Goal: Task Accomplishment & Management: Manage account settings

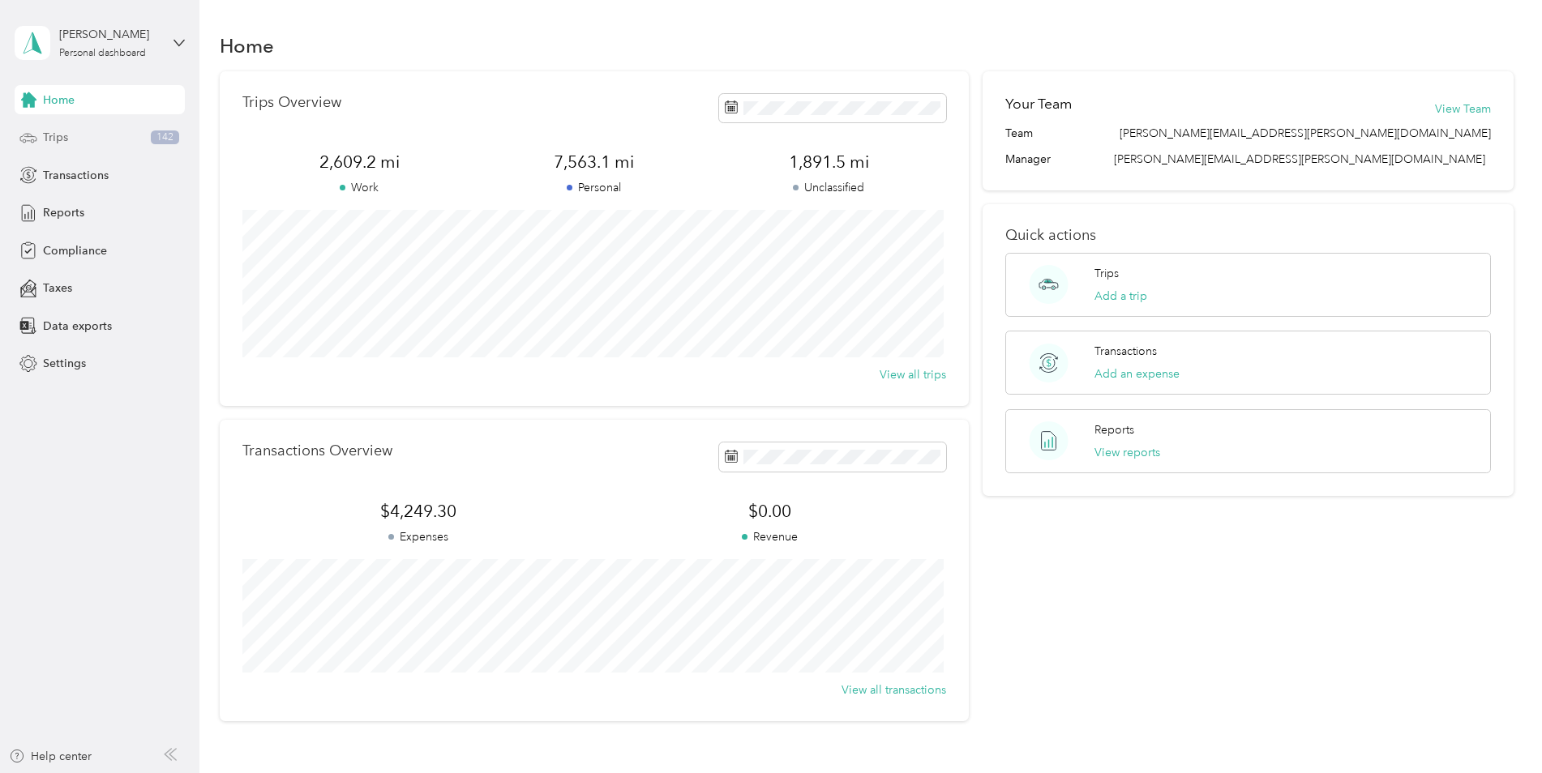
drag, startPoint x: 49, startPoint y: 132, endPoint x: 72, endPoint y: 146, distance: 27.2
click at [49, 132] on span "Trips" at bounding box center [55, 137] width 25 height 17
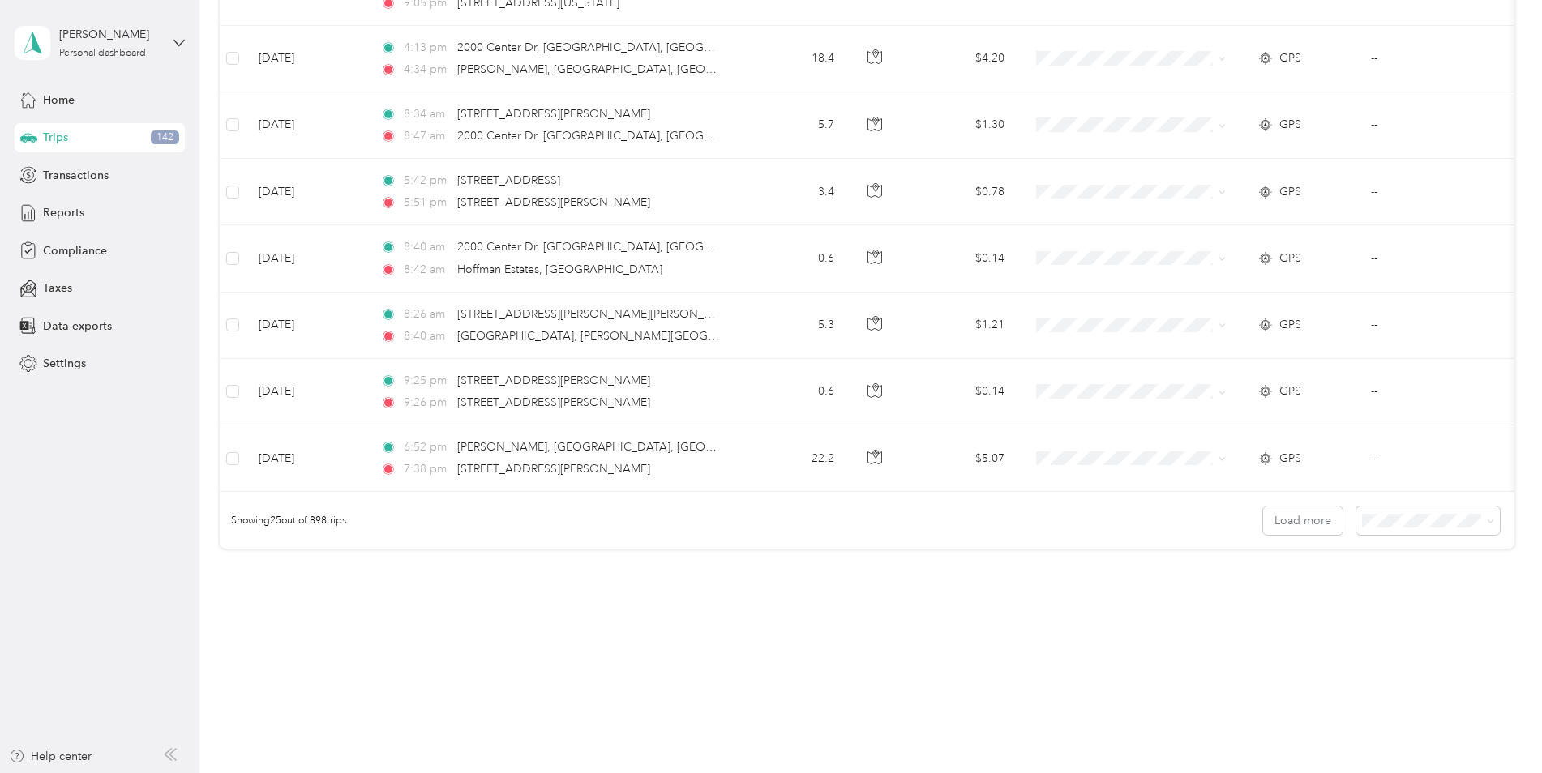
scroll to position [1460, 0]
click at [1356, 522] on span at bounding box center [1427, 521] width 143 height 28
click at [1393, 529] on span at bounding box center [1427, 521] width 143 height 28
click at [1490, 516] on span at bounding box center [1427, 521] width 143 height 28
click at [1488, 520] on icon at bounding box center [1489, 521] width 5 height 3
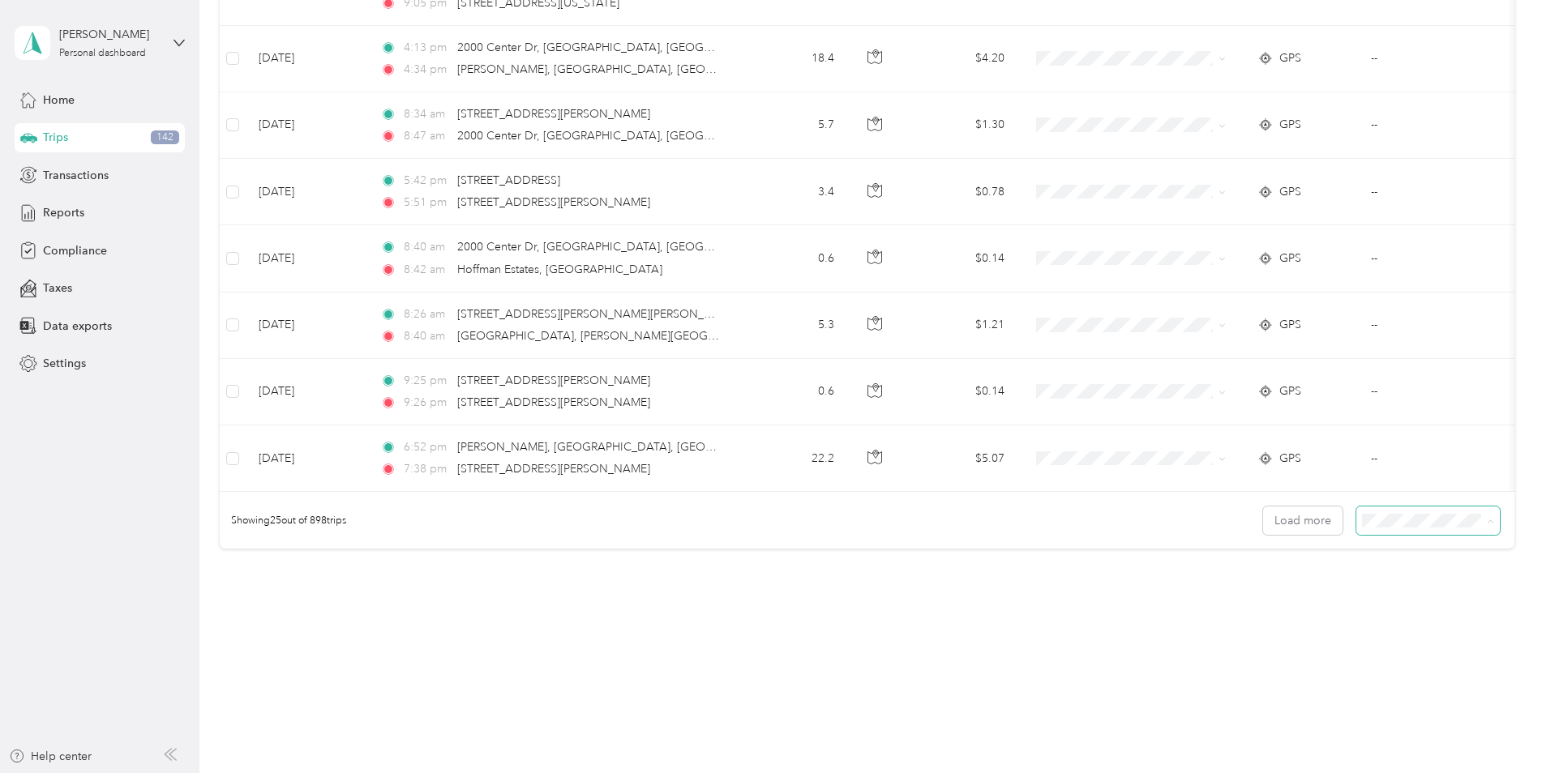
click at [1437, 599] on div "100 per load" at bounding box center [1423, 607] width 121 height 17
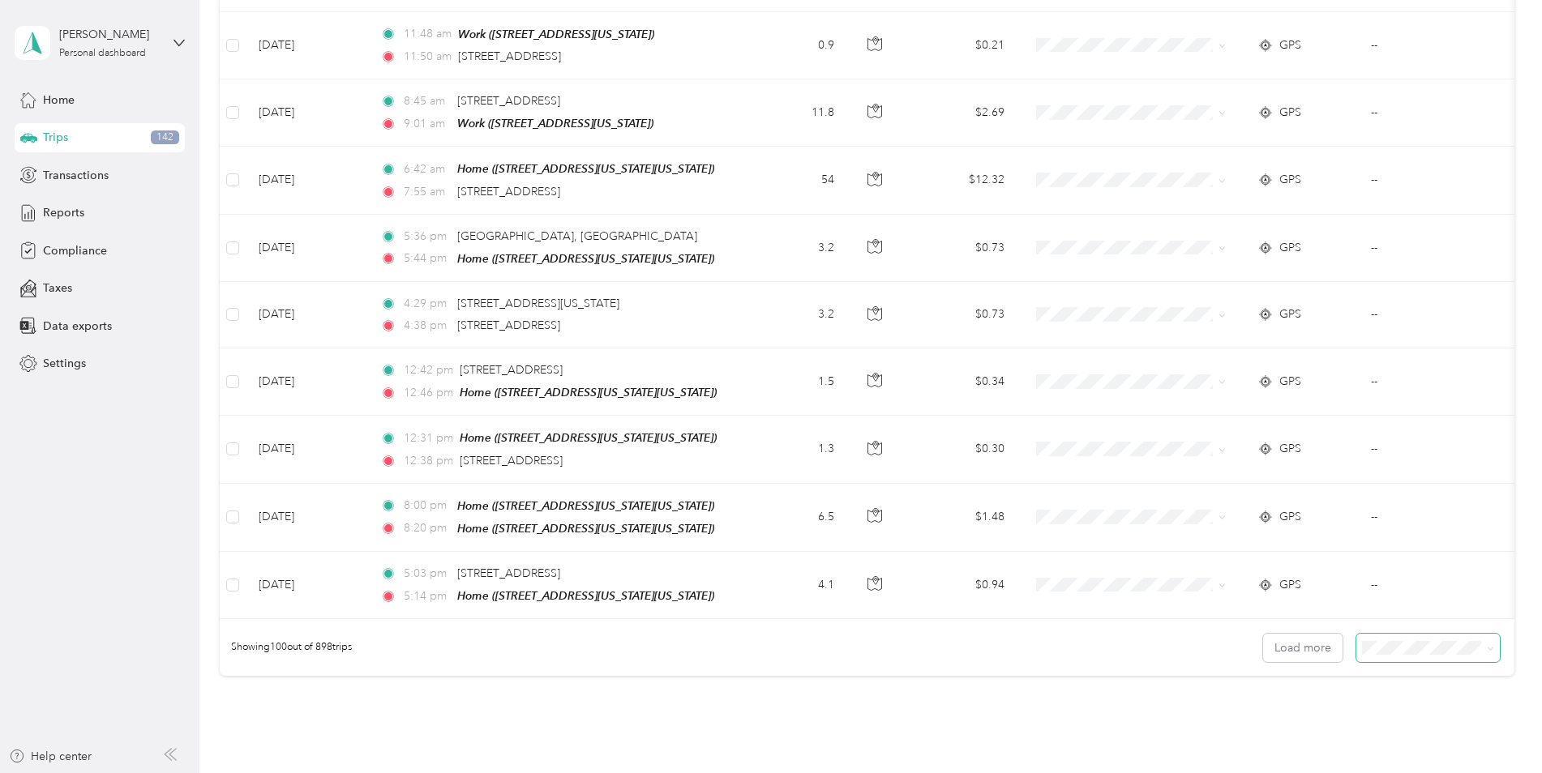
scroll to position [6461, 0]
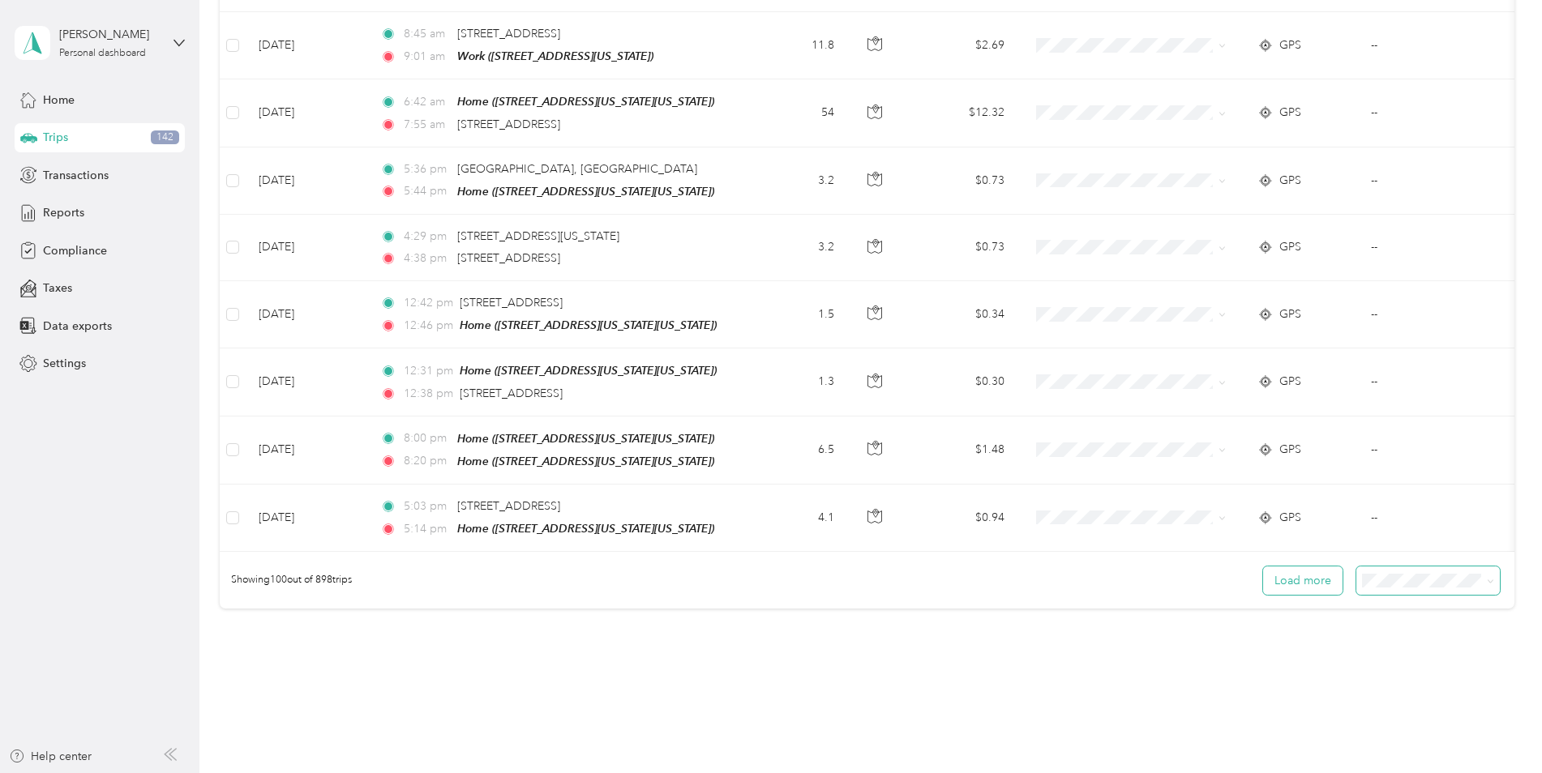
click at [1314, 567] on button "Load more" at bounding box center [1302, 581] width 79 height 28
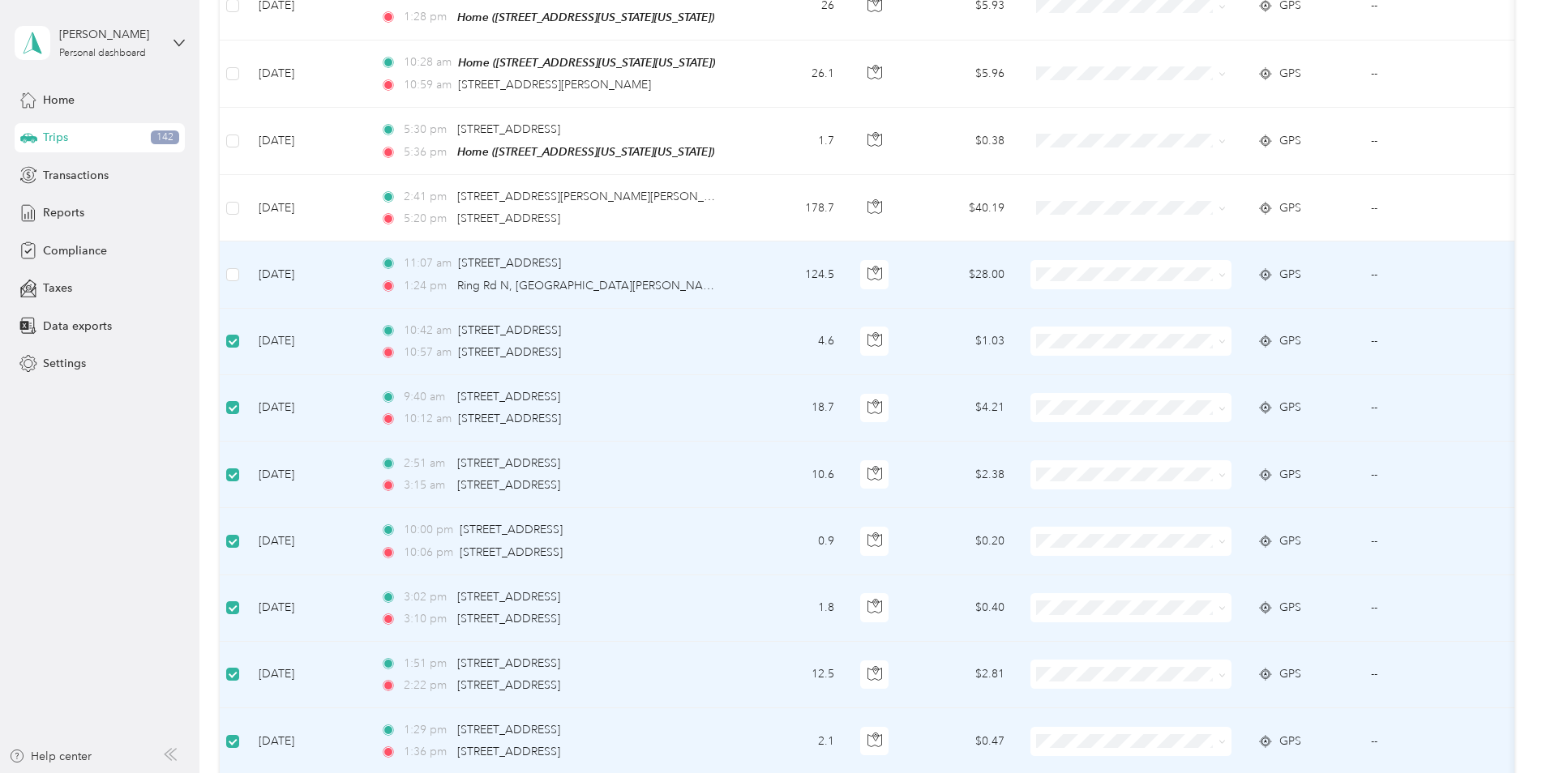
scroll to position [8567, 0]
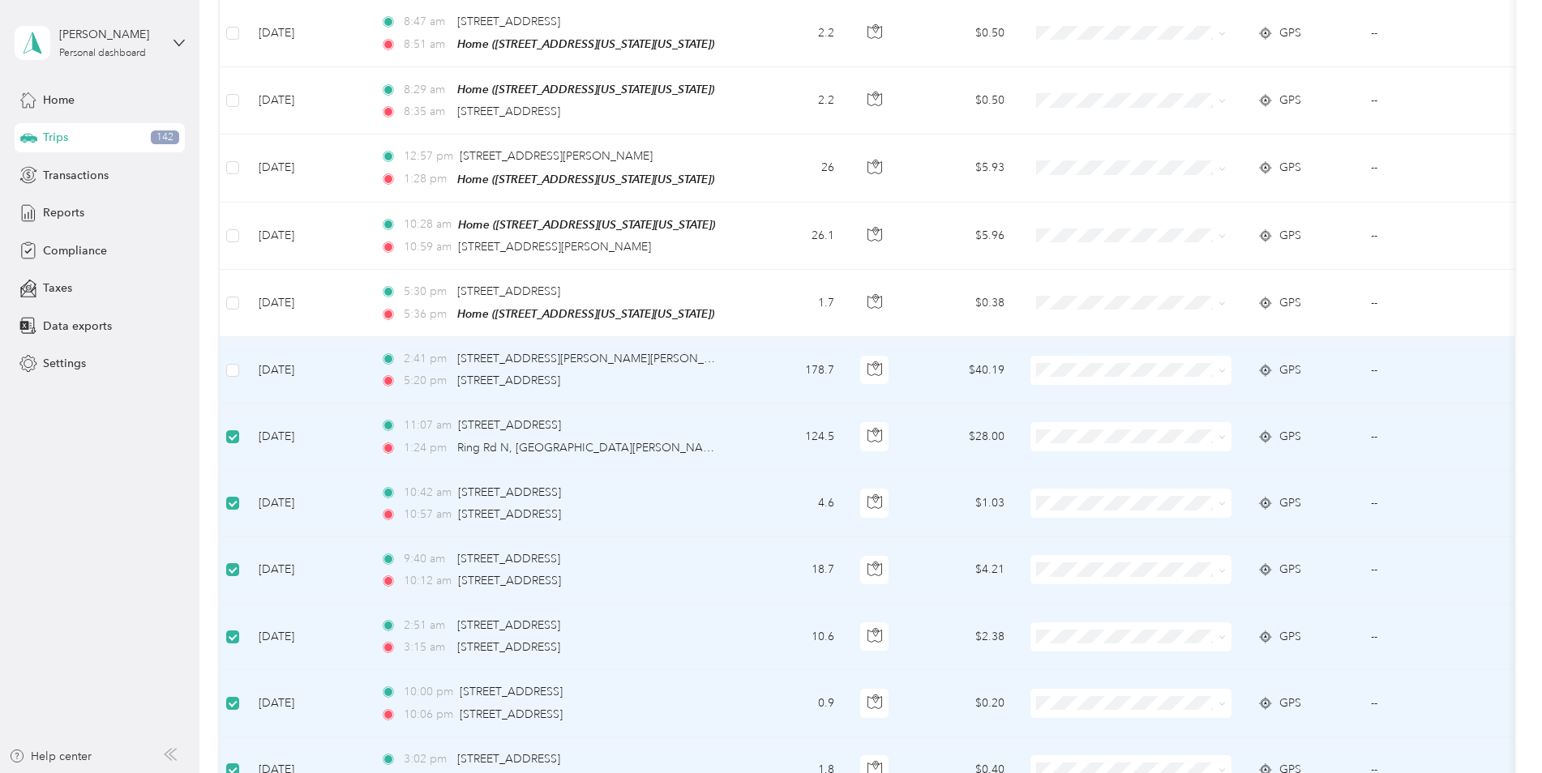
click at [222, 337] on td at bounding box center [233, 370] width 26 height 66
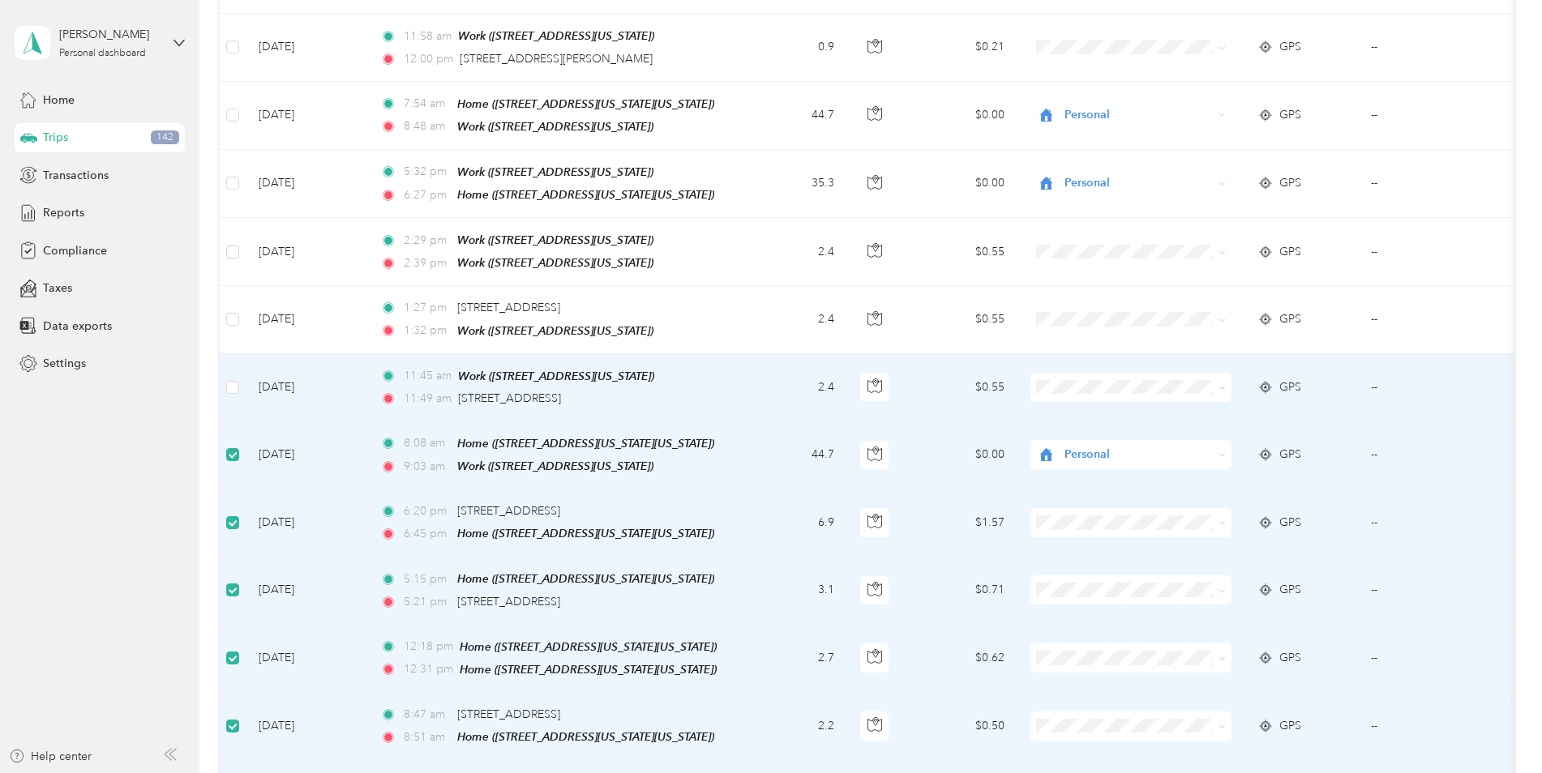
scroll to position [7837, 0]
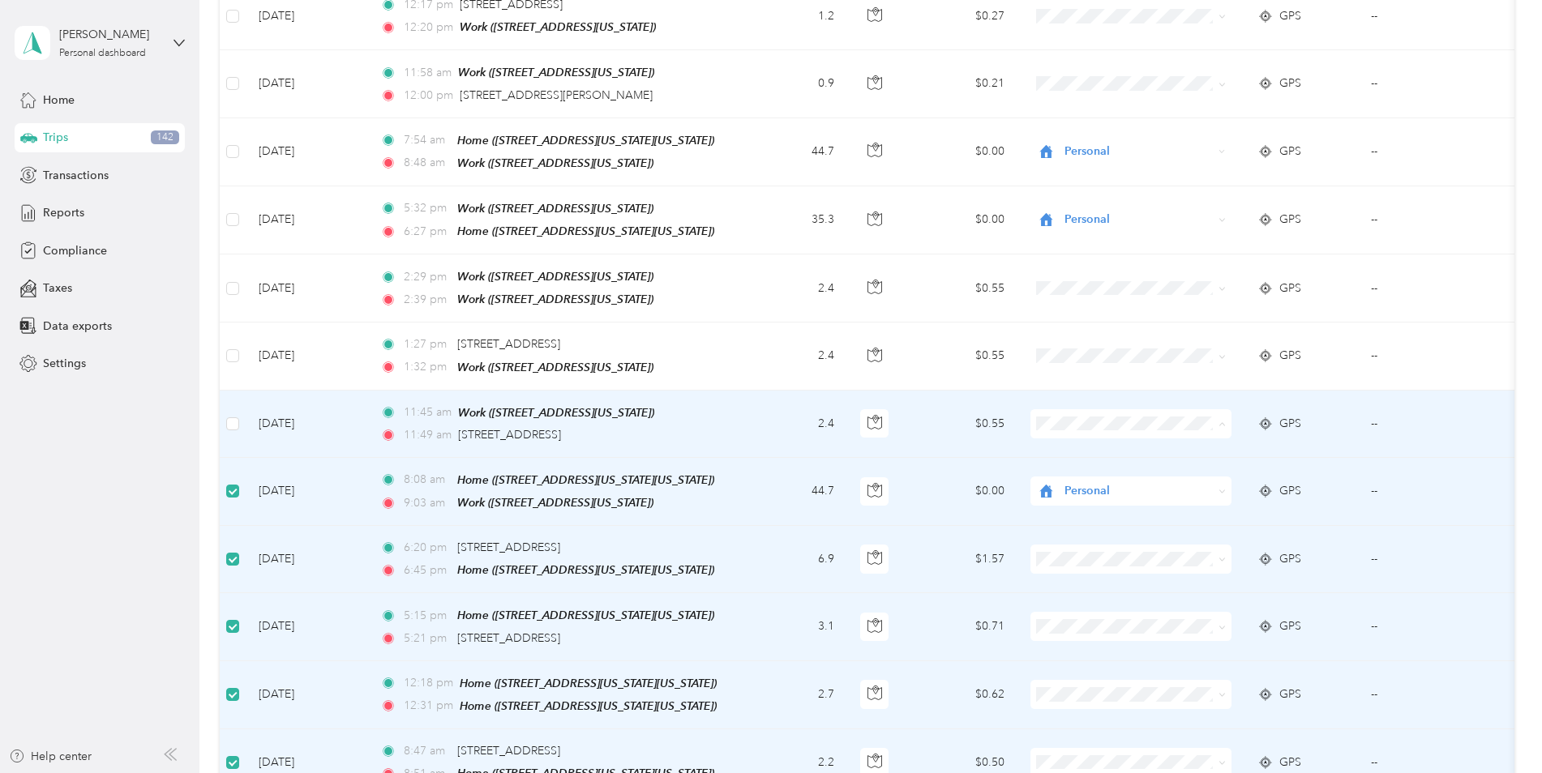
click at [1150, 362] on span "Convergint Technologies" at bounding box center [1145, 365] width 150 height 17
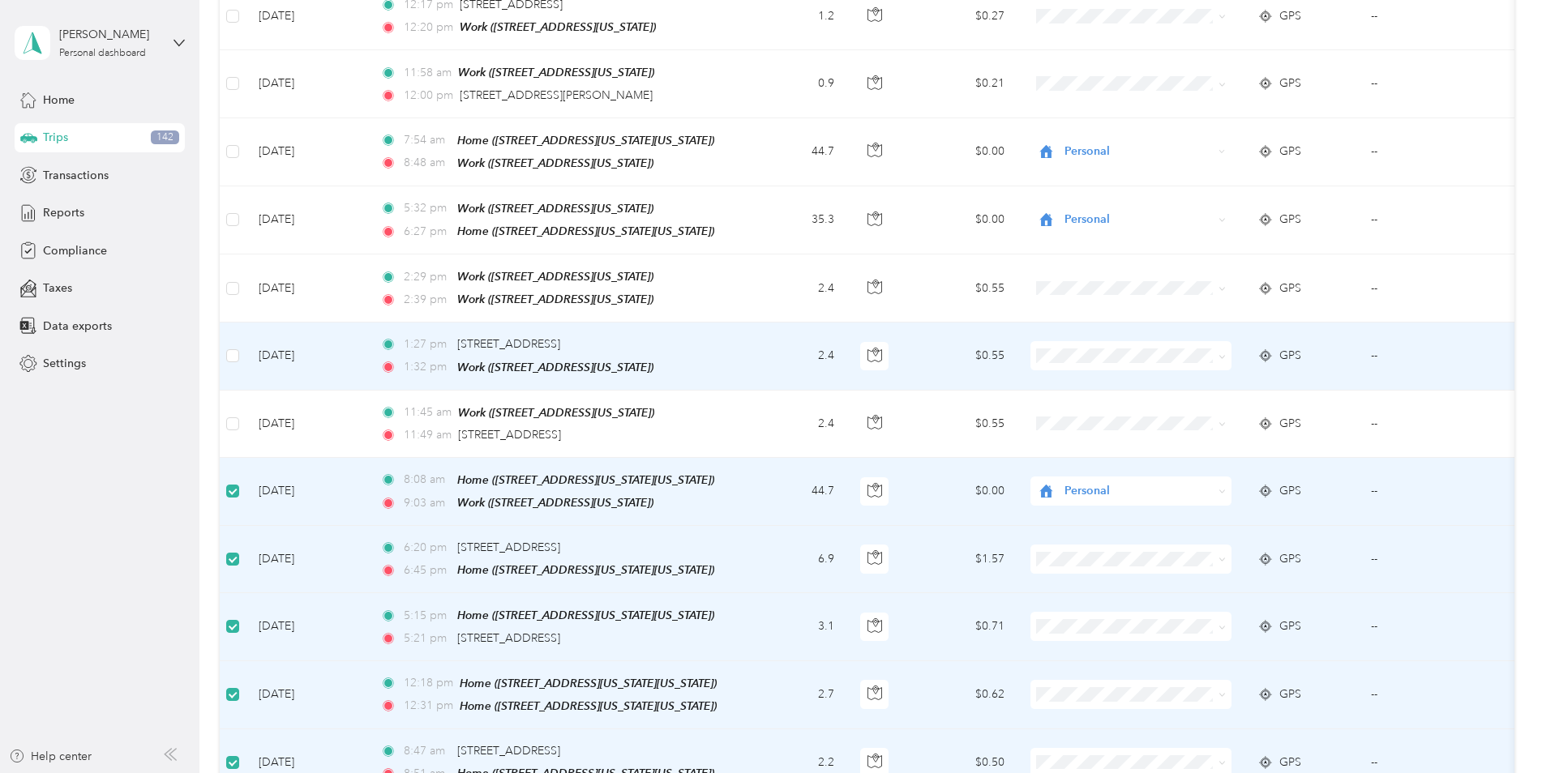
click at [1106, 341] on span at bounding box center [1130, 355] width 201 height 29
click at [1119, 297] on span "Convergint Technologies" at bounding box center [1145, 296] width 150 height 17
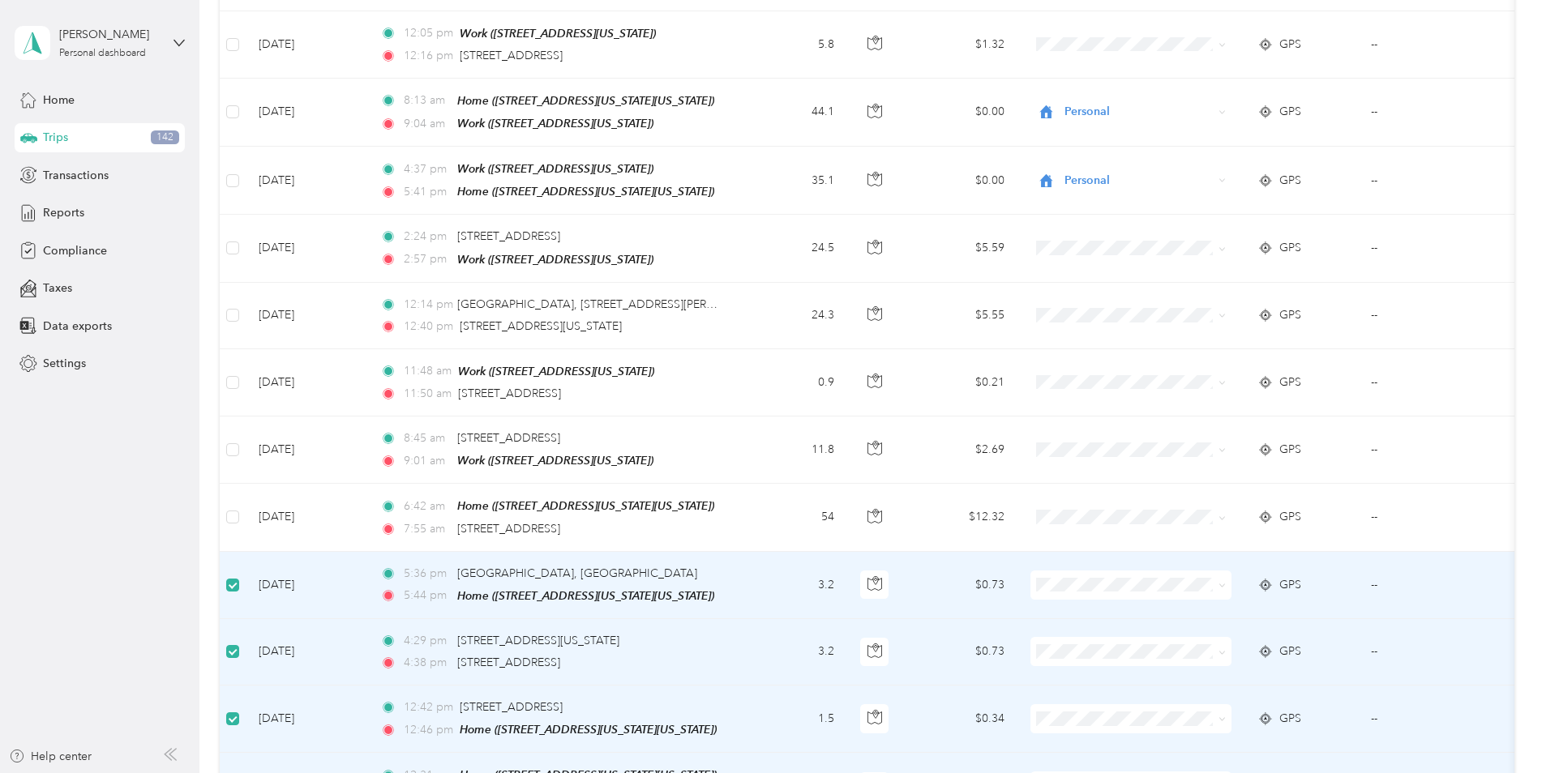
scroll to position [6054, 0]
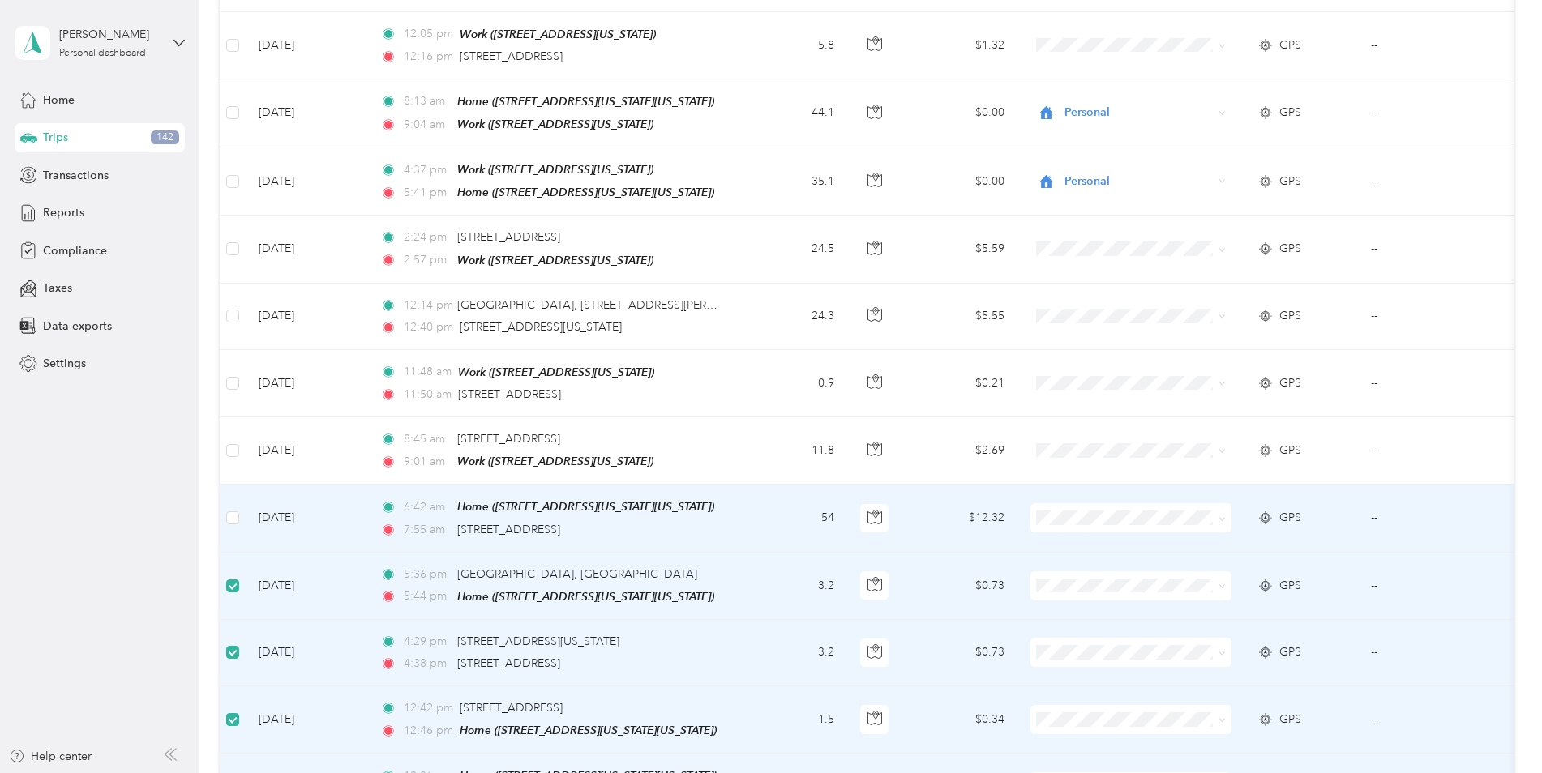
click at [1102, 481] on span "Convergint Technologies" at bounding box center [1145, 478] width 150 height 17
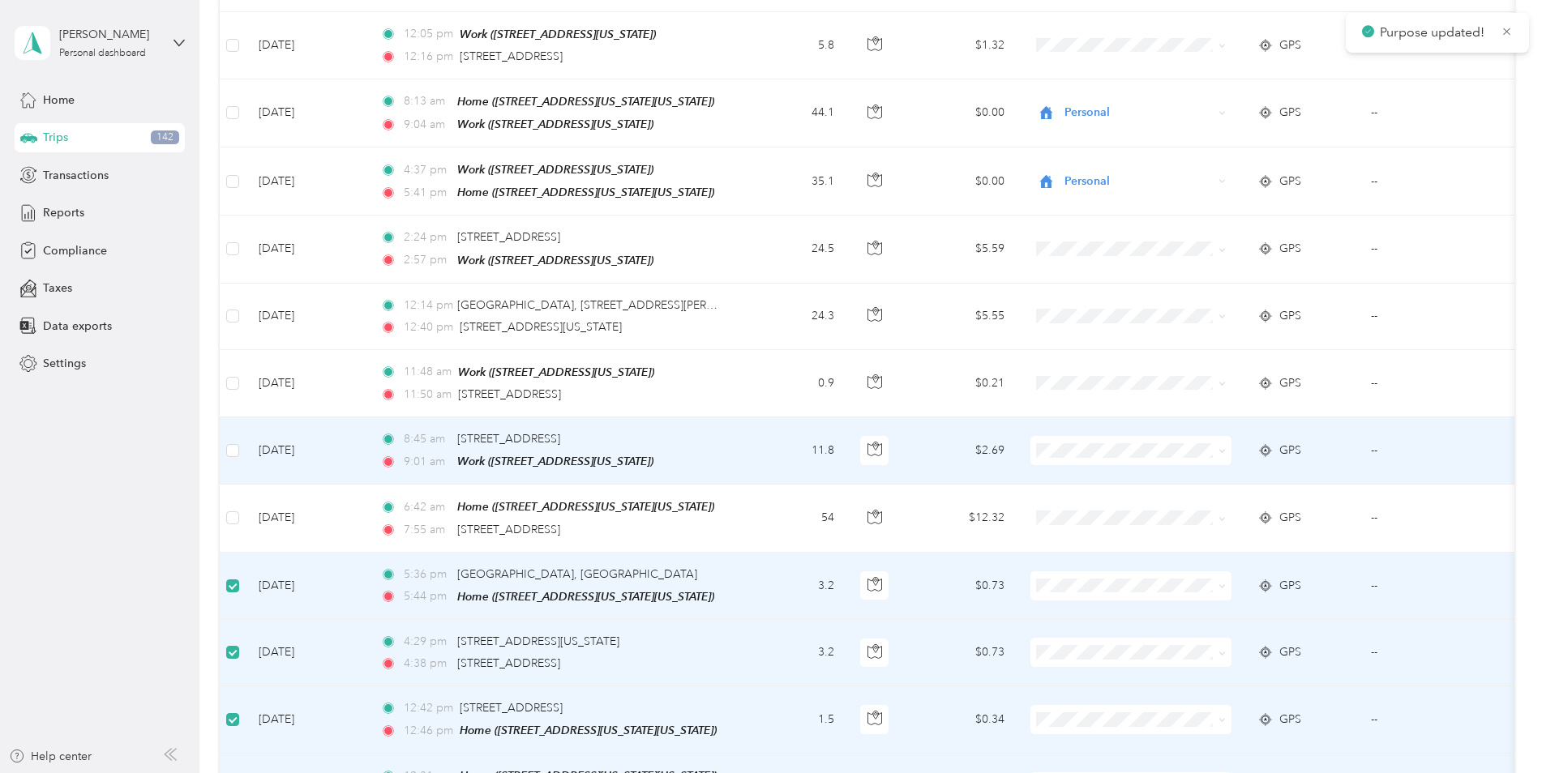
click at [1079, 410] on span "Convergint Technologies" at bounding box center [1145, 413] width 150 height 17
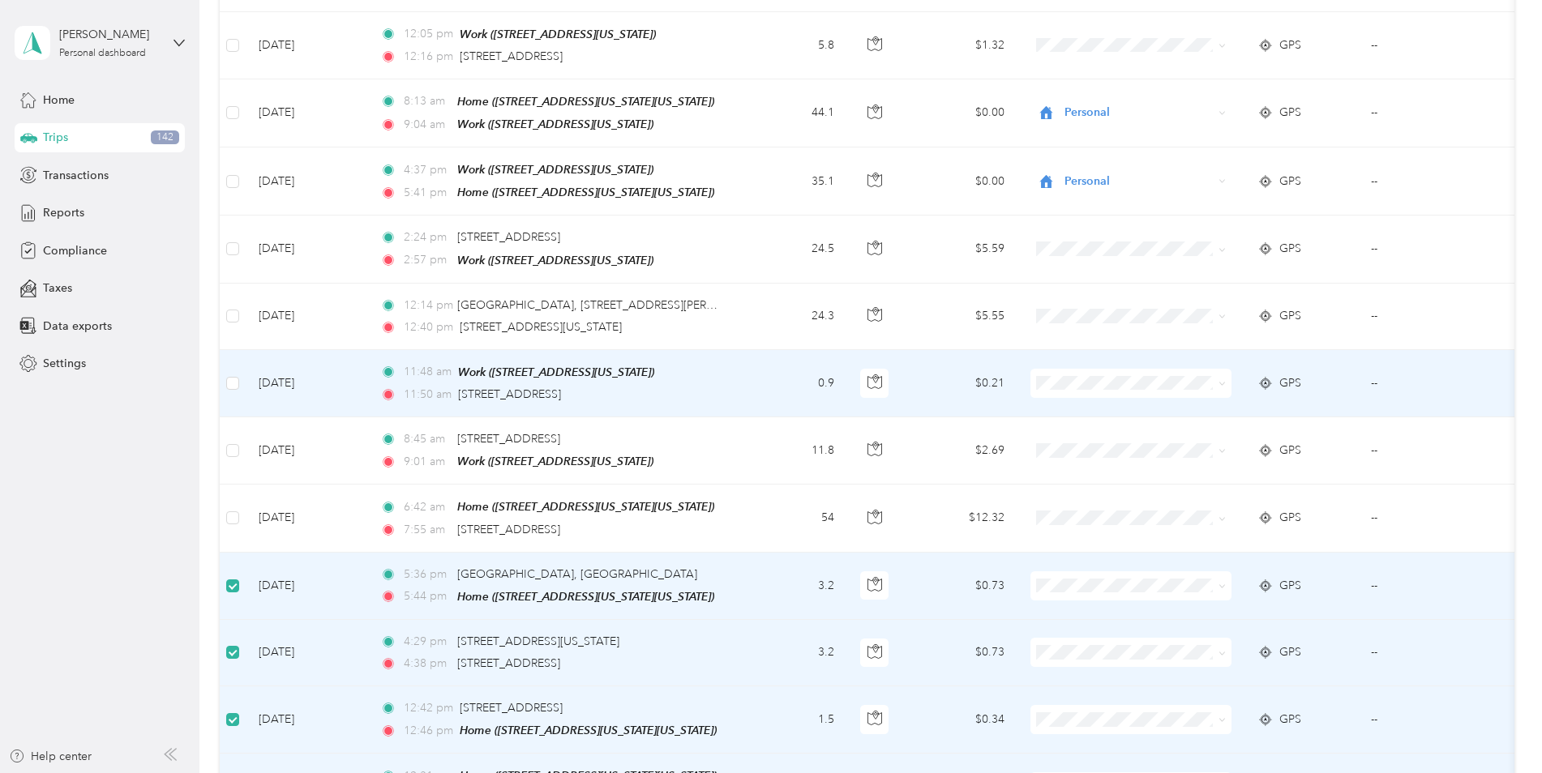
click at [1154, 369] on span at bounding box center [1130, 383] width 201 height 29
click at [1118, 344] on span "Convergint Technologies" at bounding box center [1145, 345] width 150 height 17
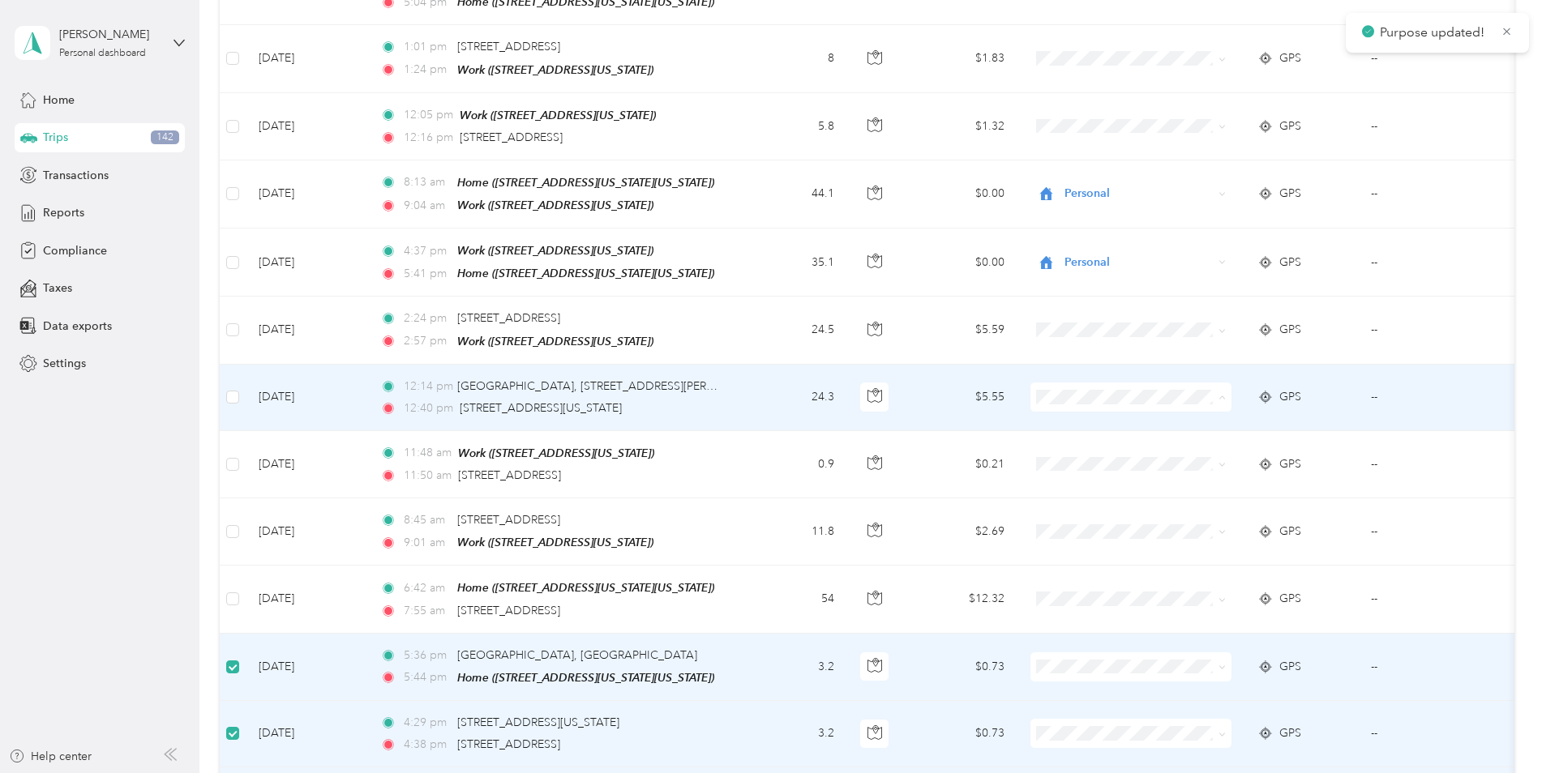
click at [1089, 365] on span "Convergint Technologies" at bounding box center [1145, 362] width 150 height 17
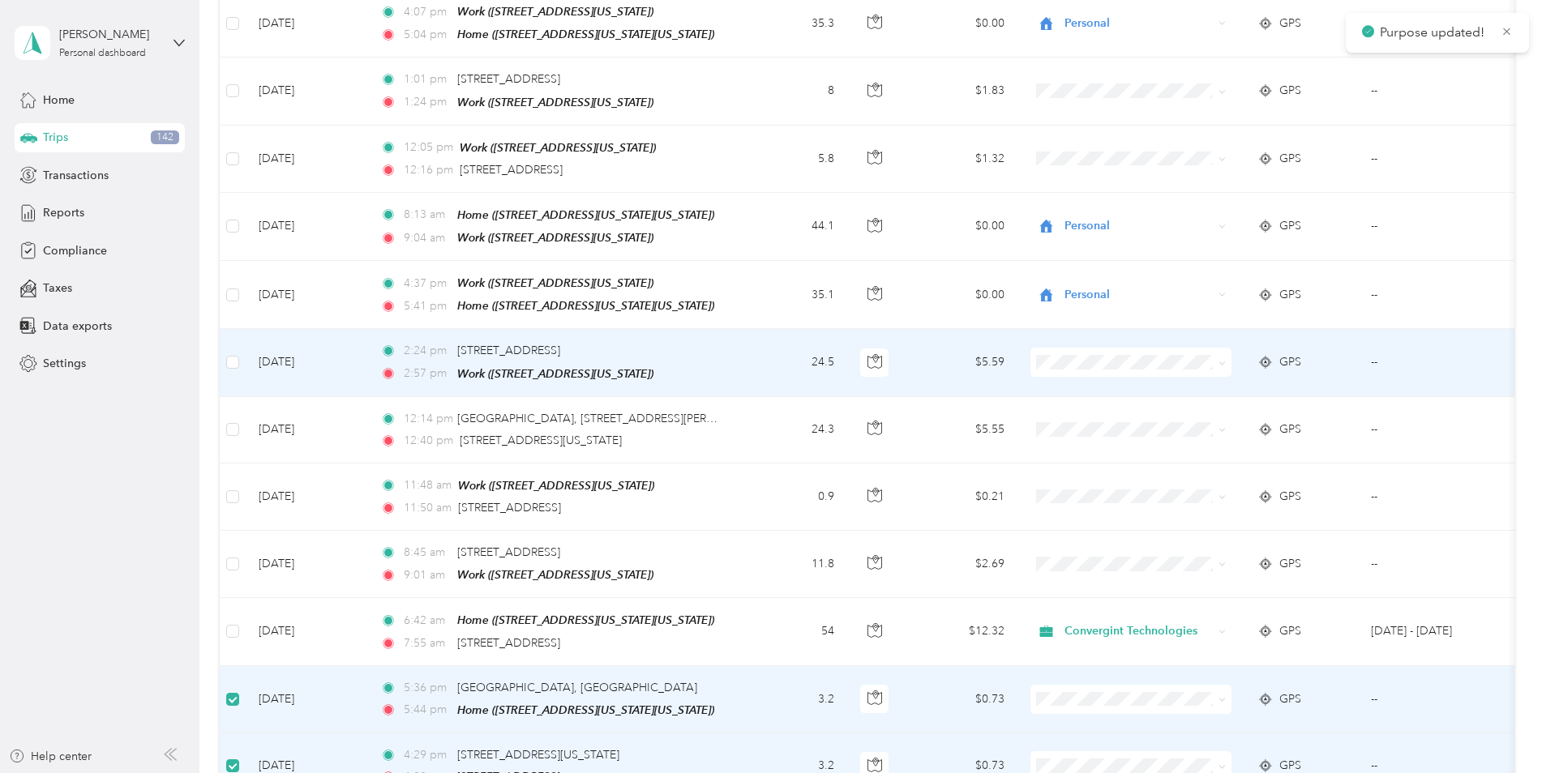
scroll to position [5892, 0]
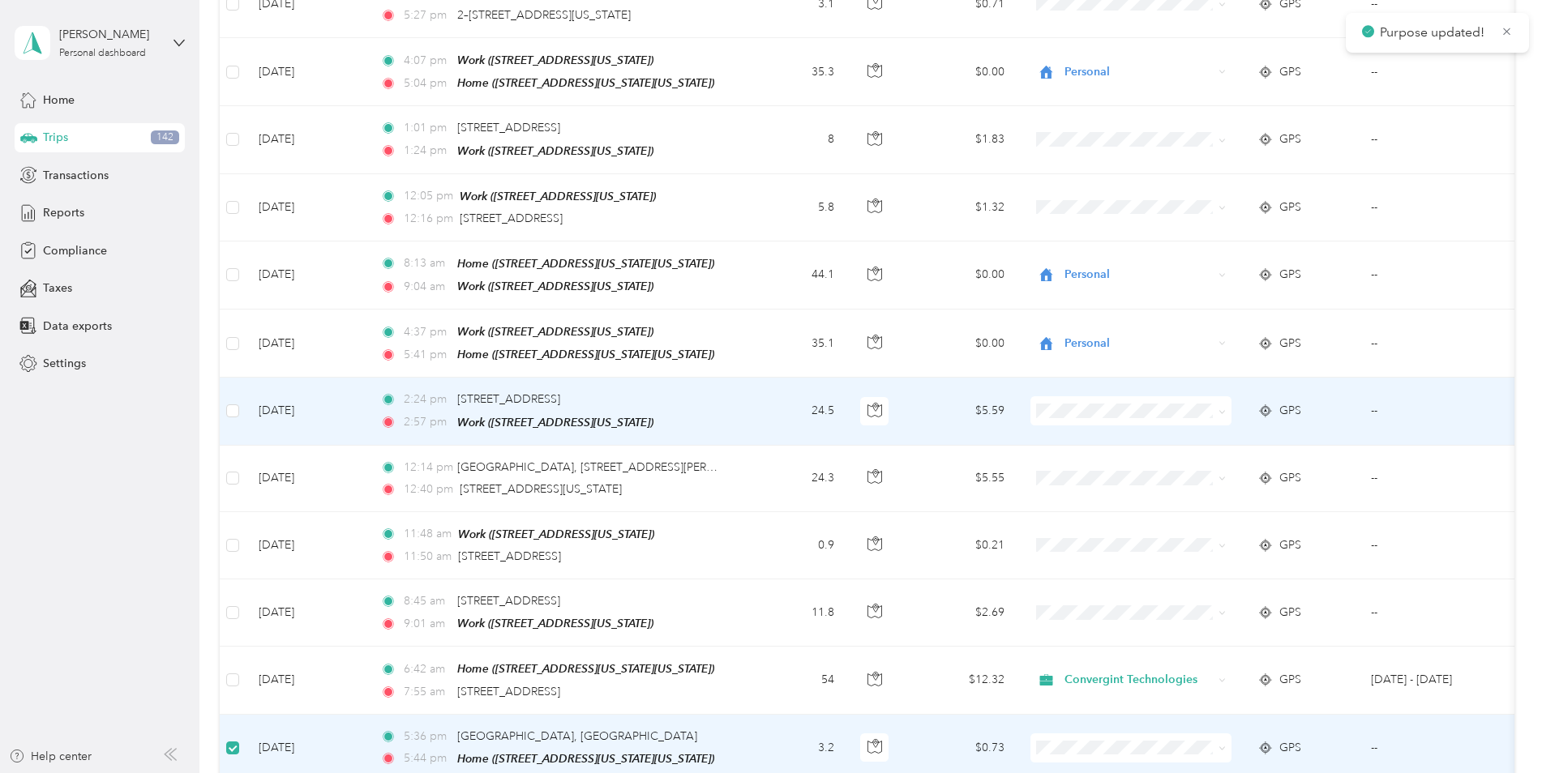
click at [1077, 378] on span "Convergint Technologies" at bounding box center [1145, 374] width 150 height 17
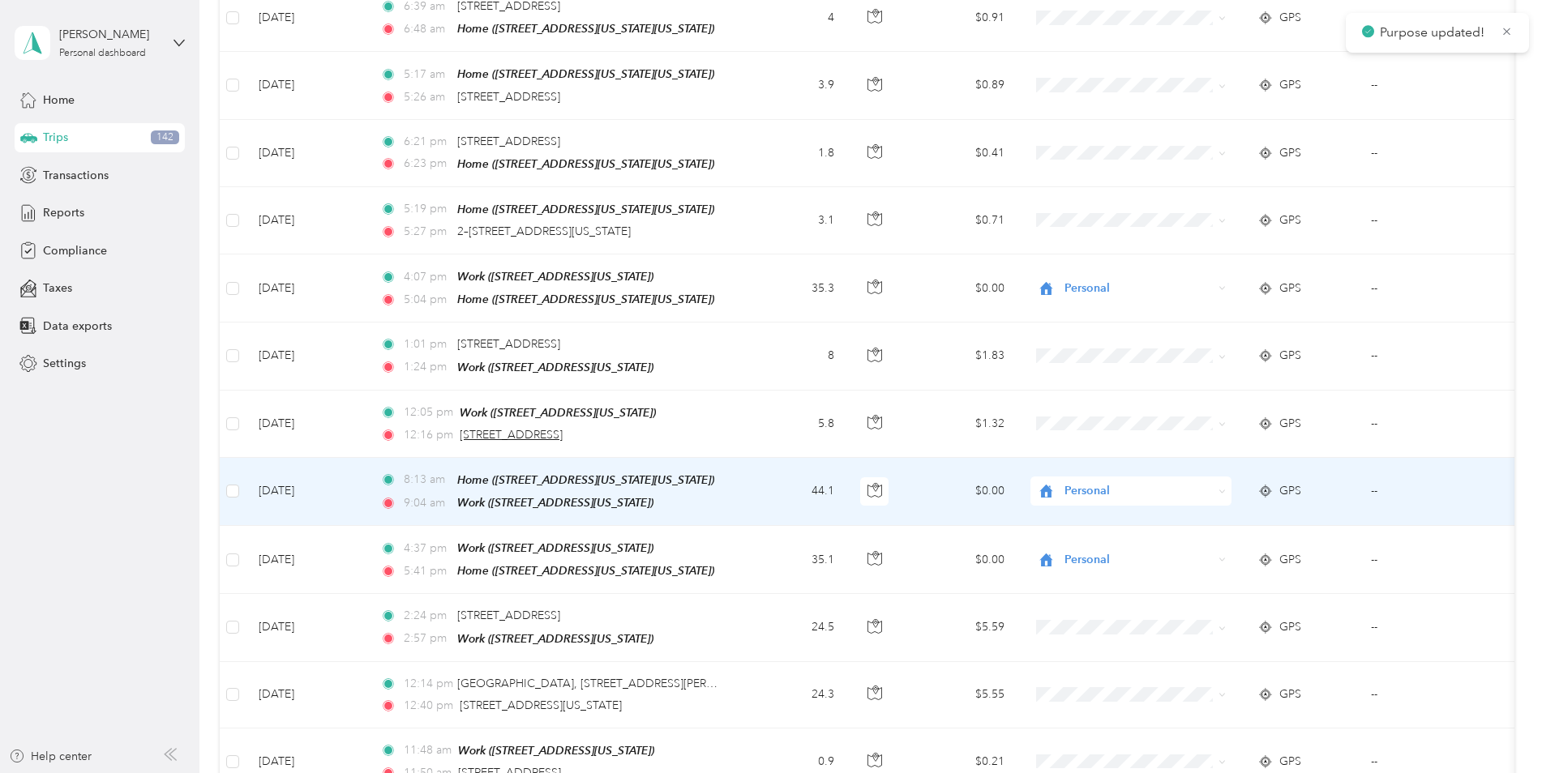
scroll to position [5648, 0]
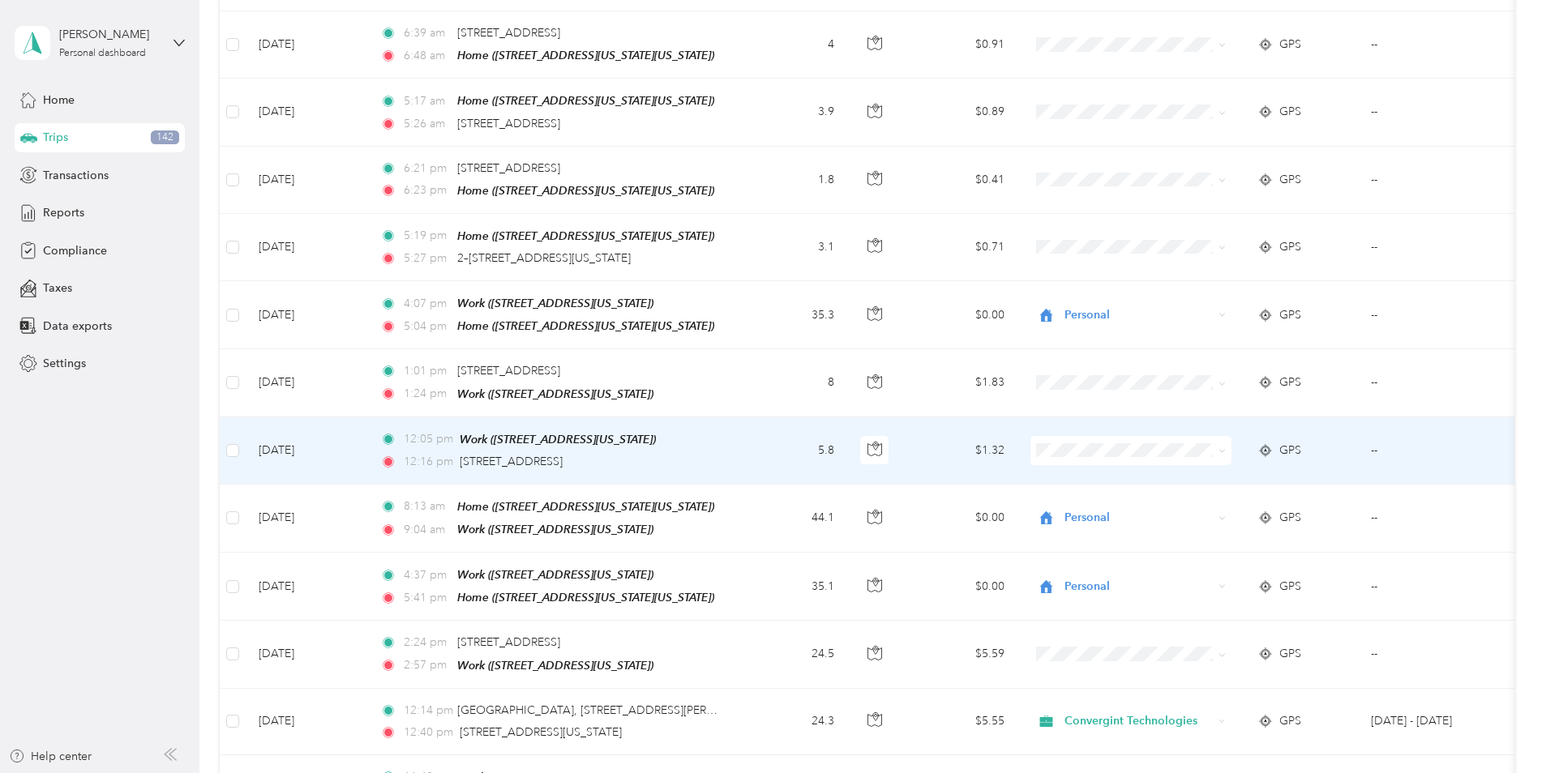
click at [1073, 418] on span "Convergint Technologies" at bounding box center [1145, 419] width 150 height 17
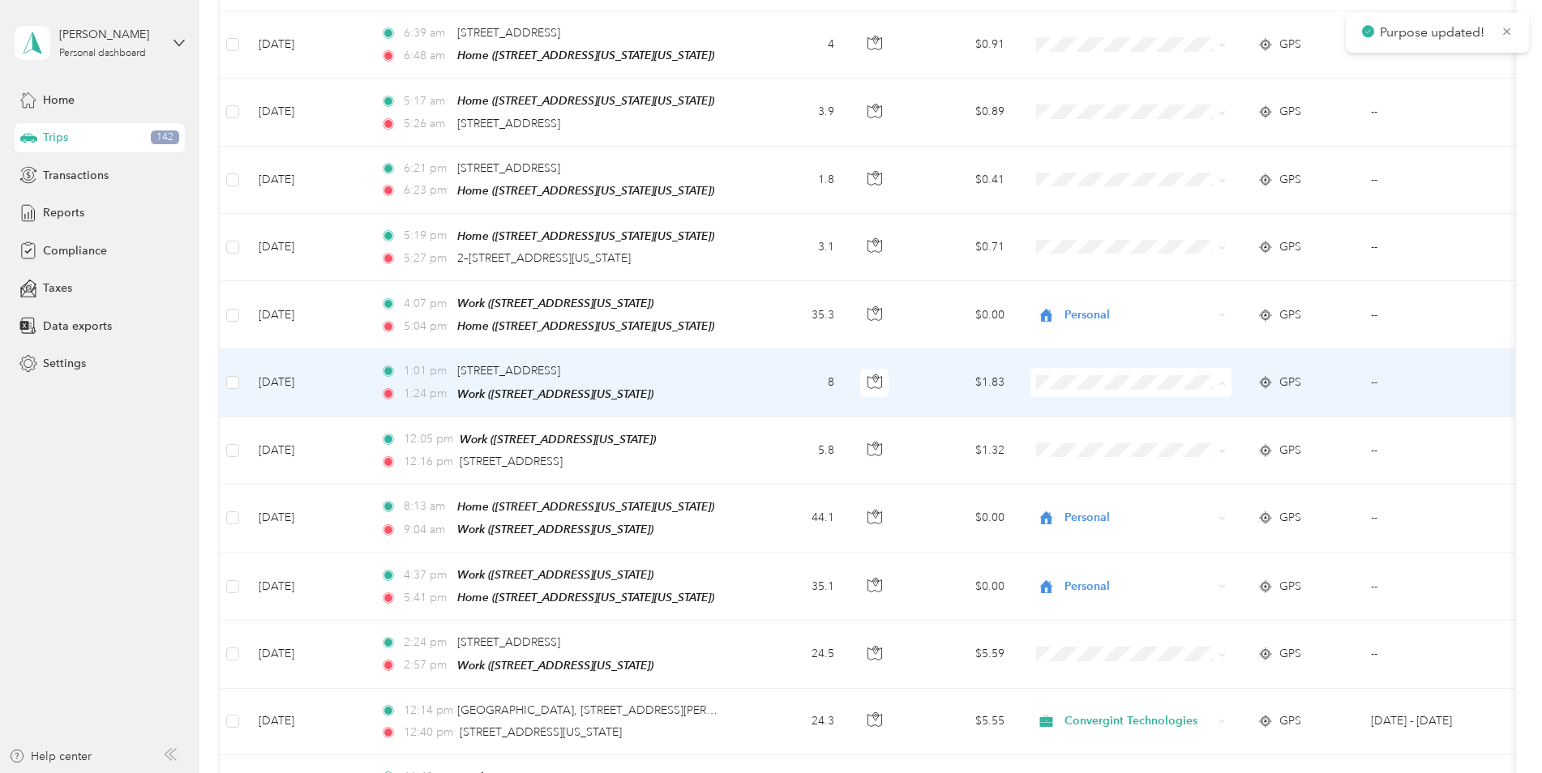
click at [1069, 349] on span "Convergint Technologies" at bounding box center [1131, 353] width 178 height 17
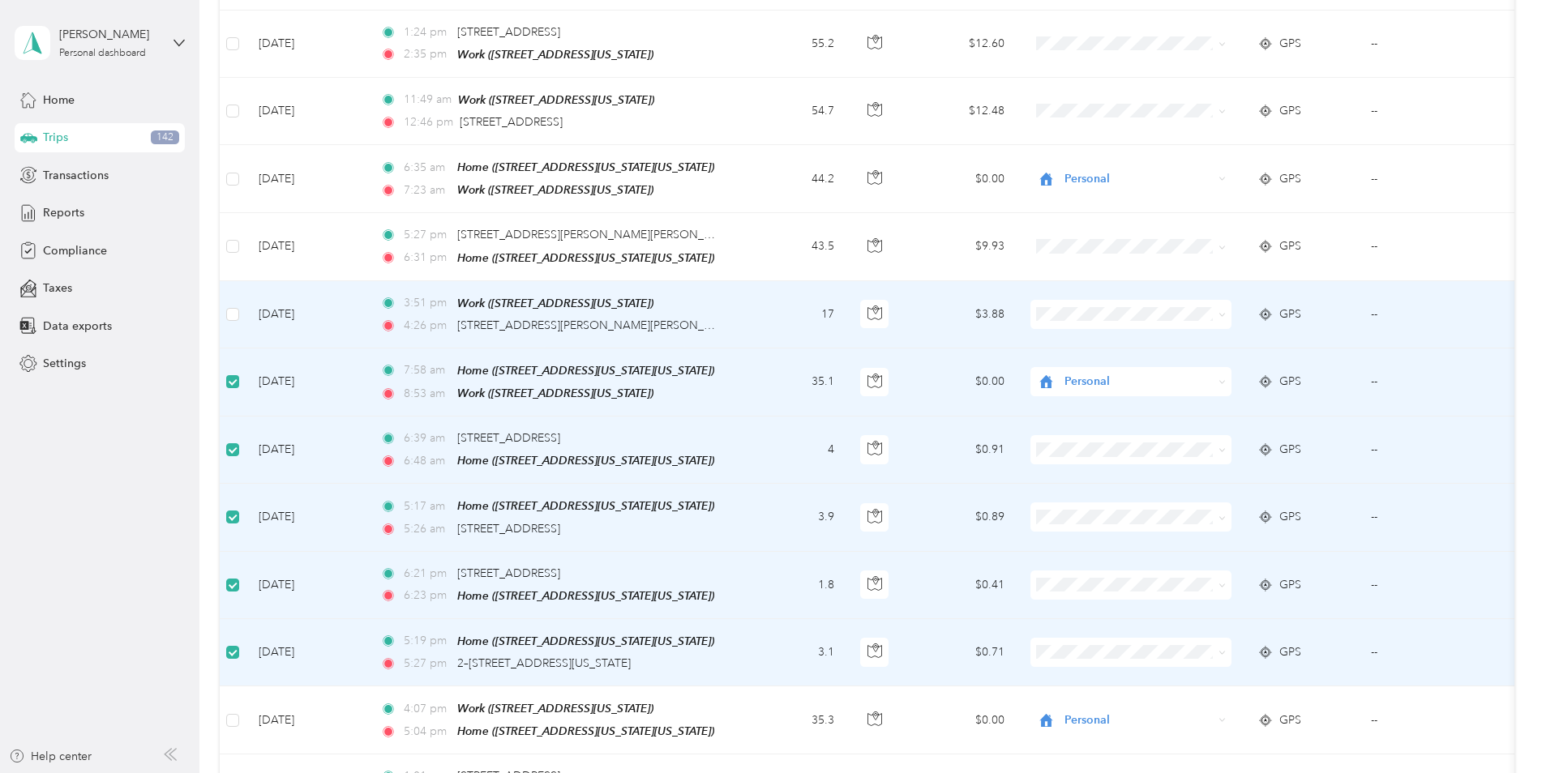
scroll to position [5162, 0]
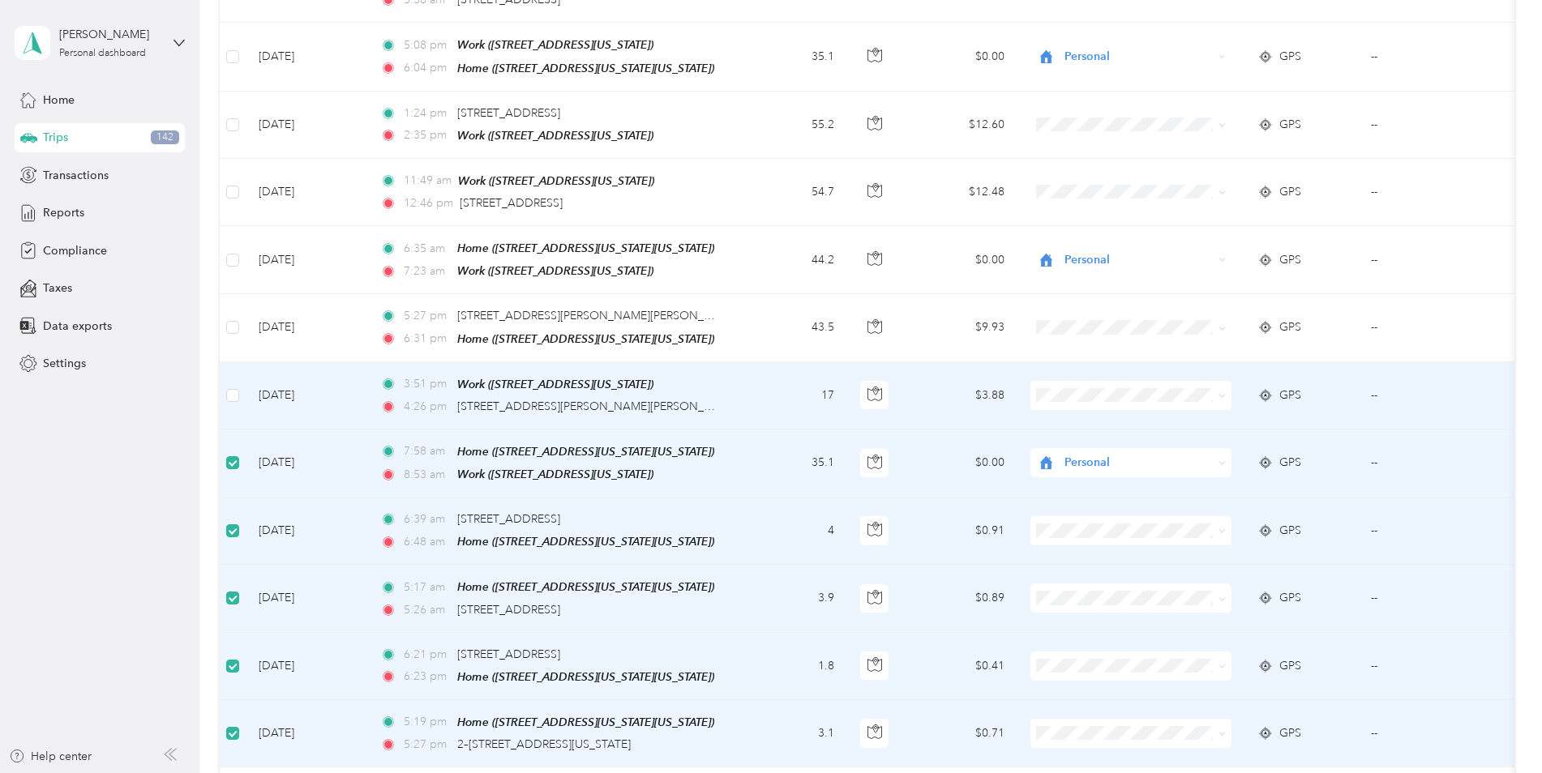
click at [1098, 366] on span "Convergint Technologies" at bounding box center [1145, 371] width 150 height 17
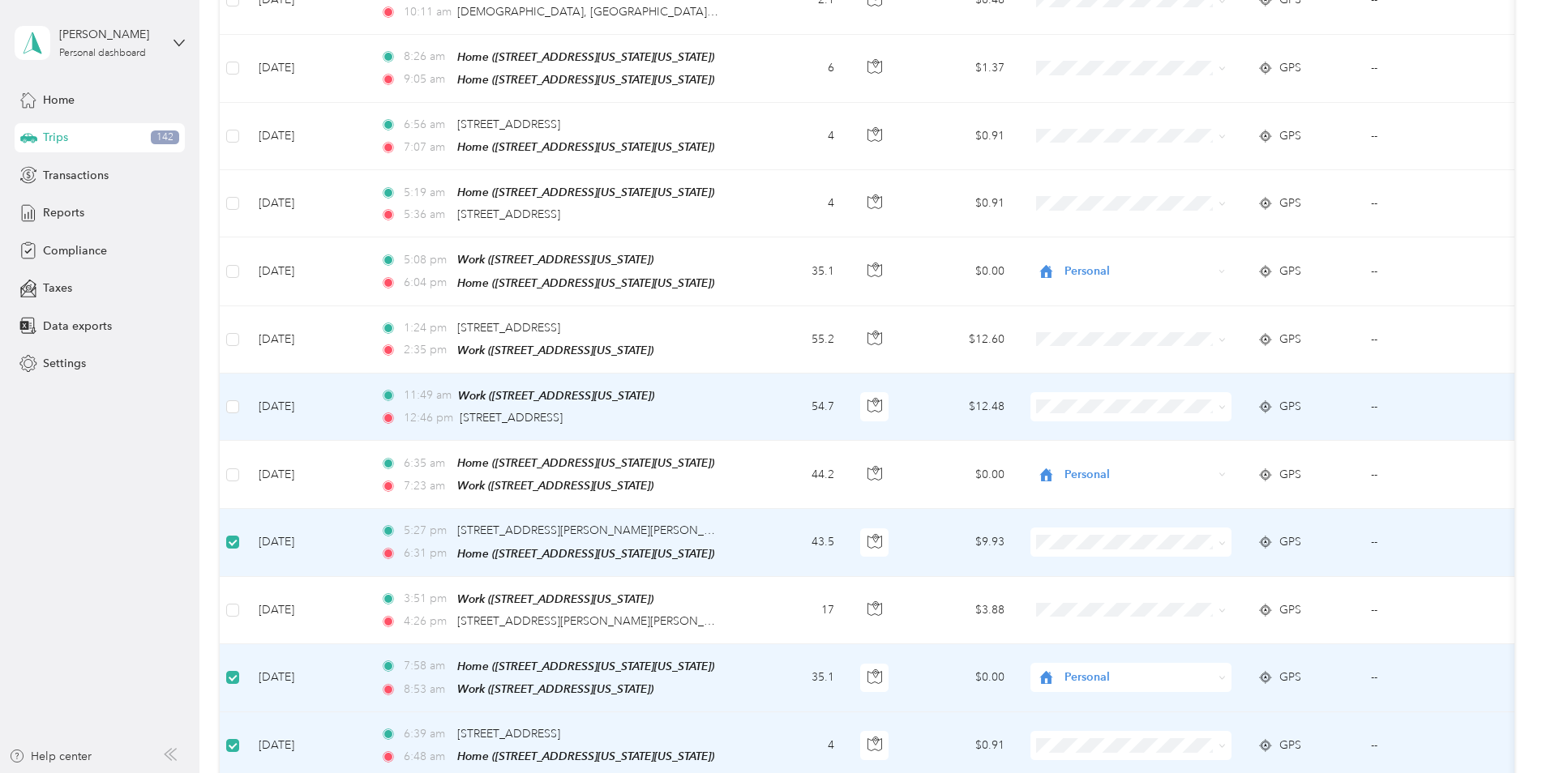
scroll to position [4919, 0]
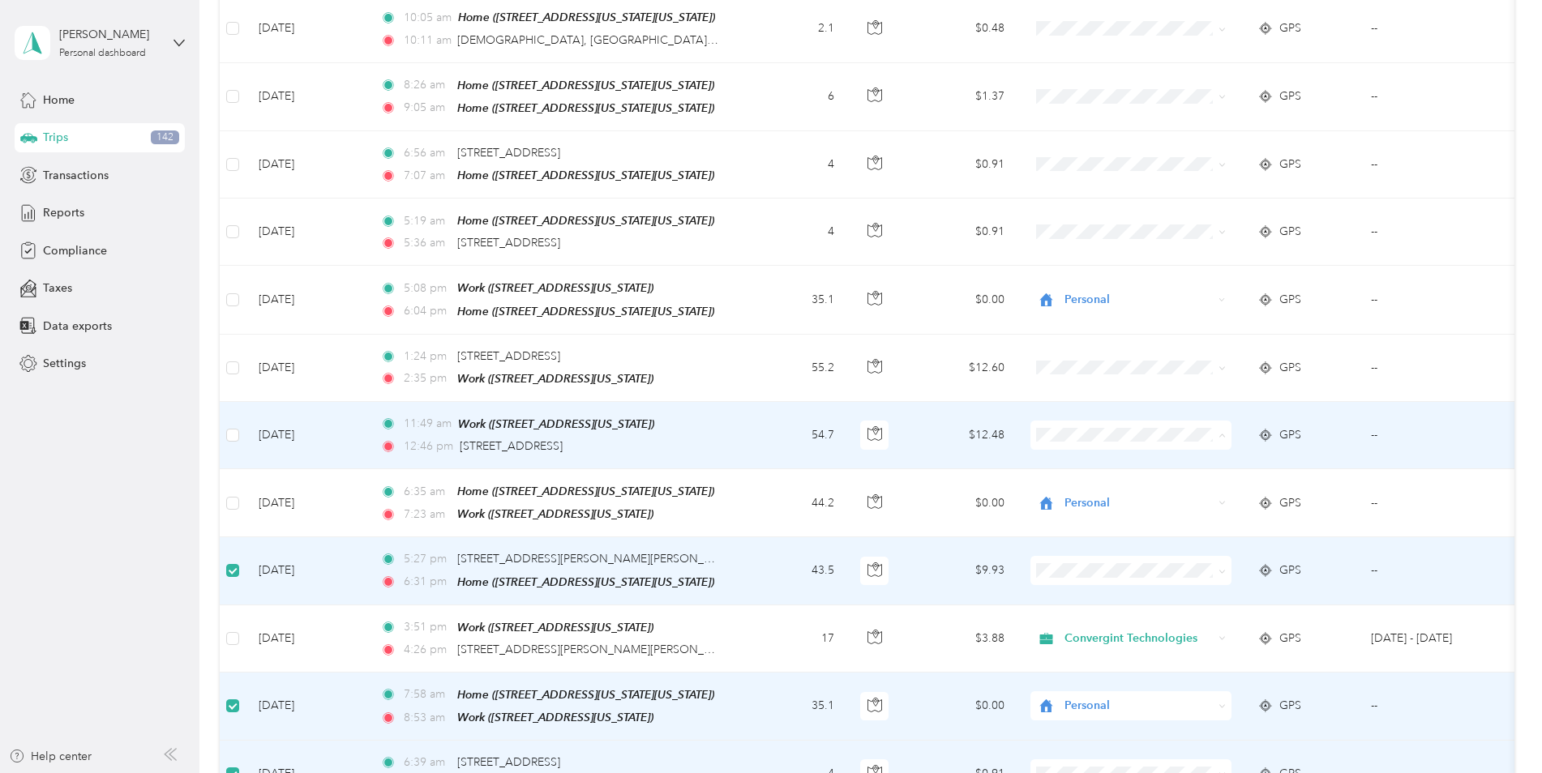
click at [1079, 414] on span "Convergint Technologies" at bounding box center [1145, 416] width 150 height 17
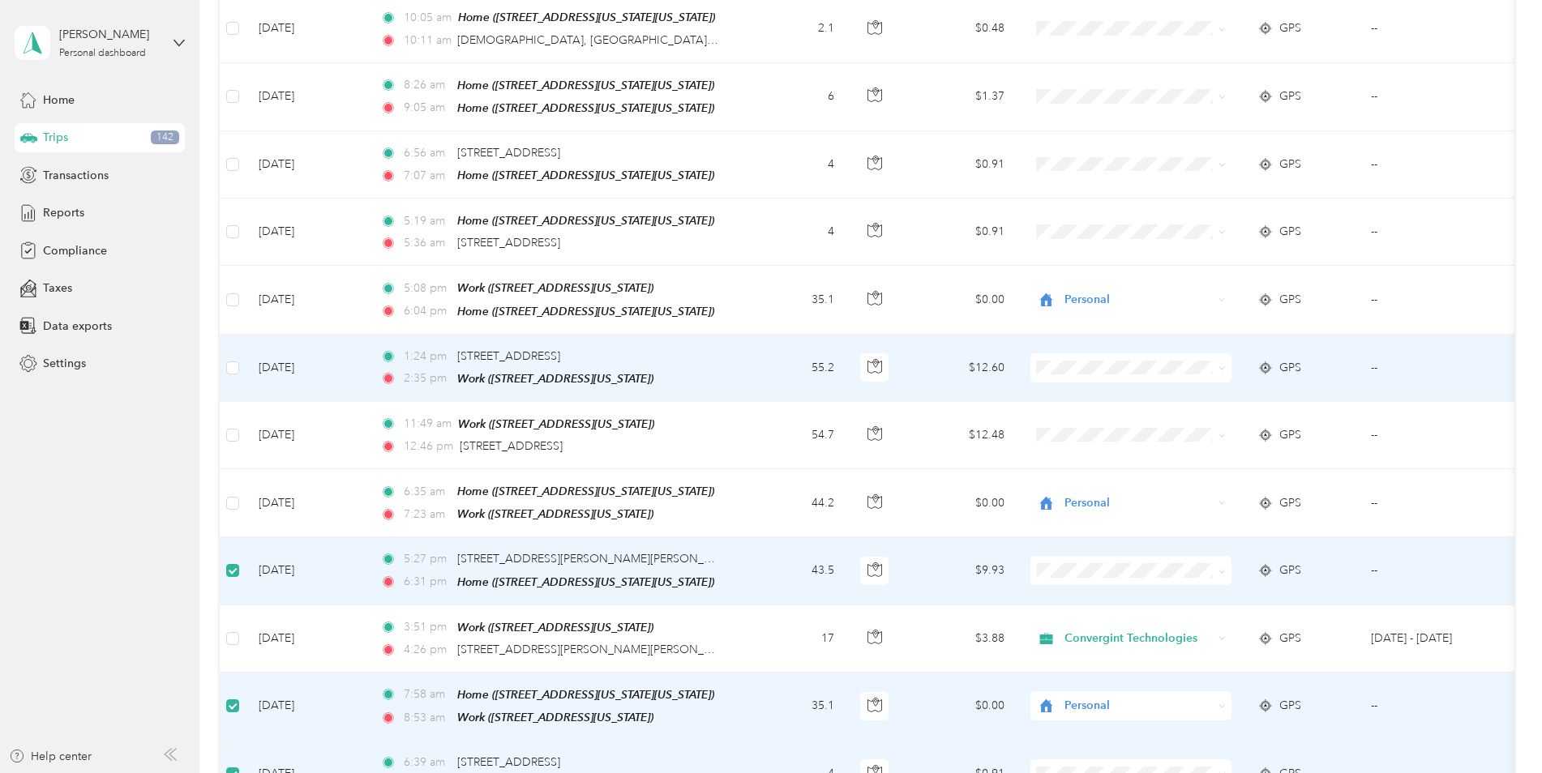
click at [1112, 347] on span "Convergint Technologies" at bounding box center [1145, 346] width 150 height 17
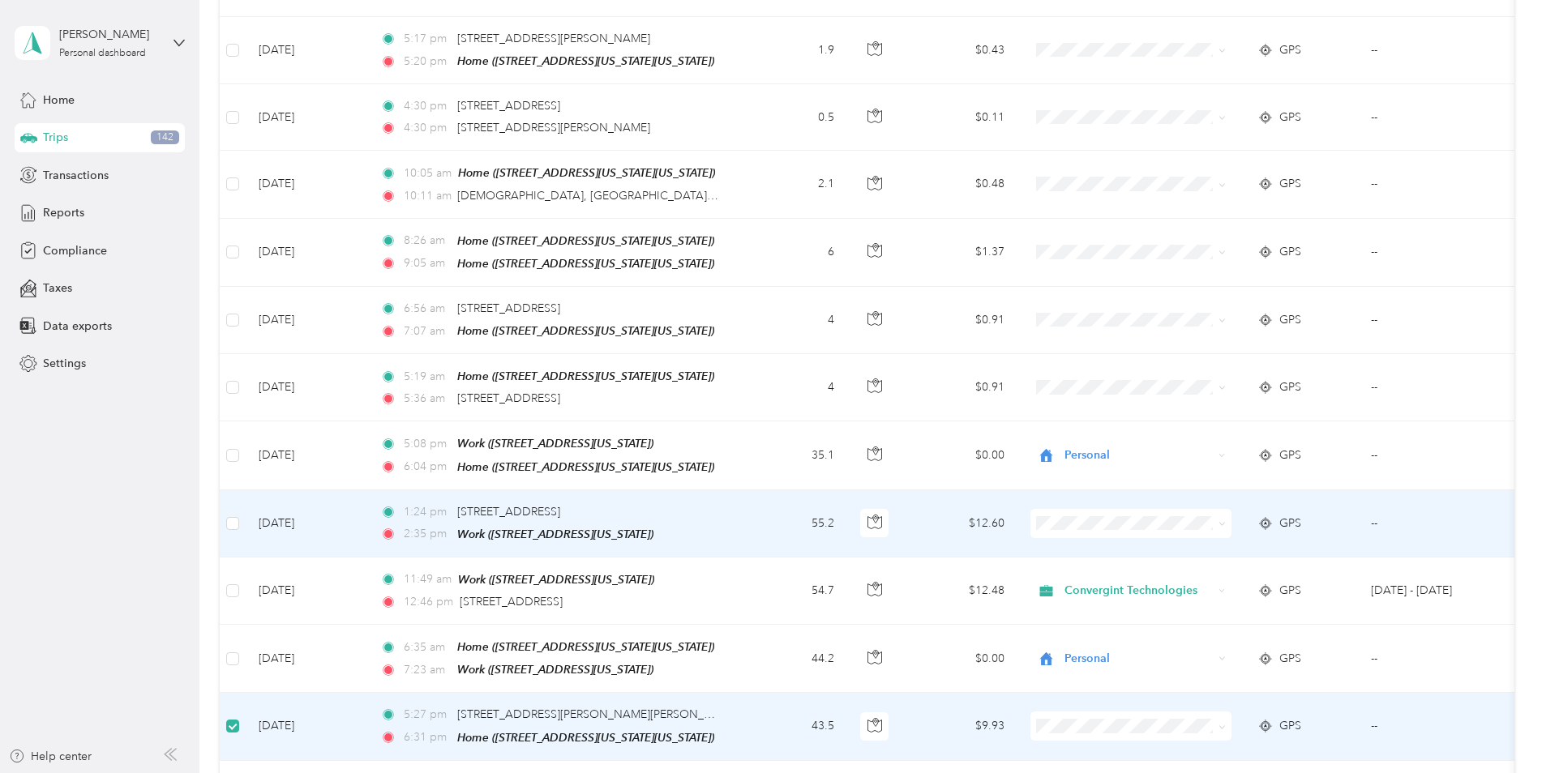
scroll to position [4757, 0]
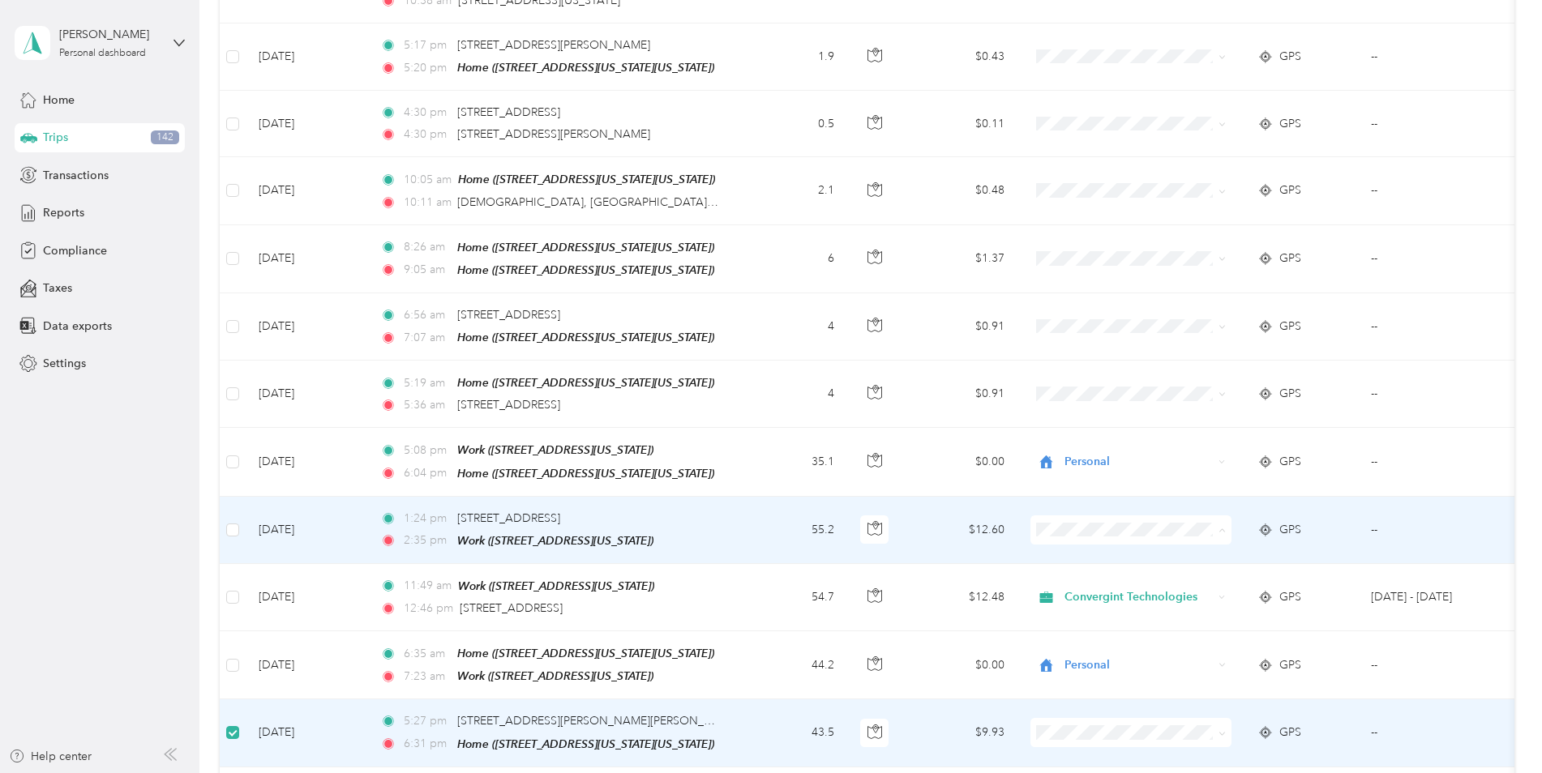
click at [1069, 503] on li "Convergint Technologies" at bounding box center [1130, 512] width 201 height 28
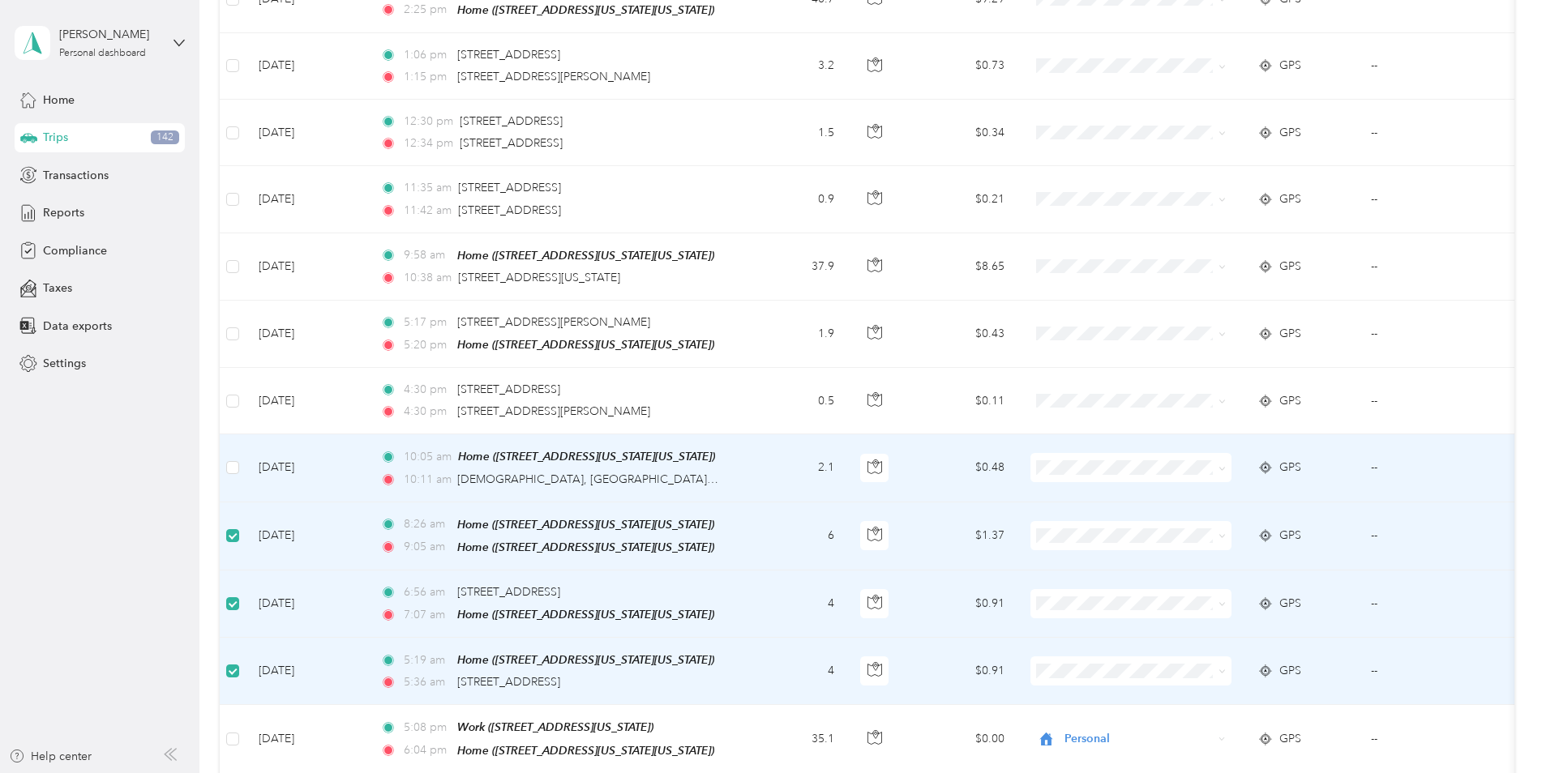
scroll to position [4432, 0]
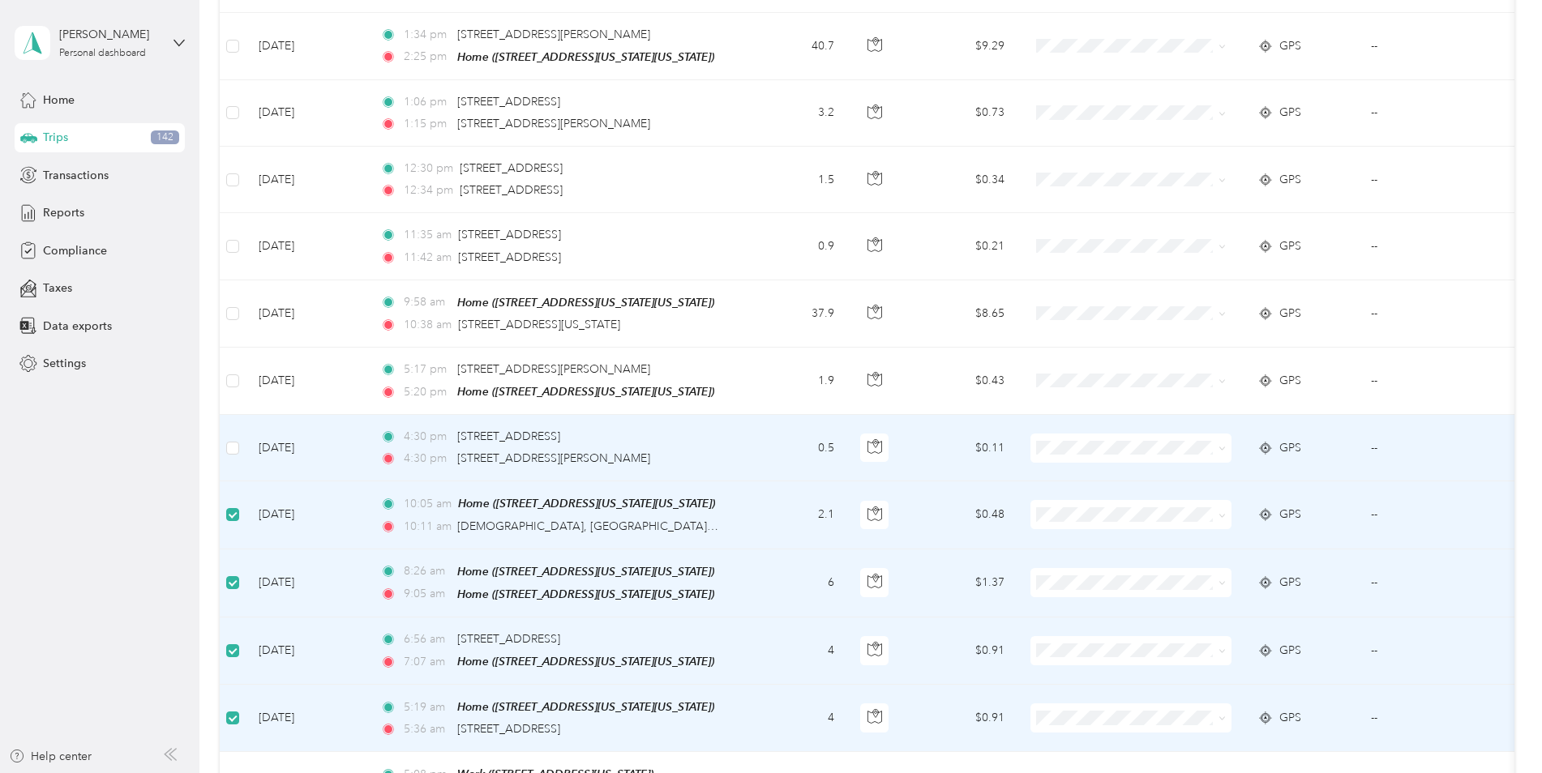
click at [231, 417] on td at bounding box center [233, 448] width 26 height 66
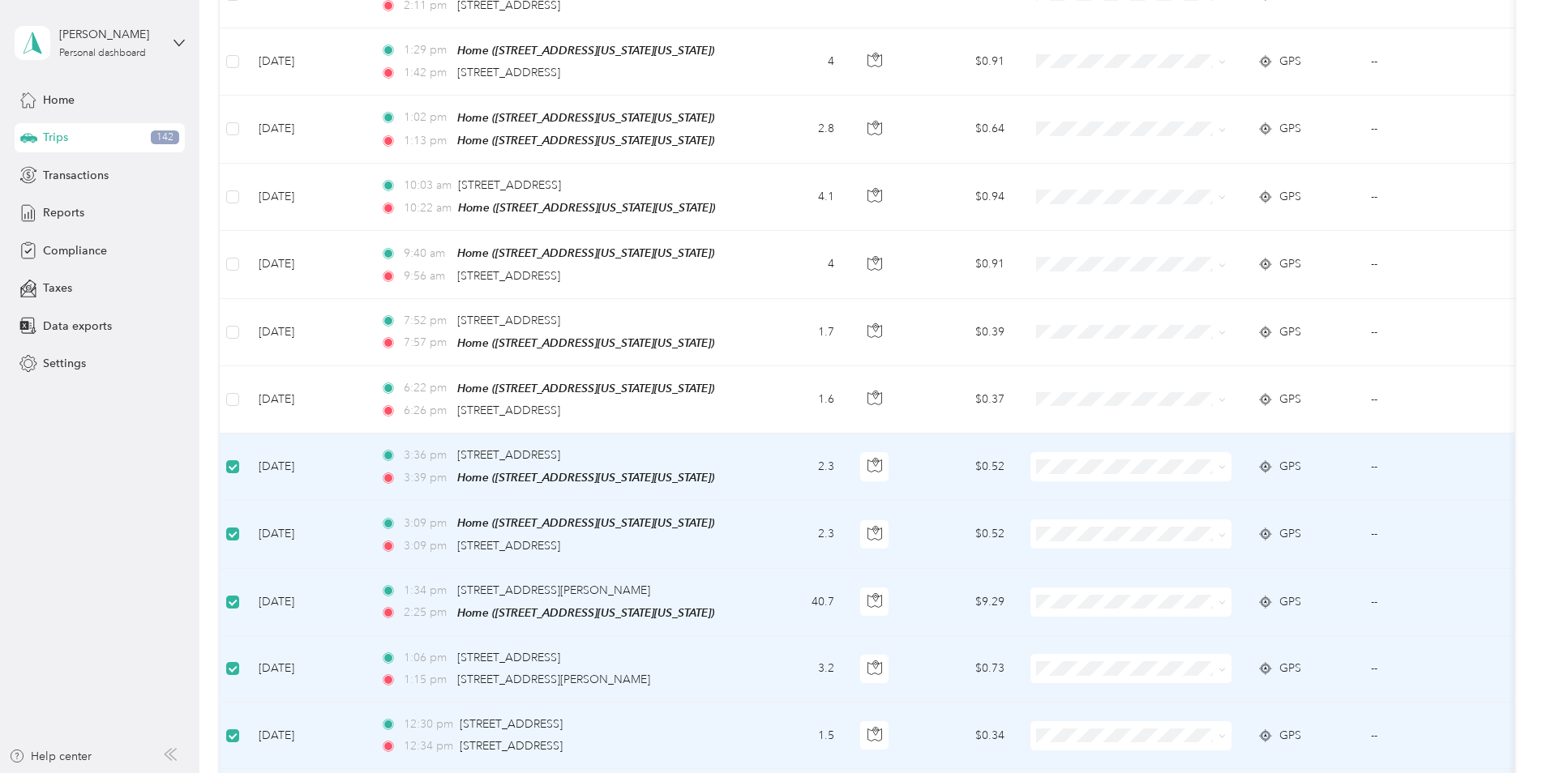
scroll to position [3865, 0]
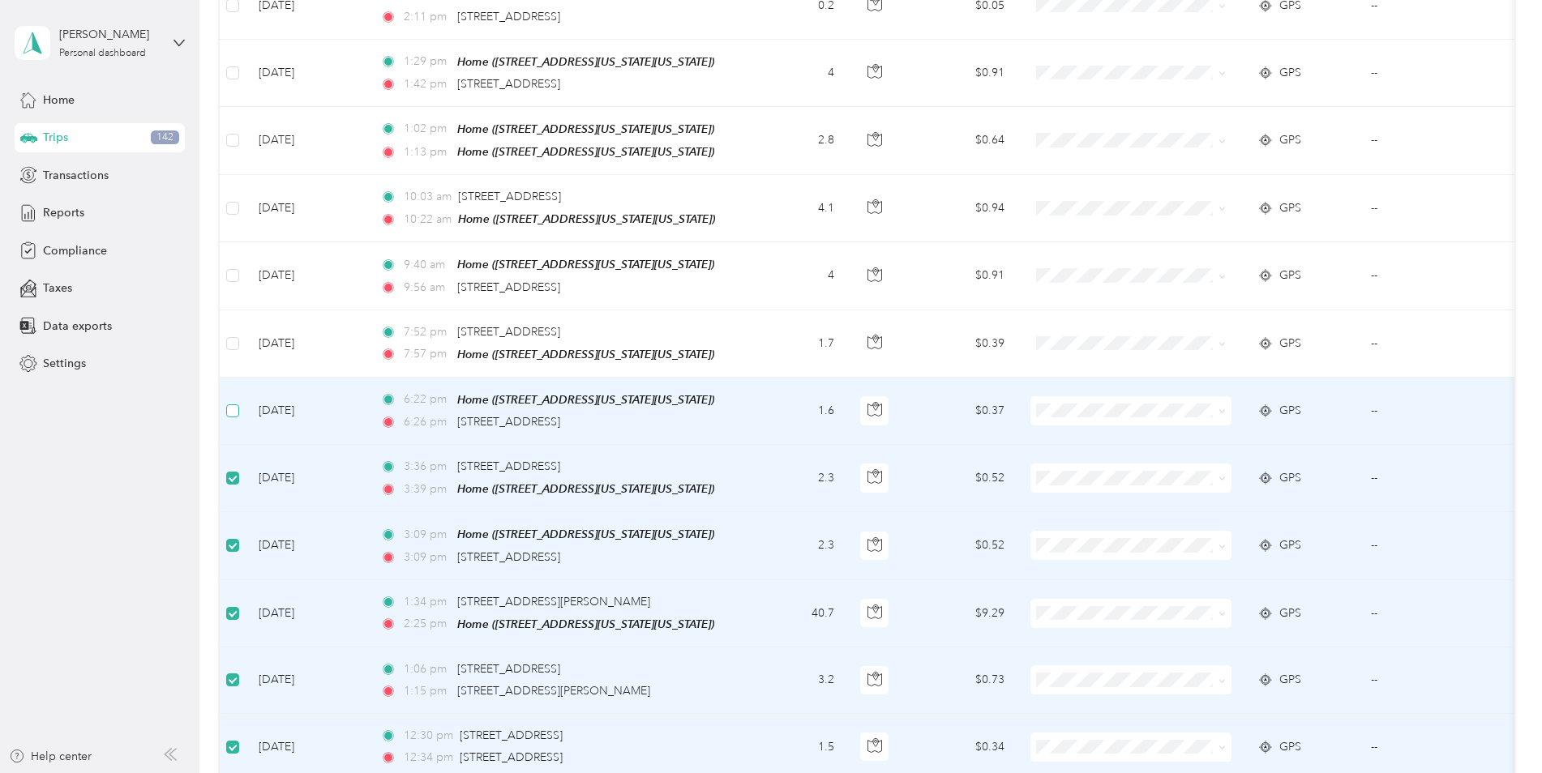
click at [231, 402] on label at bounding box center [232, 411] width 13 height 18
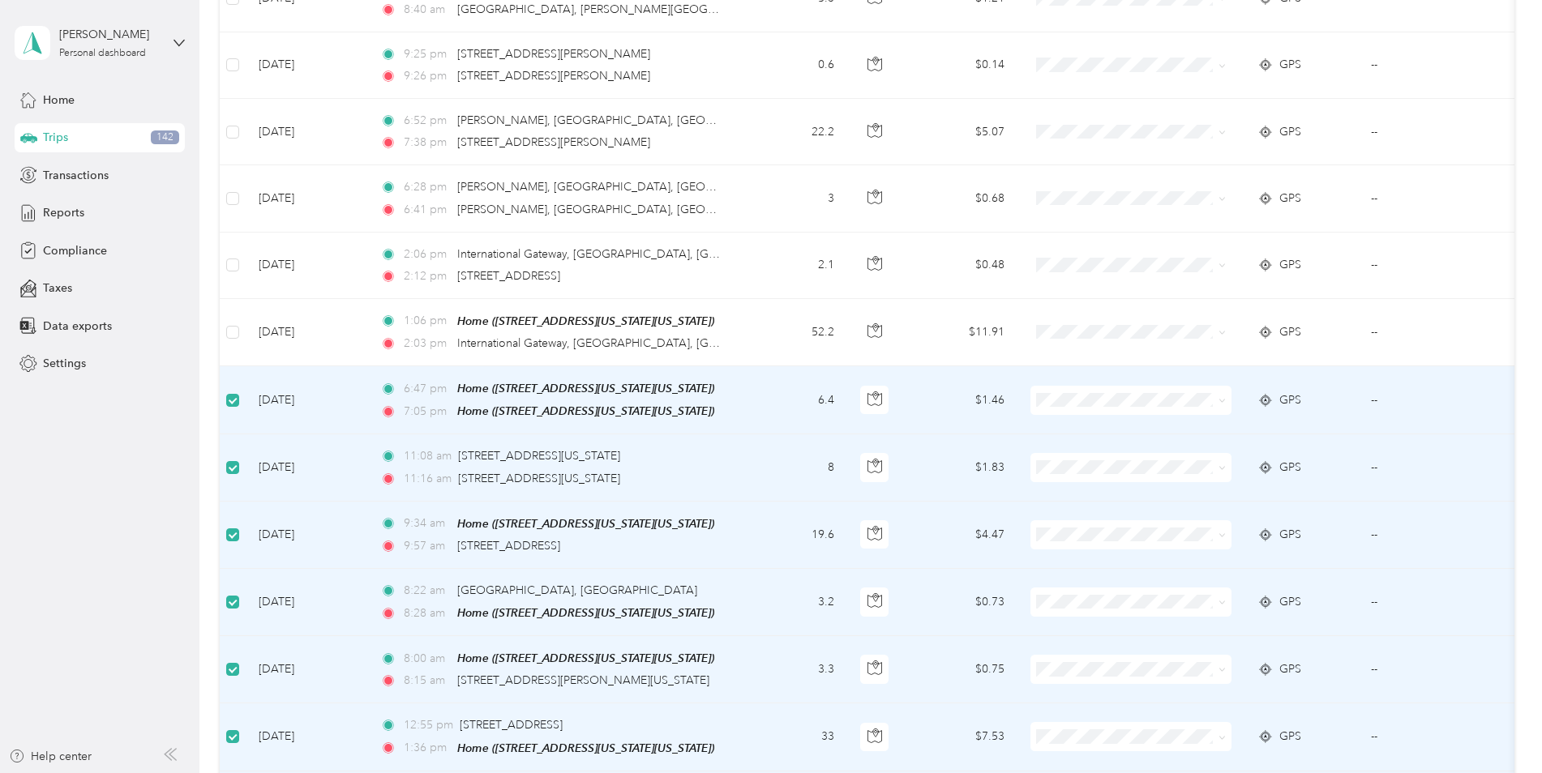
scroll to position [1757, 0]
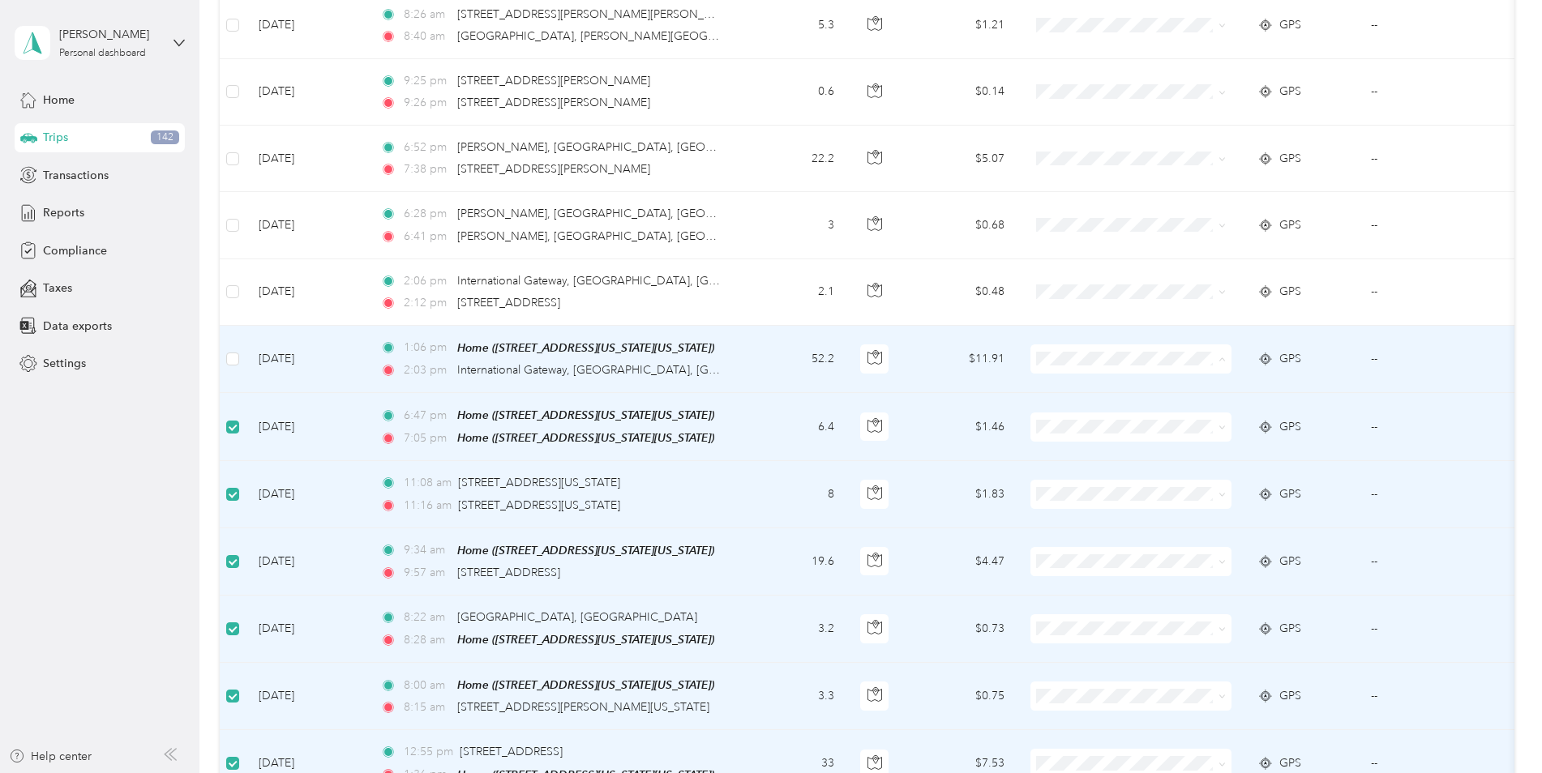
click at [1064, 370] on span "Convergint Technologies" at bounding box center [1131, 377] width 178 height 17
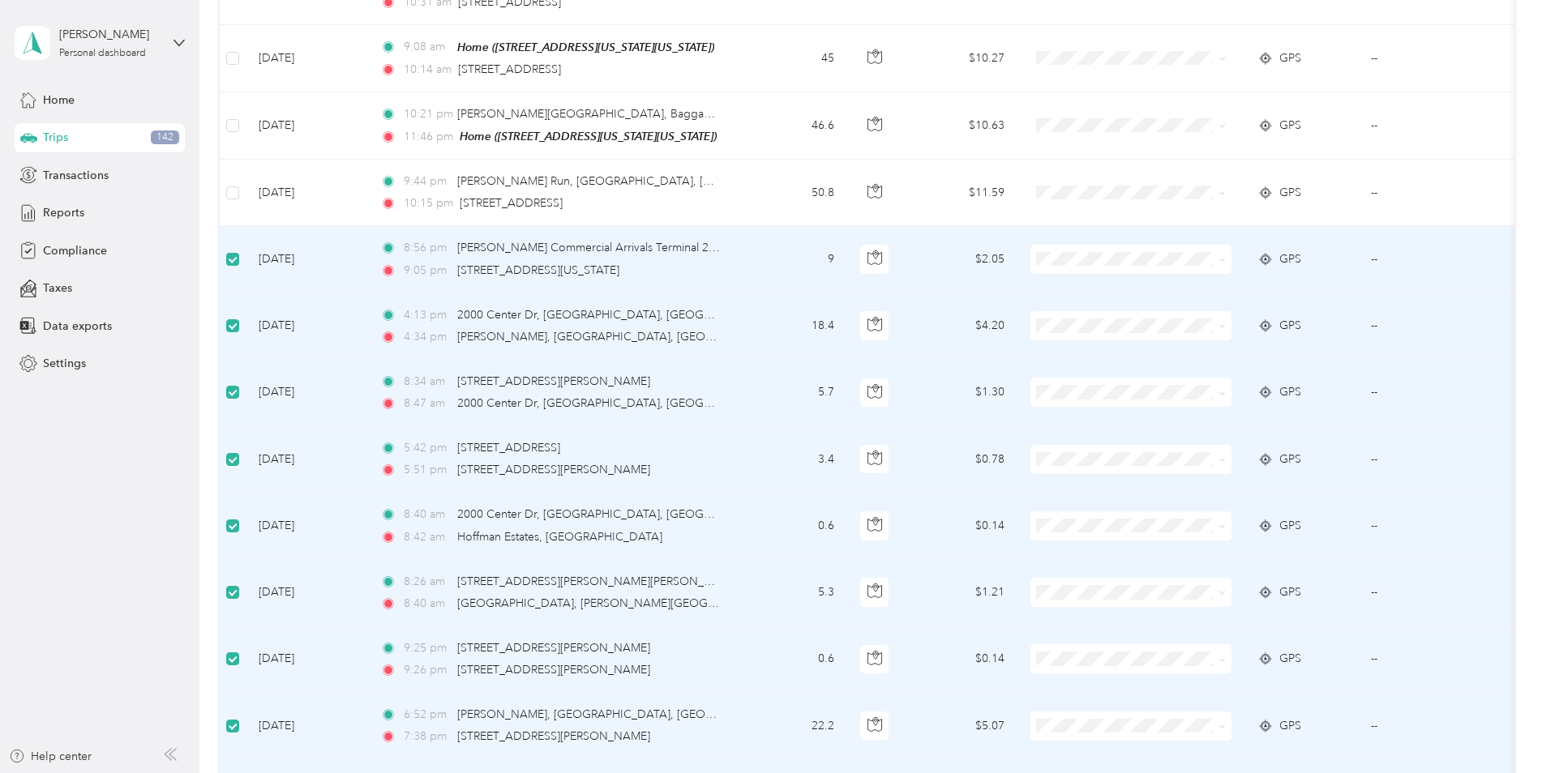
scroll to position [1109, 0]
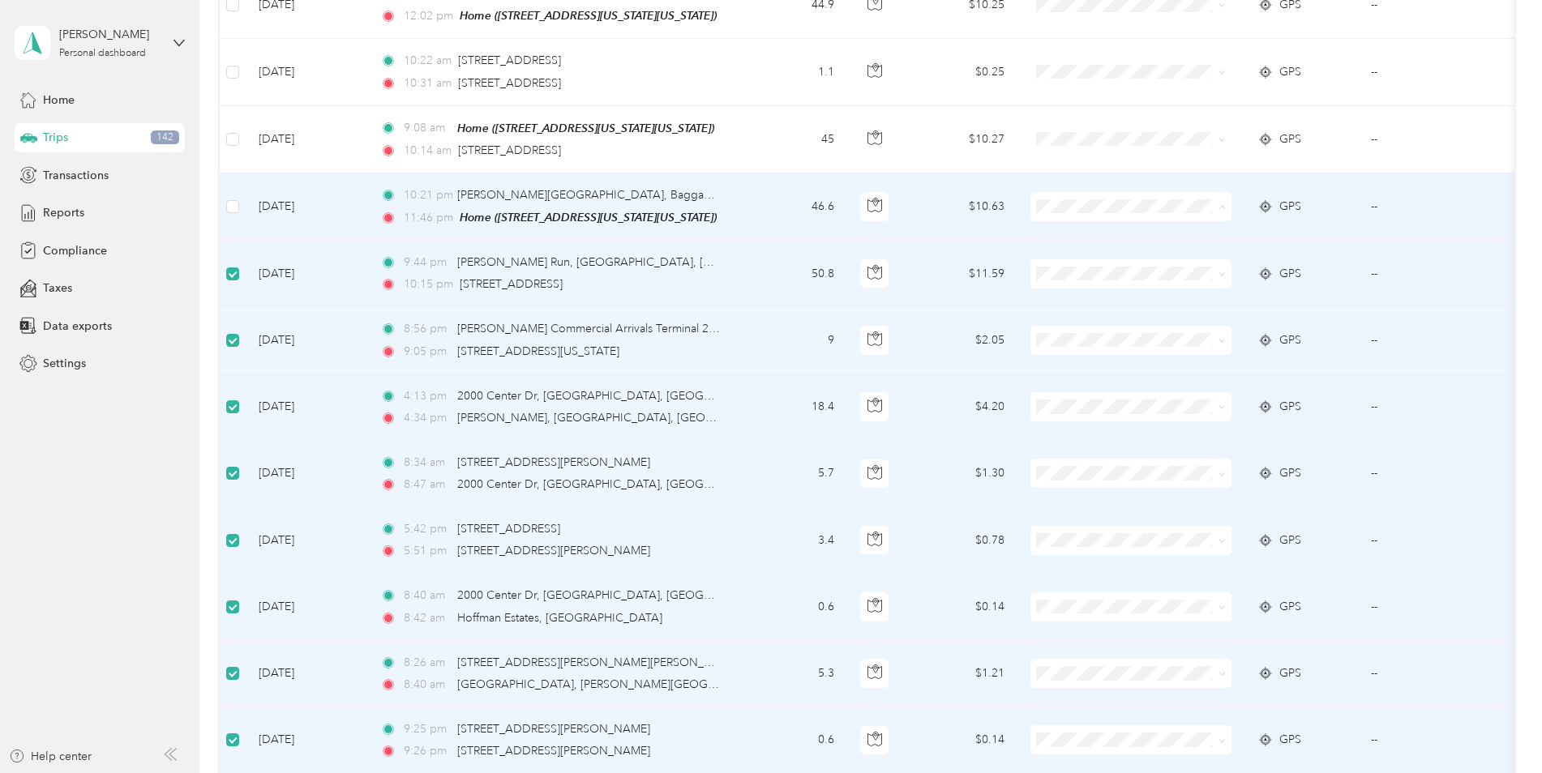
click at [1085, 225] on span "Convergint Technologies" at bounding box center [1145, 225] width 150 height 17
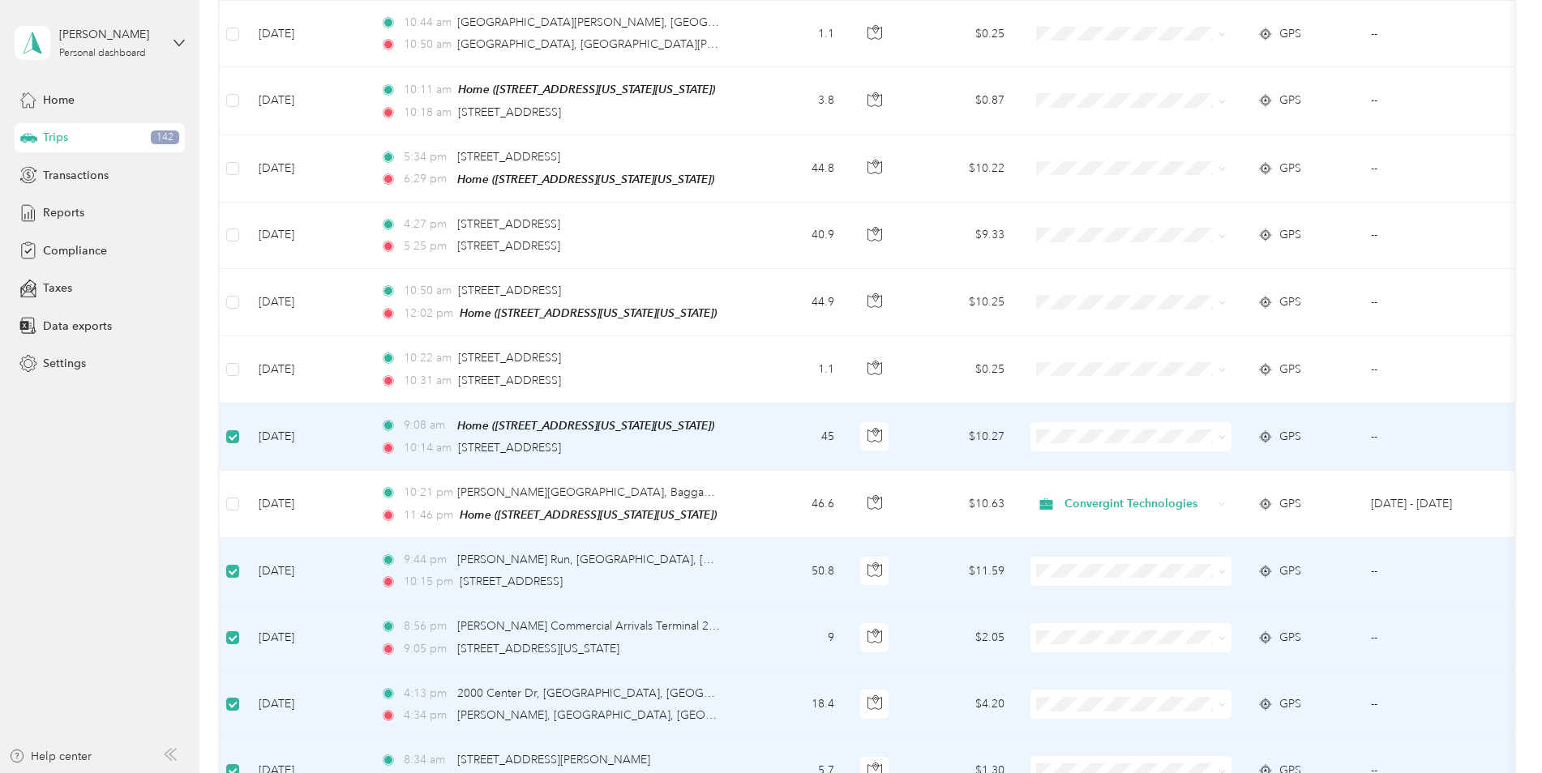
scroll to position [785, 0]
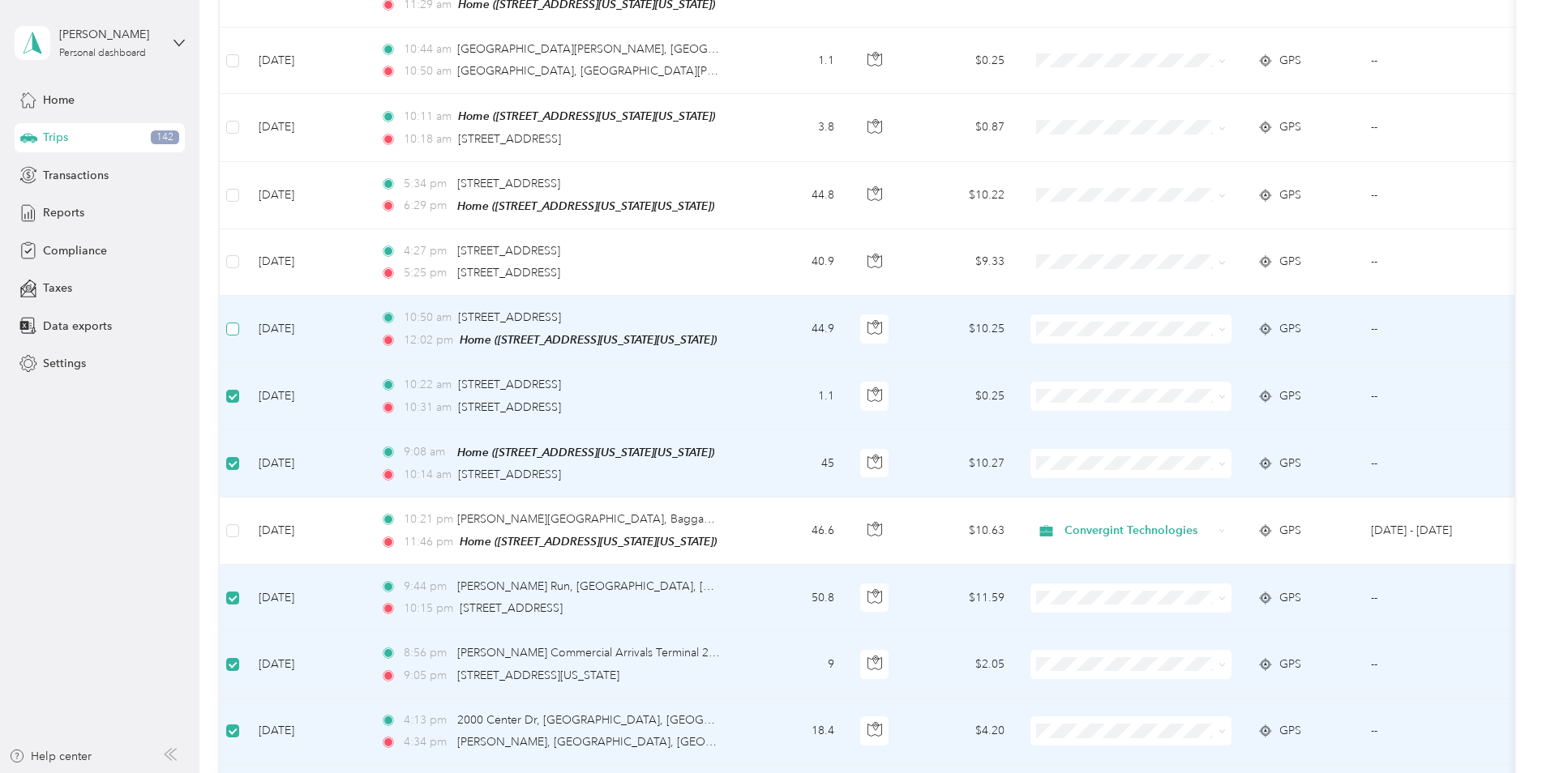
click at [235, 320] on label at bounding box center [232, 329] width 13 height 18
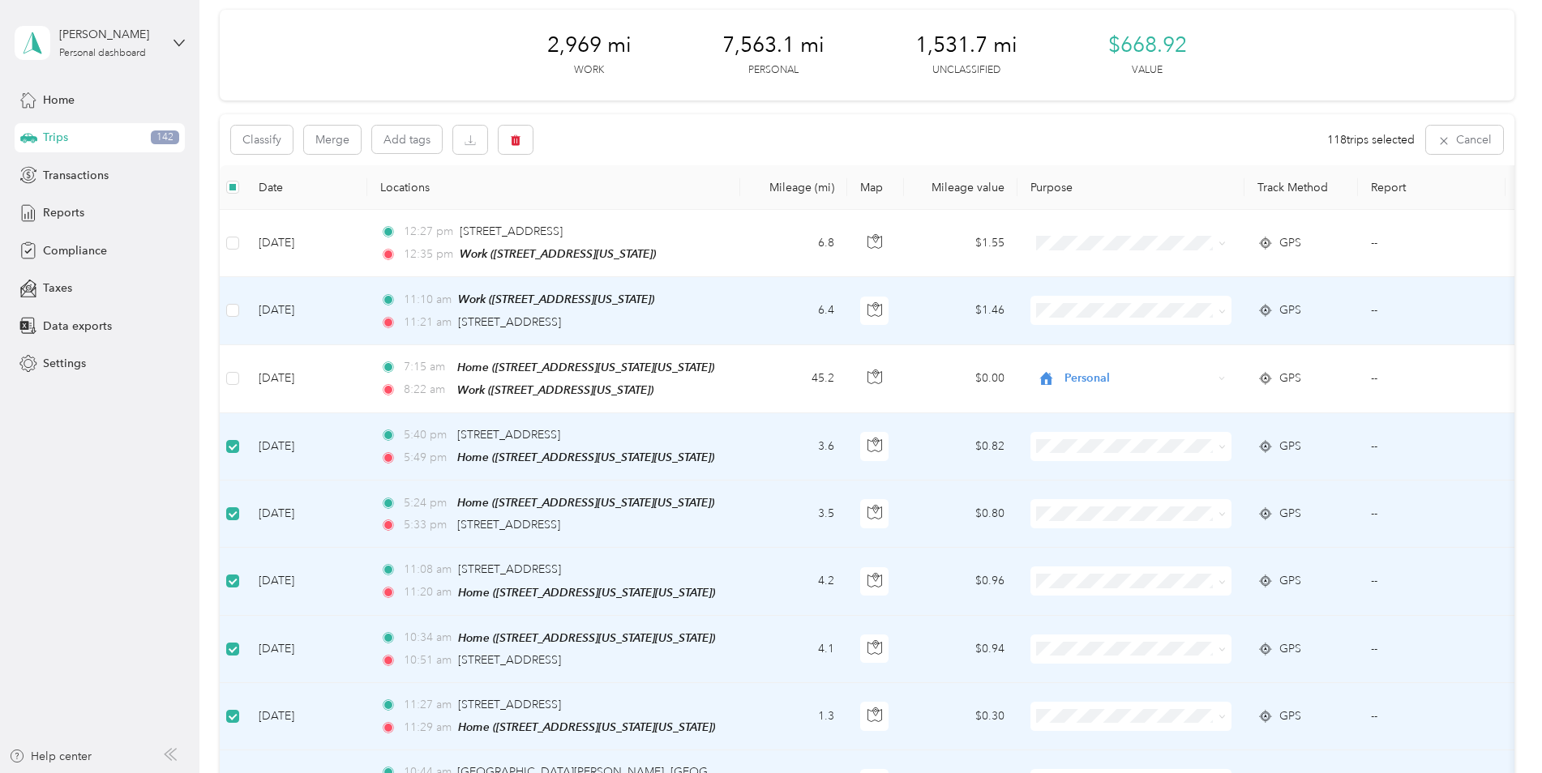
scroll to position [0, 0]
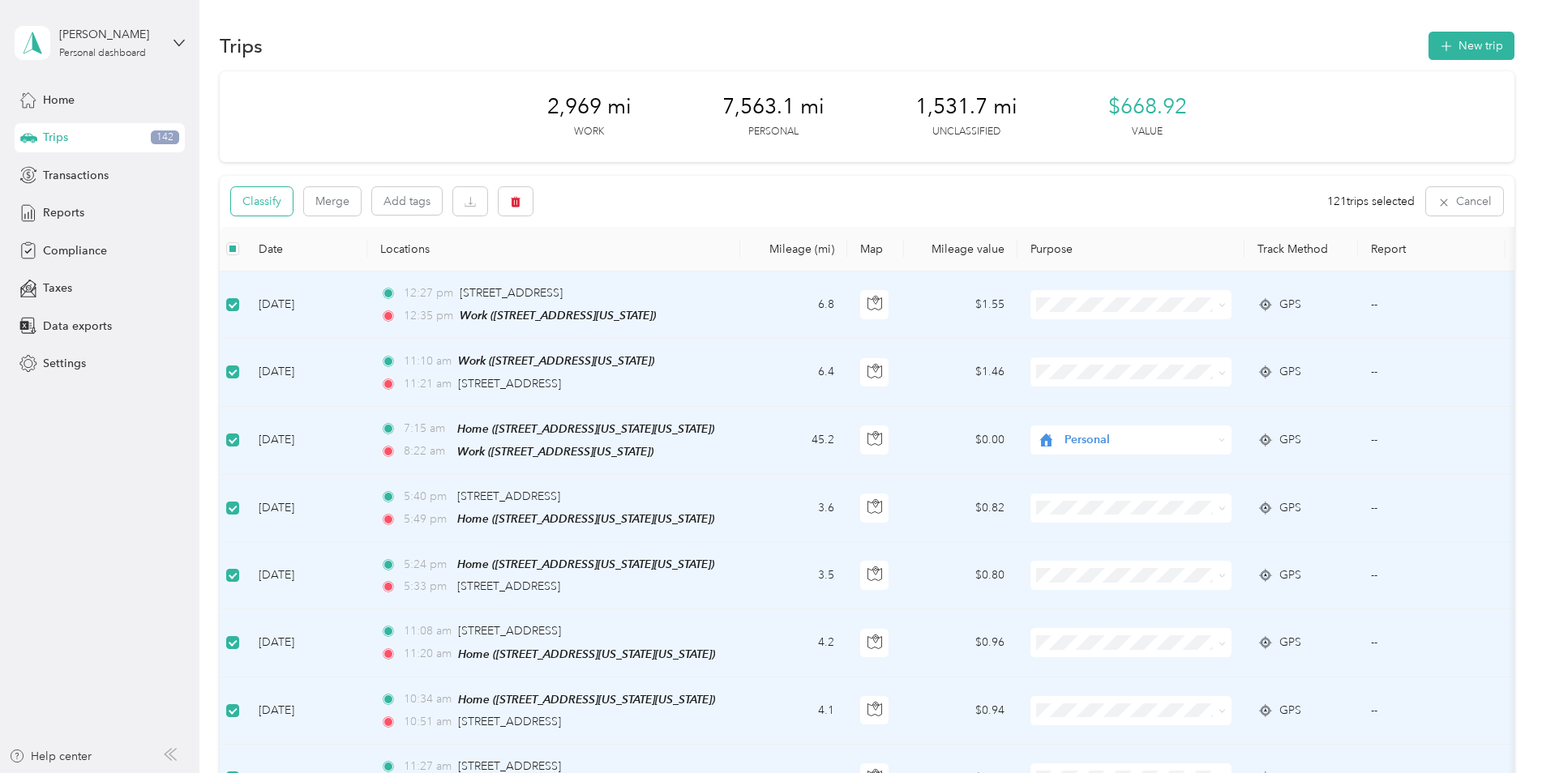
click at [256, 205] on button "Classify" at bounding box center [262, 201] width 62 height 28
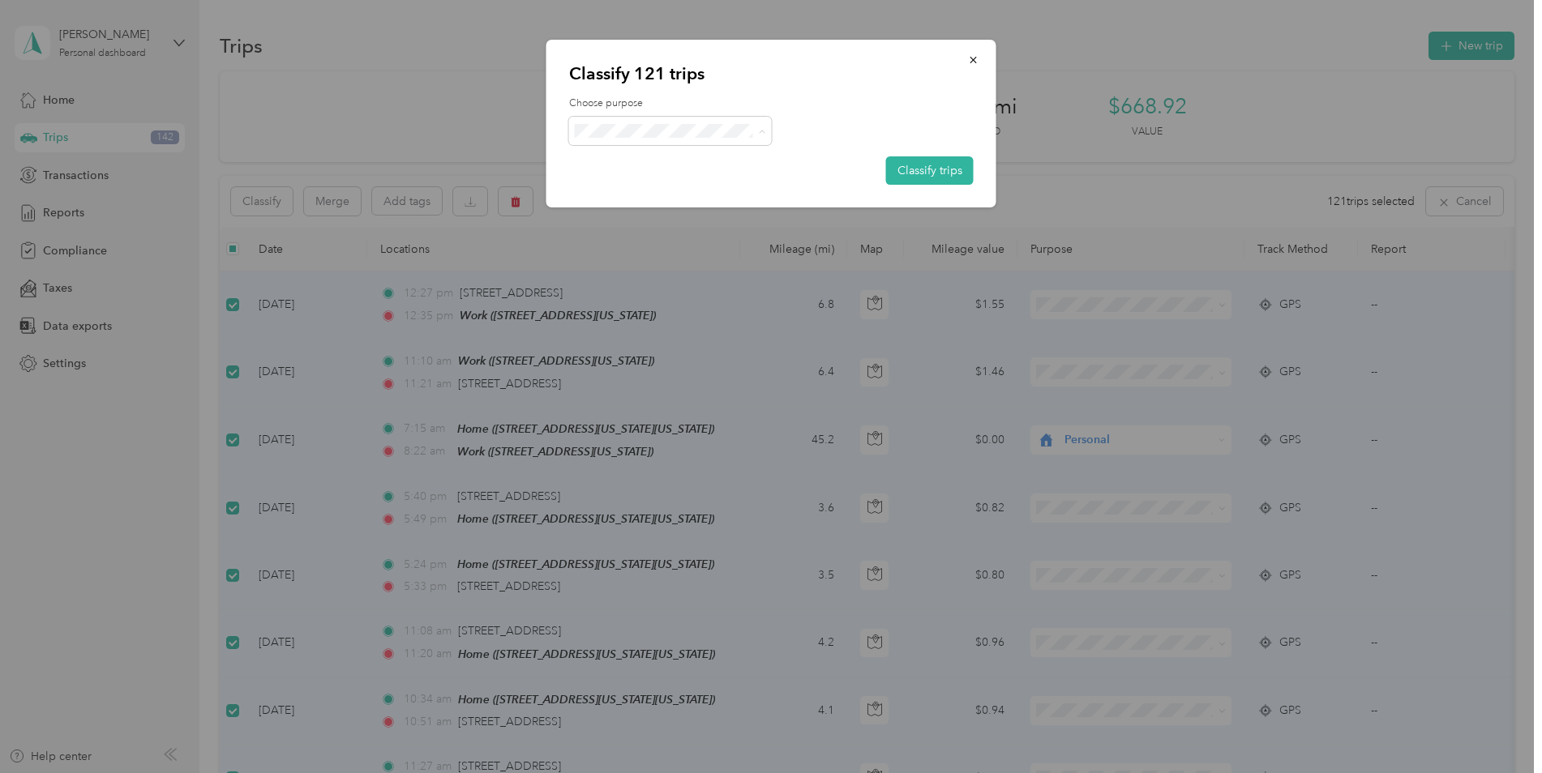
click at [634, 182] on span "Personal" at bounding box center [684, 189] width 151 height 17
click at [945, 164] on button "Classify trips" at bounding box center [930, 170] width 88 height 28
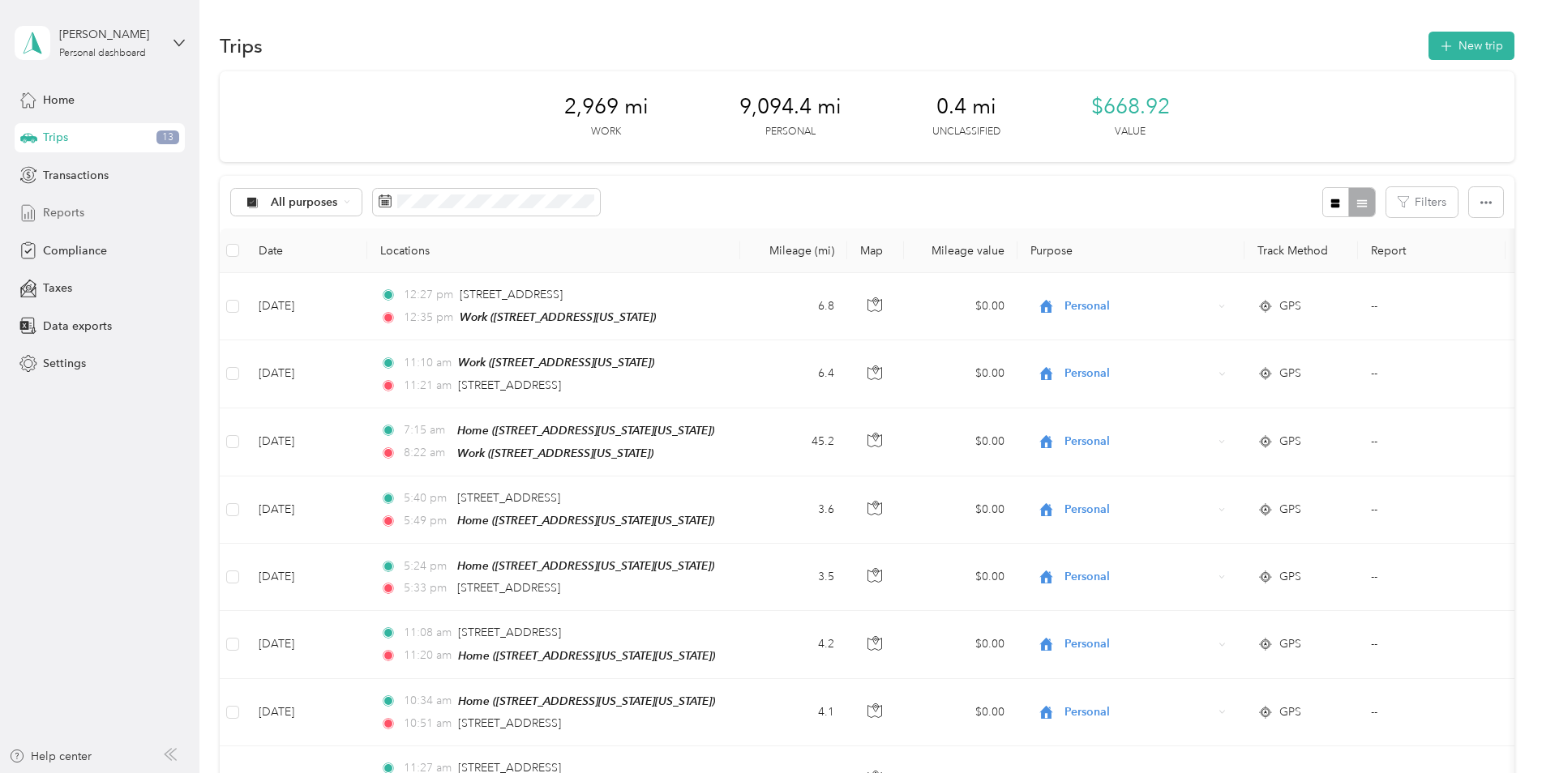
click at [81, 215] on span "Reports" at bounding box center [63, 212] width 41 height 17
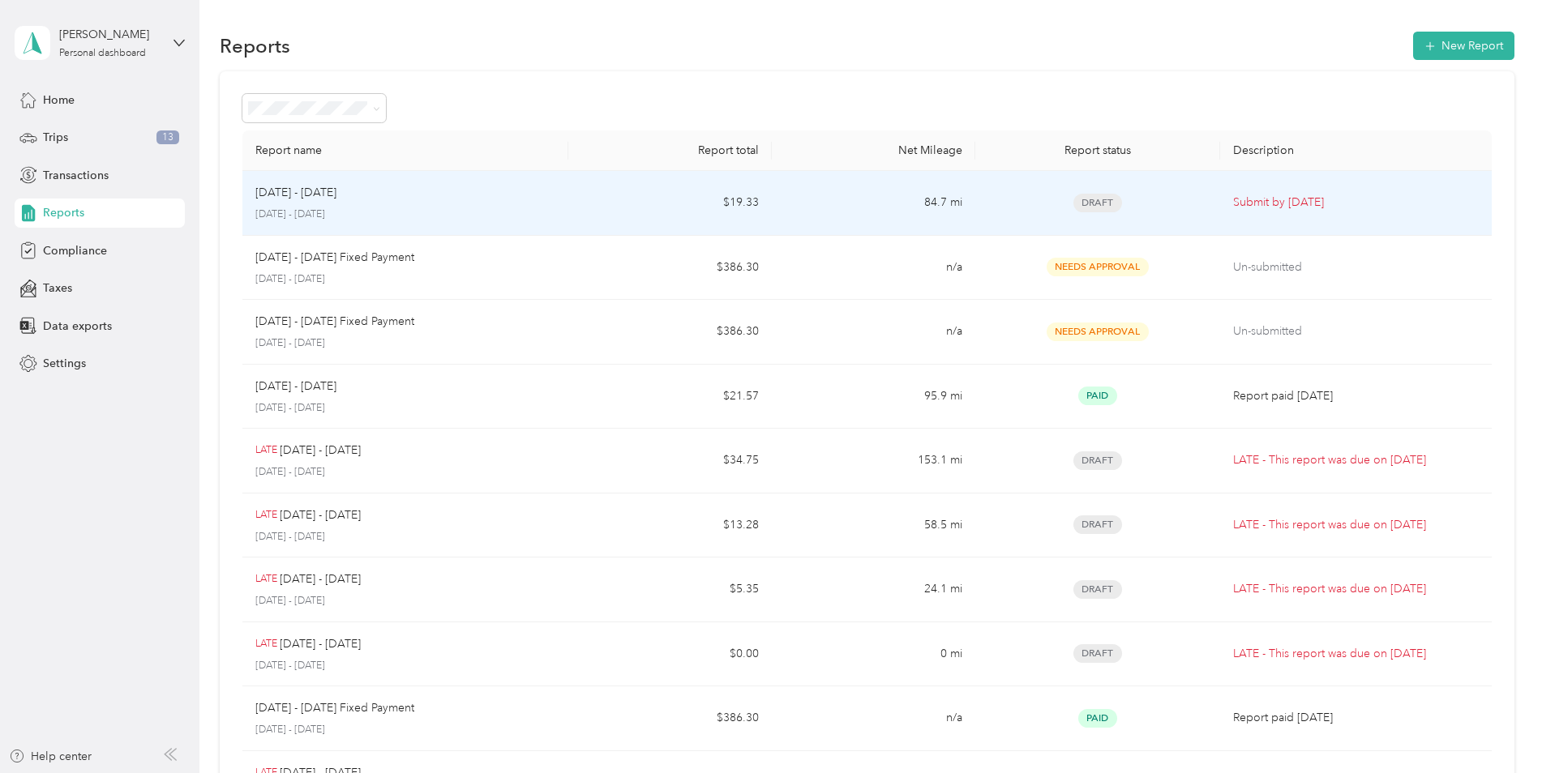
click at [835, 212] on td "84.7 mi" at bounding box center [873, 203] width 203 height 65
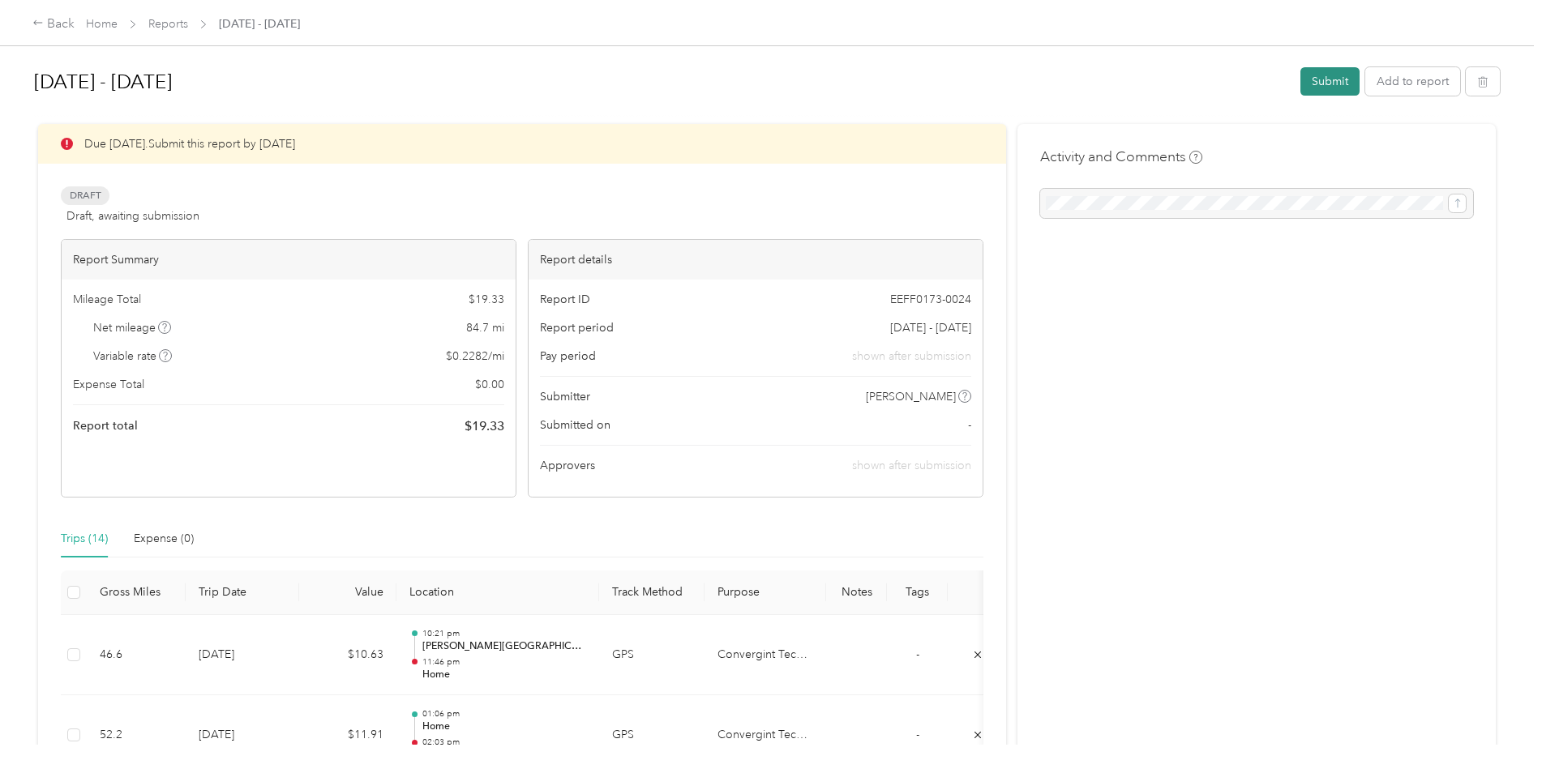
click at [1316, 76] on button "Submit" at bounding box center [1329, 81] width 59 height 28
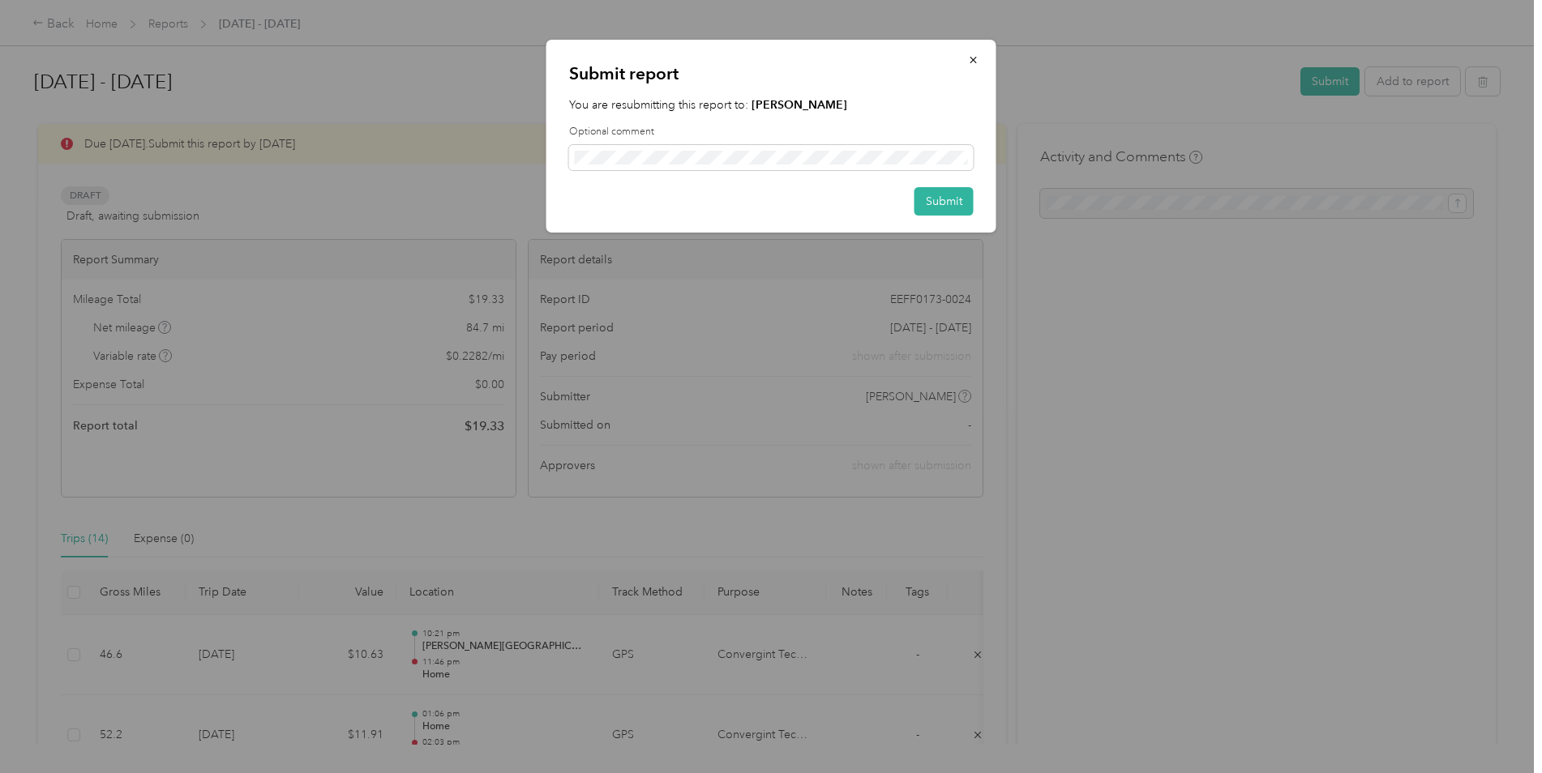
click at [323, 186] on div at bounding box center [771, 386] width 1542 height 773
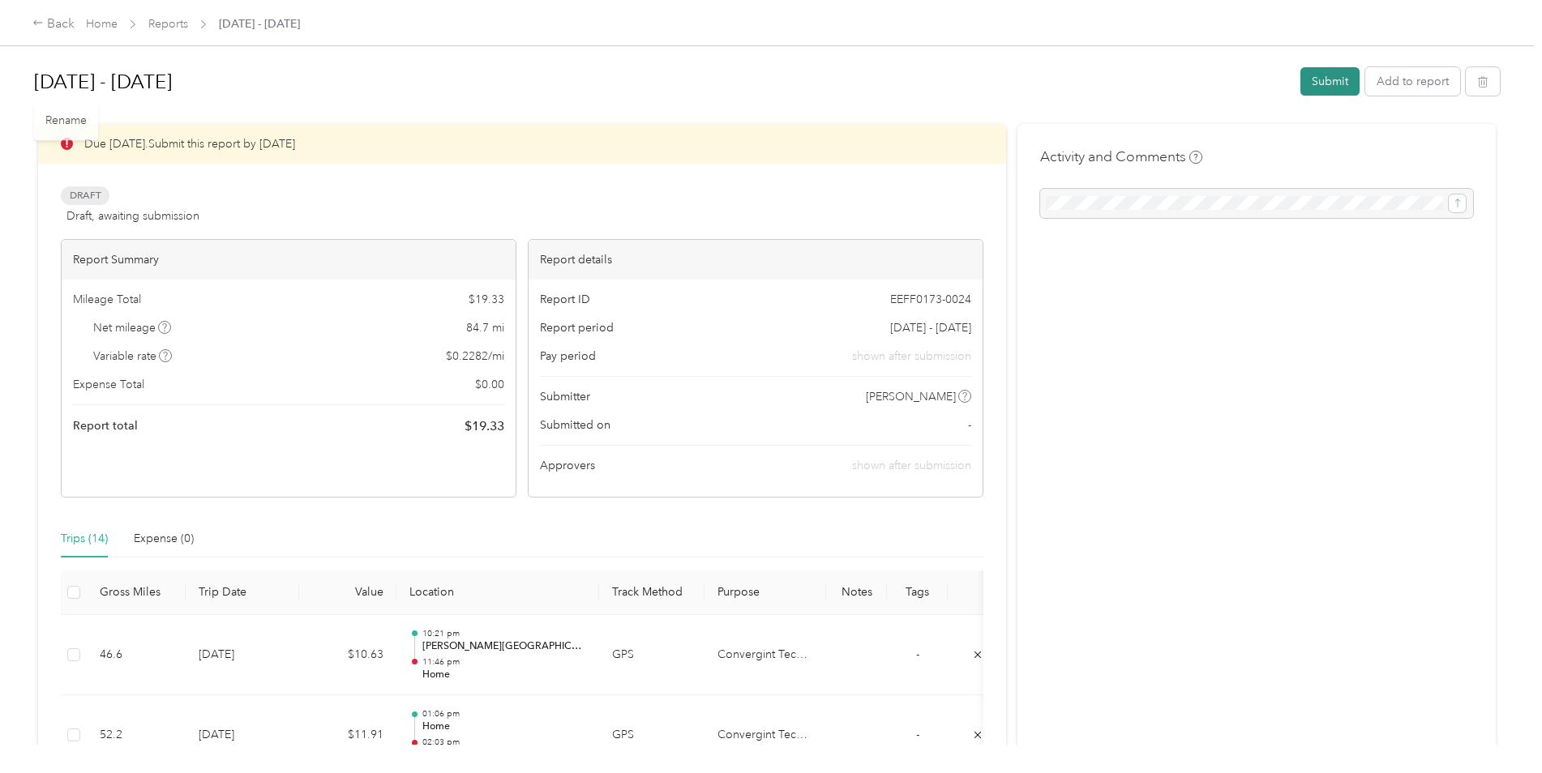
click at [1309, 72] on button "Submit" at bounding box center [1329, 81] width 59 height 28
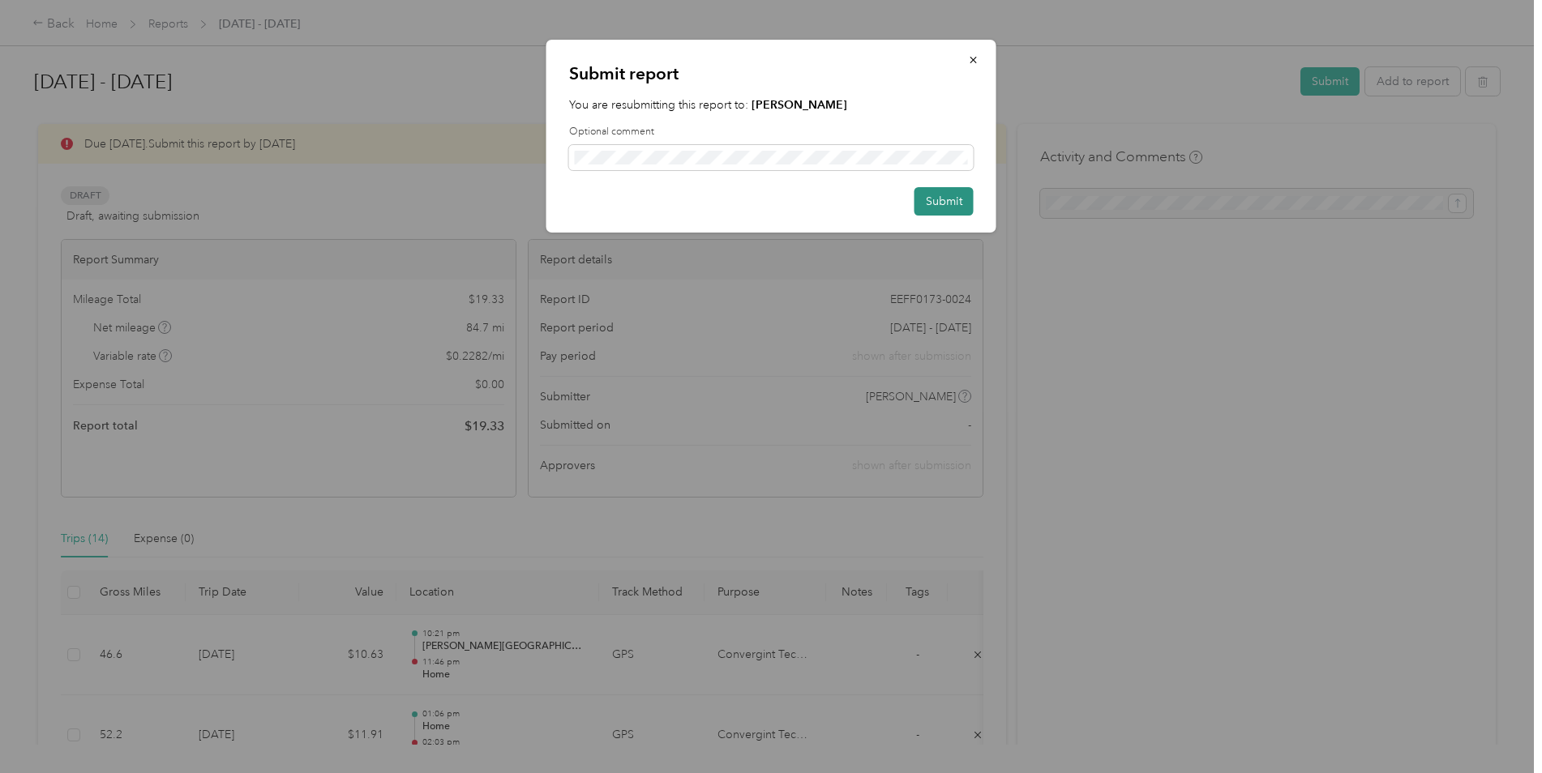
click at [952, 207] on button "Submit" at bounding box center [943, 201] width 59 height 28
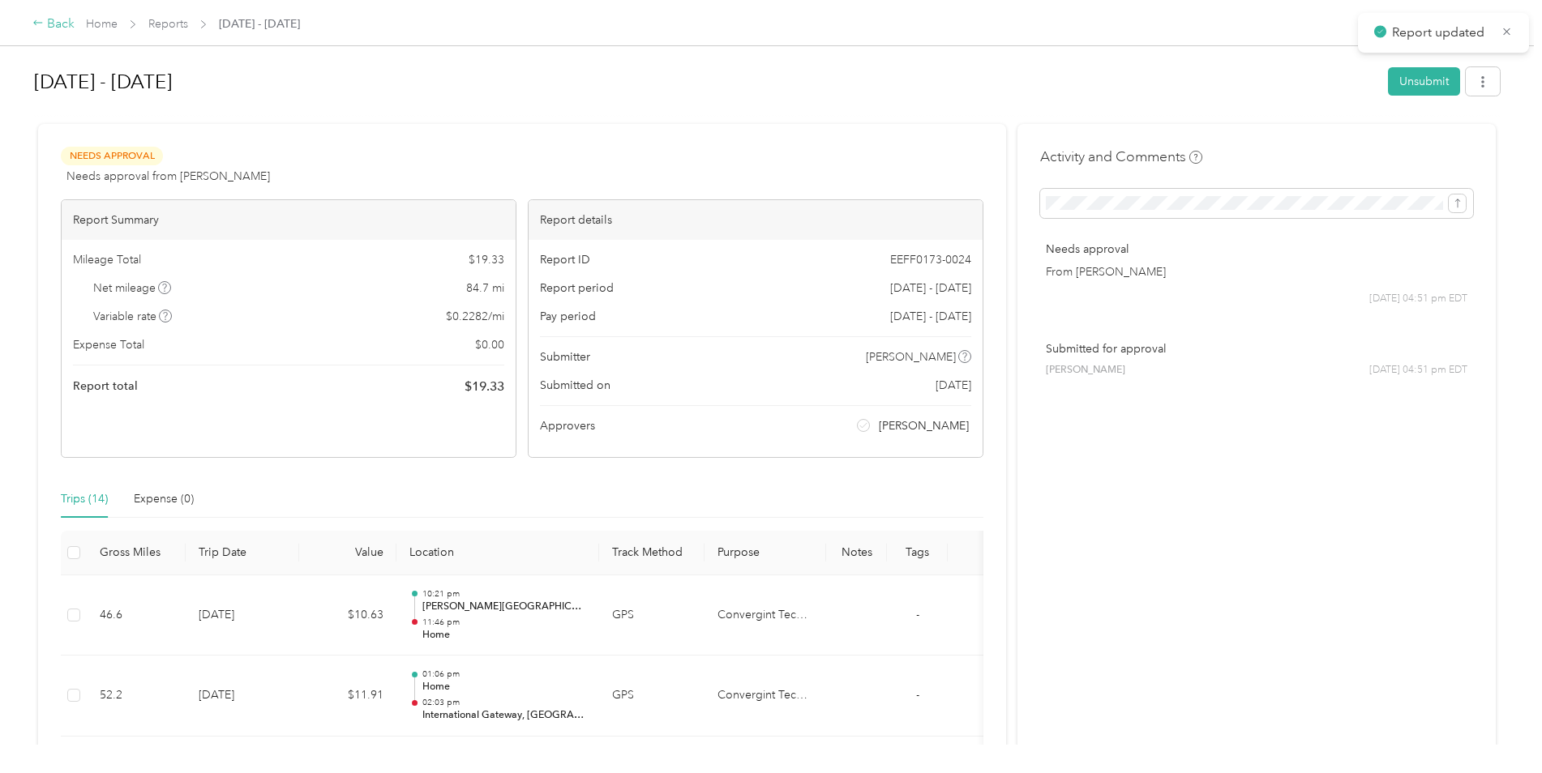
click at [40, 21] on icon at bounding box center [37, 22] width 11 height 11
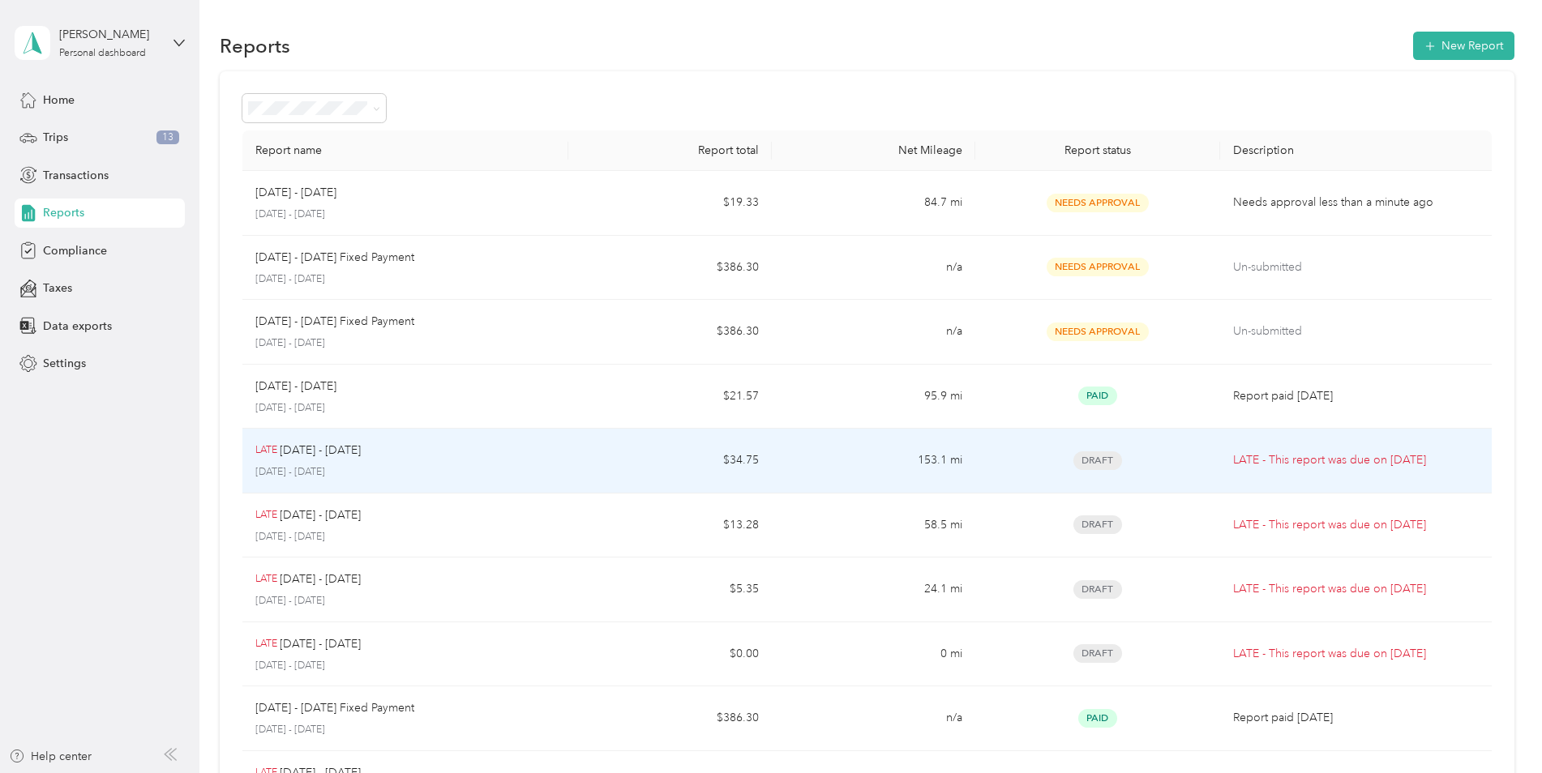
click at [635, 472] on td "$34.75" at bounding box center [669, 461] width 203 height 65
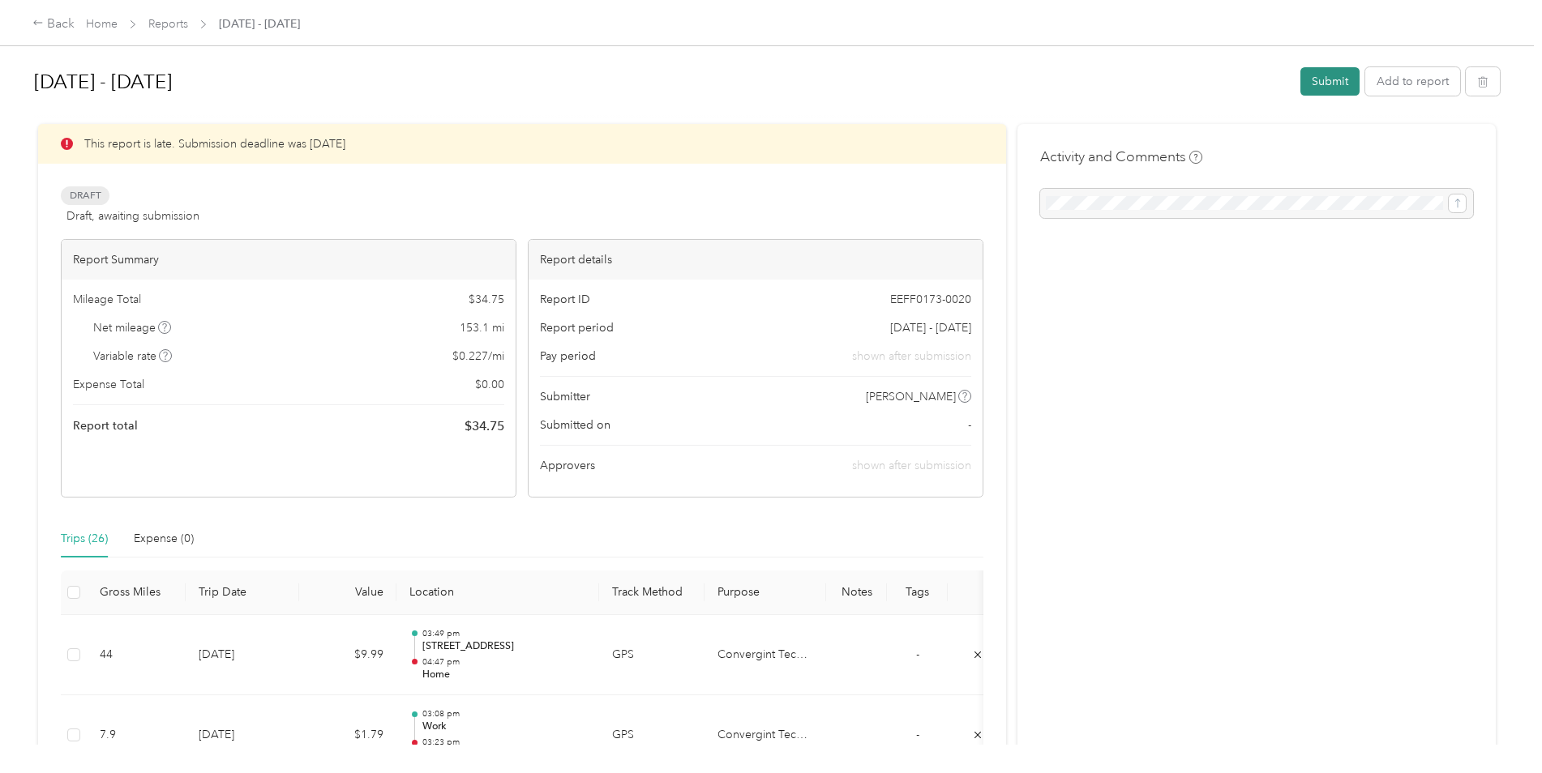
click at [1317, 79] on button "Submit" at bounding box center [1329, 81] width 59 height 28
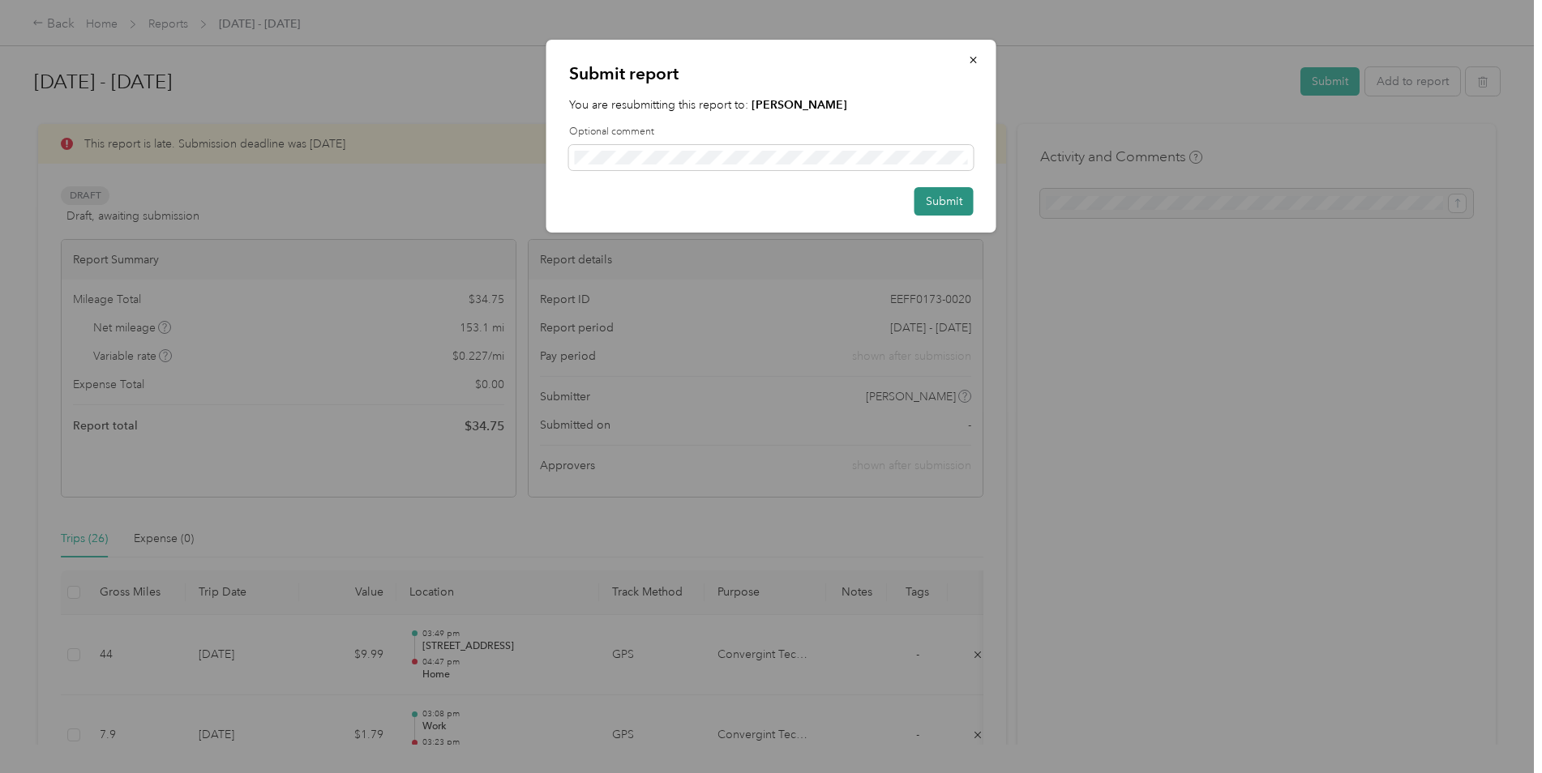
click at [938, 199] on button "Submit" at bounding box center [943, 201] width 59 height 28
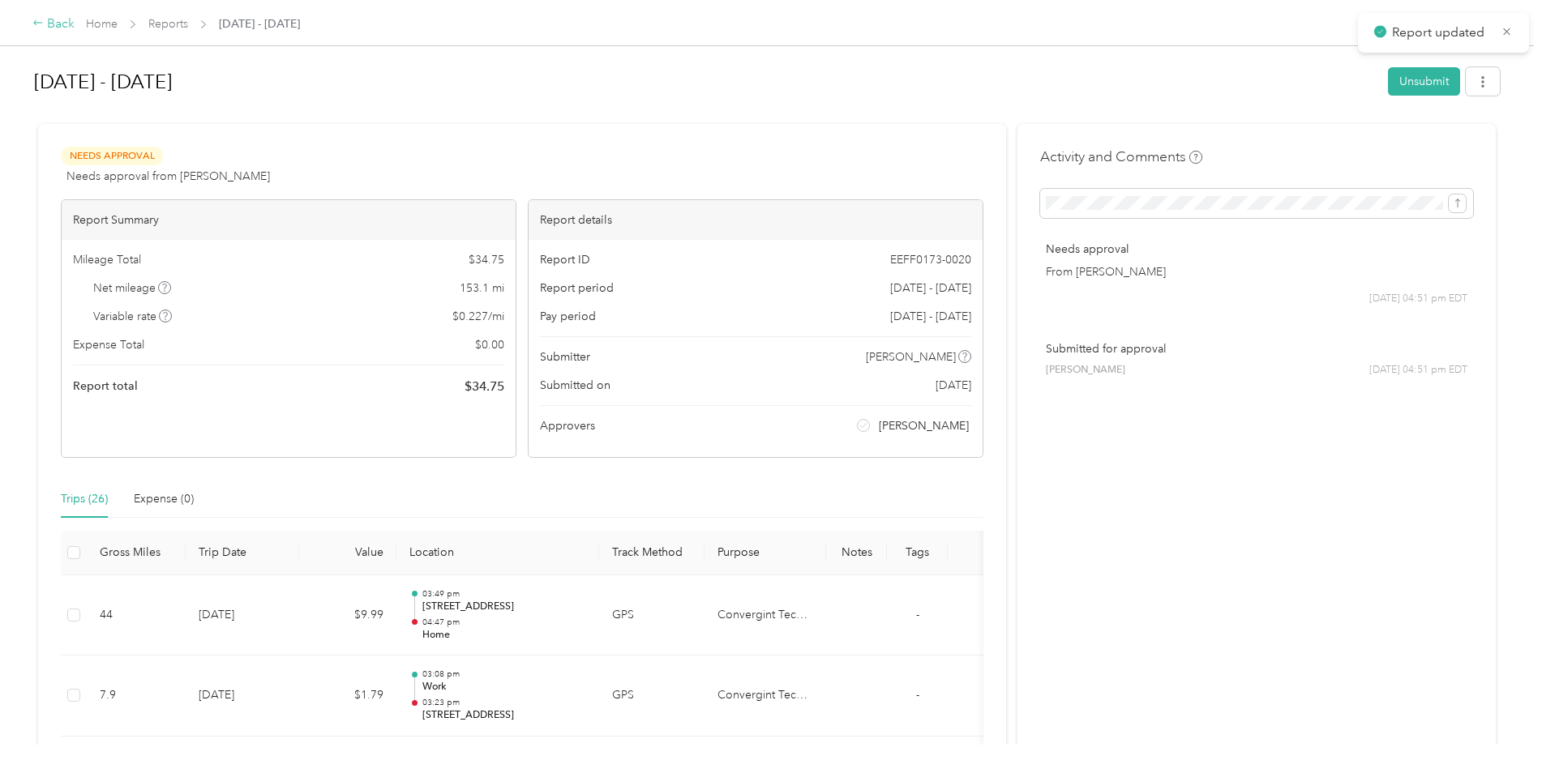
click at [47, 24] on div "Back" at bounding box center [53, 24] width 42 height 19
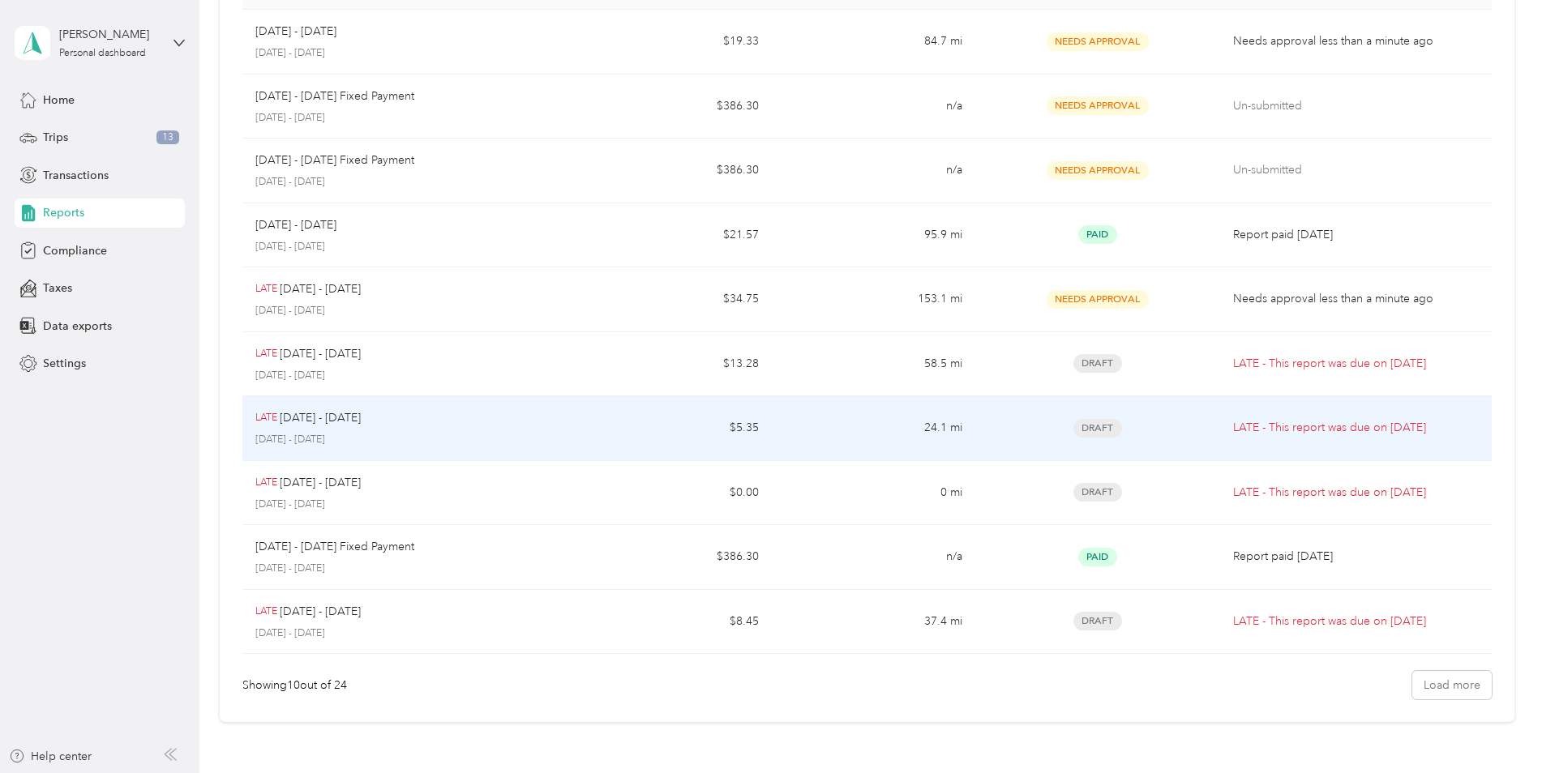
scroll to position [162, 0]
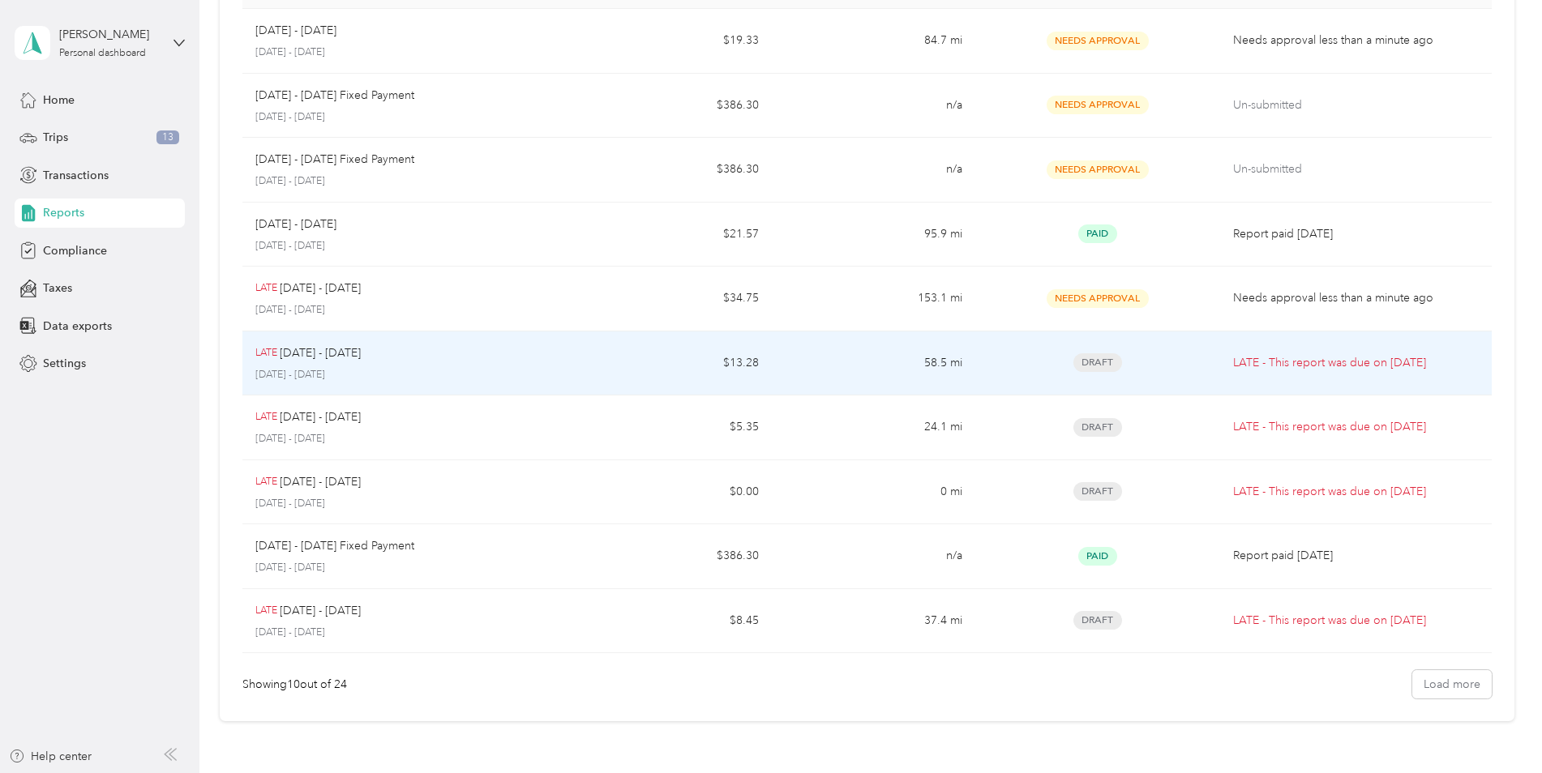
click at [1026, 370] on div "Draft" at bounding box center [1097, 362] width 218 height 19
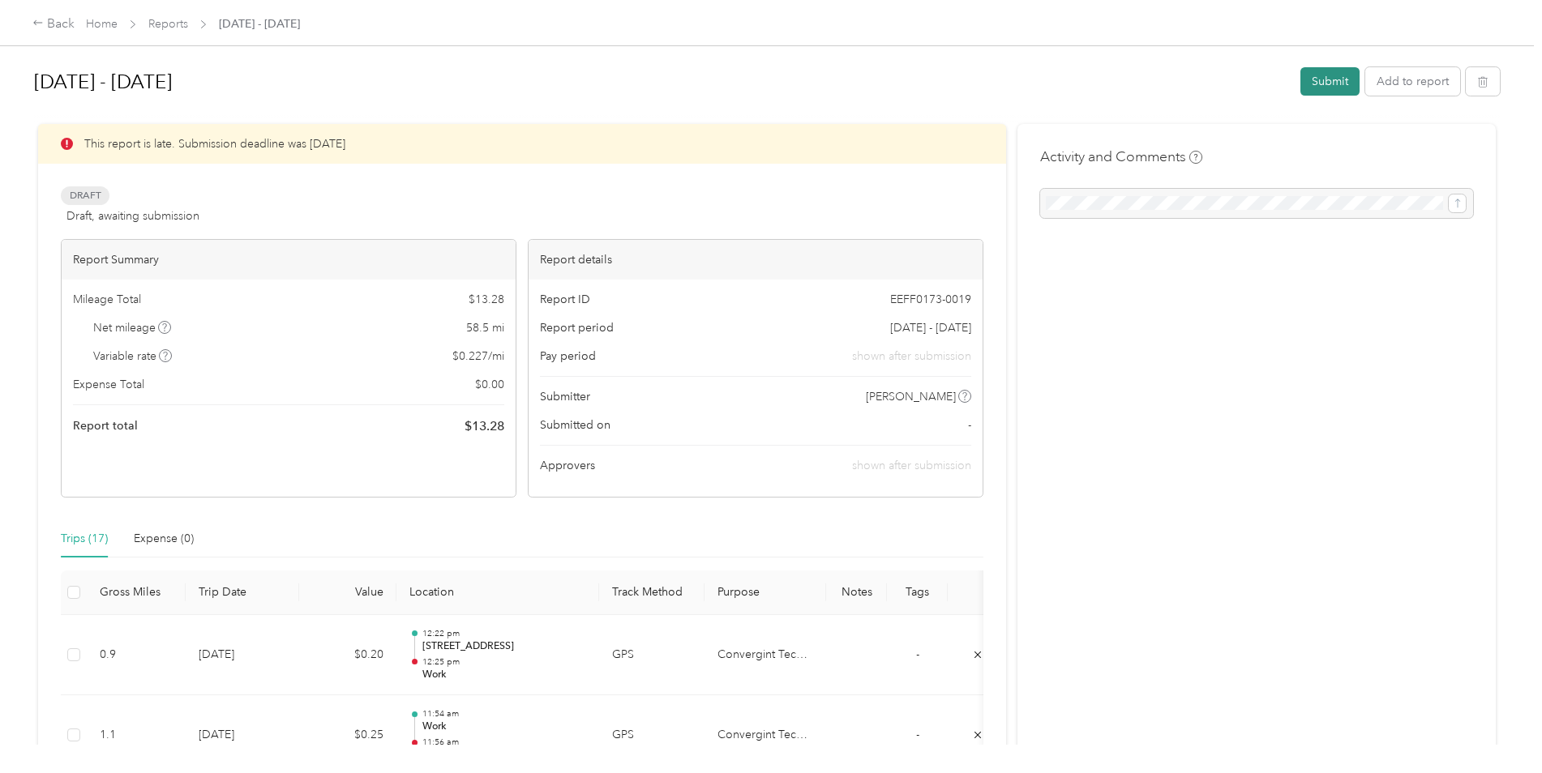
click at [1316, 83] on button "Submit" at bounding box center [1329, 81] width 59 height 28
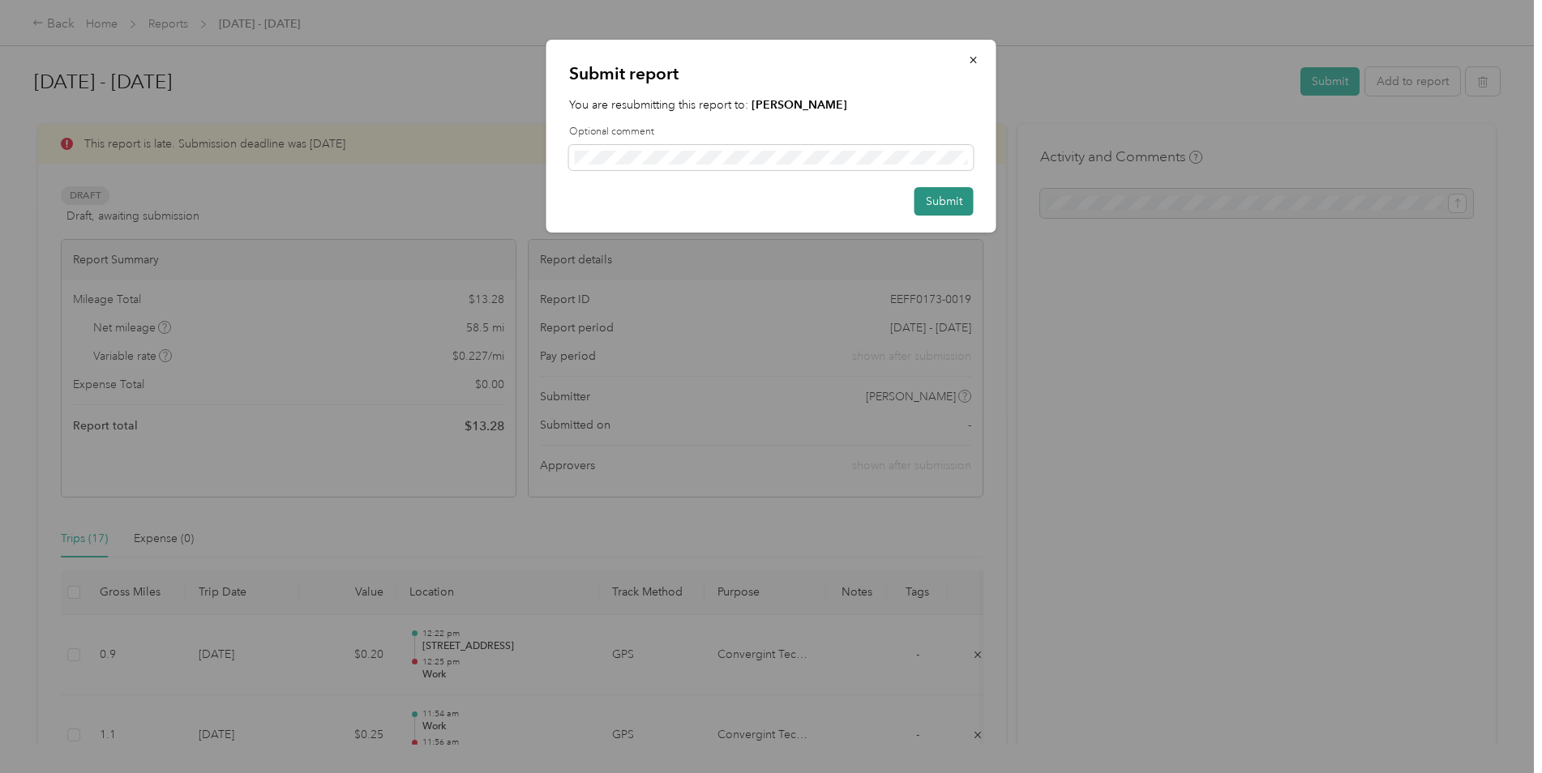
click at [933, 191] on button "Submit" at bounding box center [943, 201] width 59 height 28
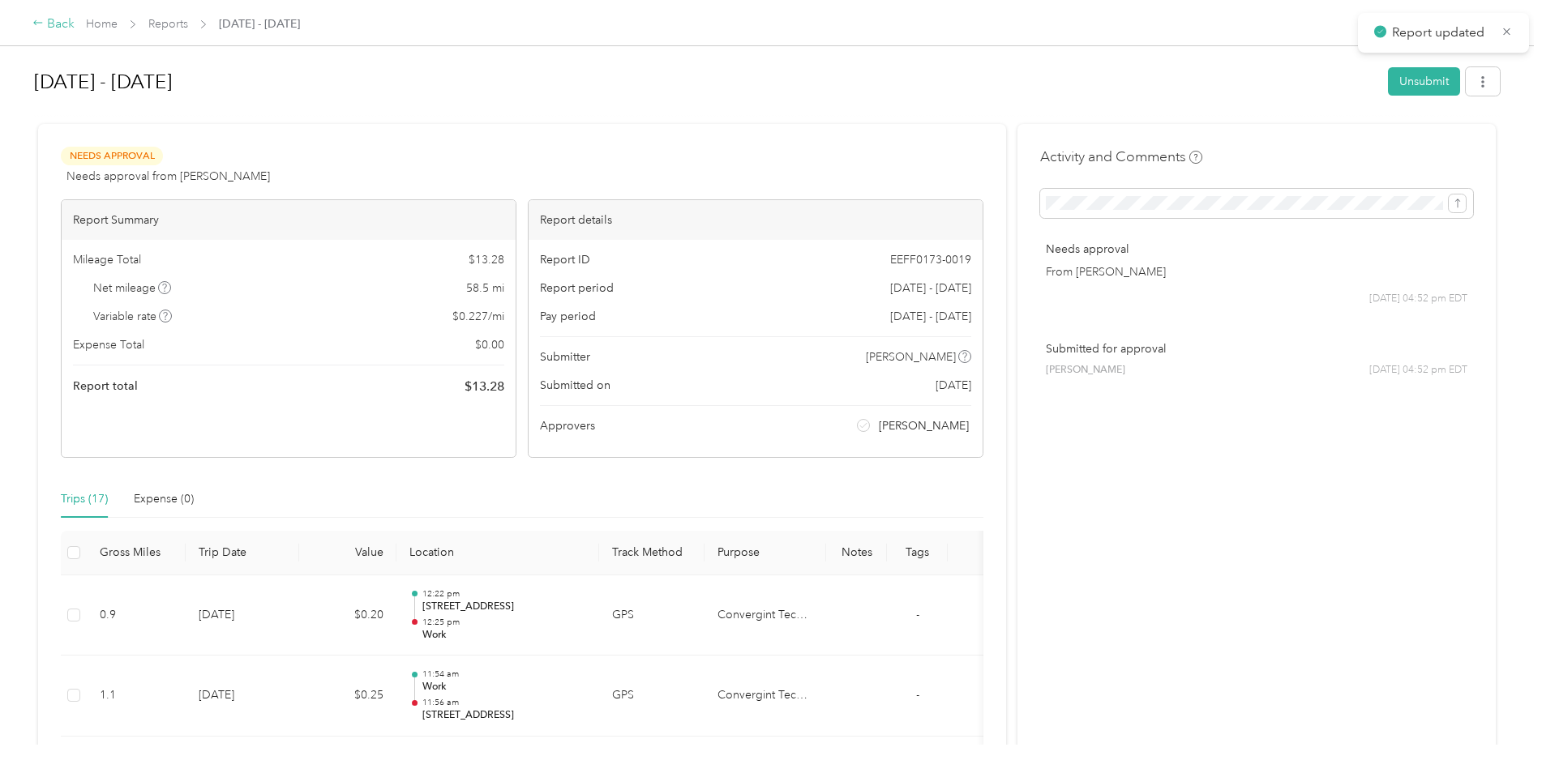
click at [38, 20] on icon at bounding box center [37, 22] width 11 height 11
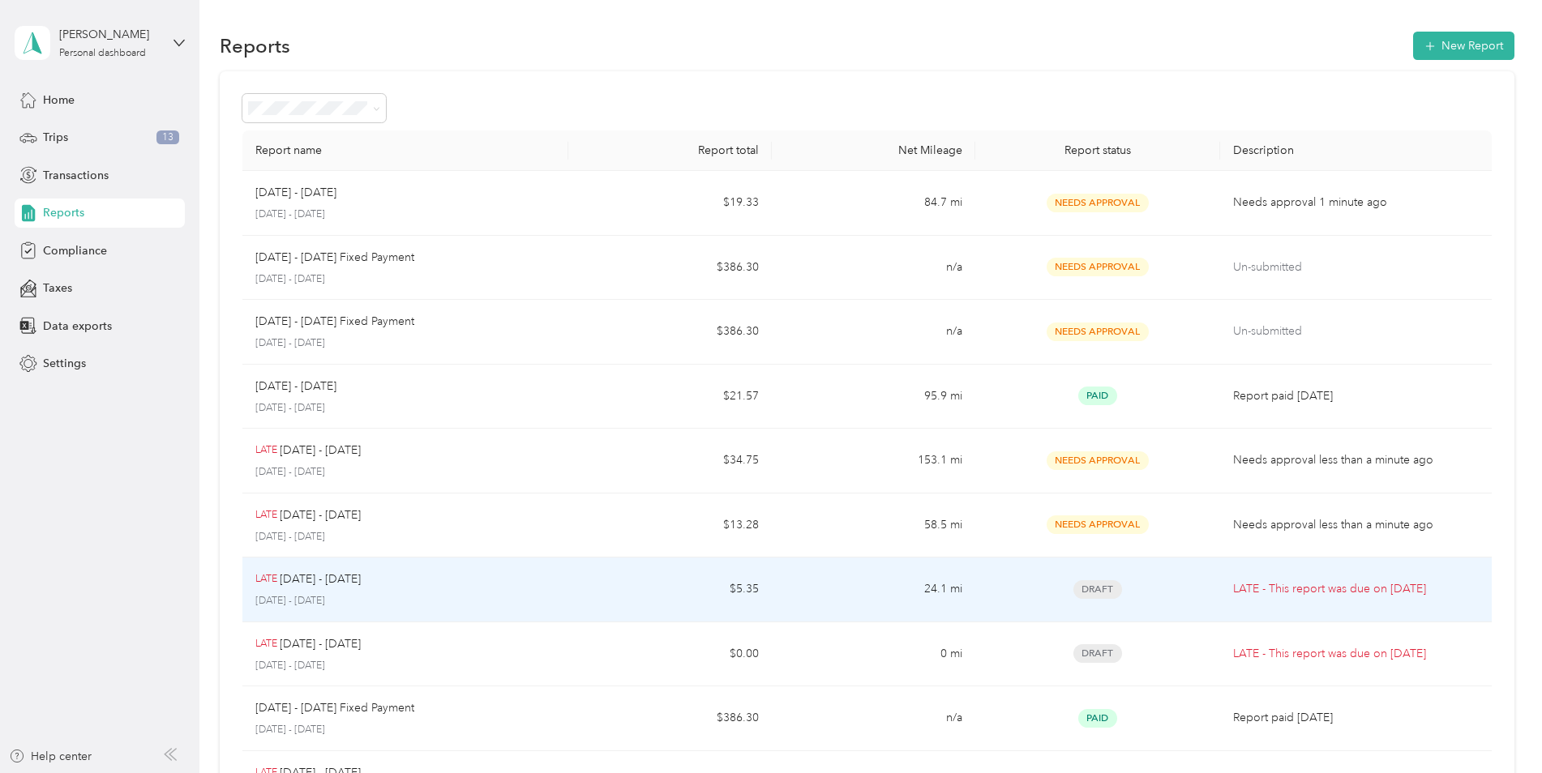
click at [1109, 588] on span "Draft" at bounding box center [1097, 589] width 49 height 19
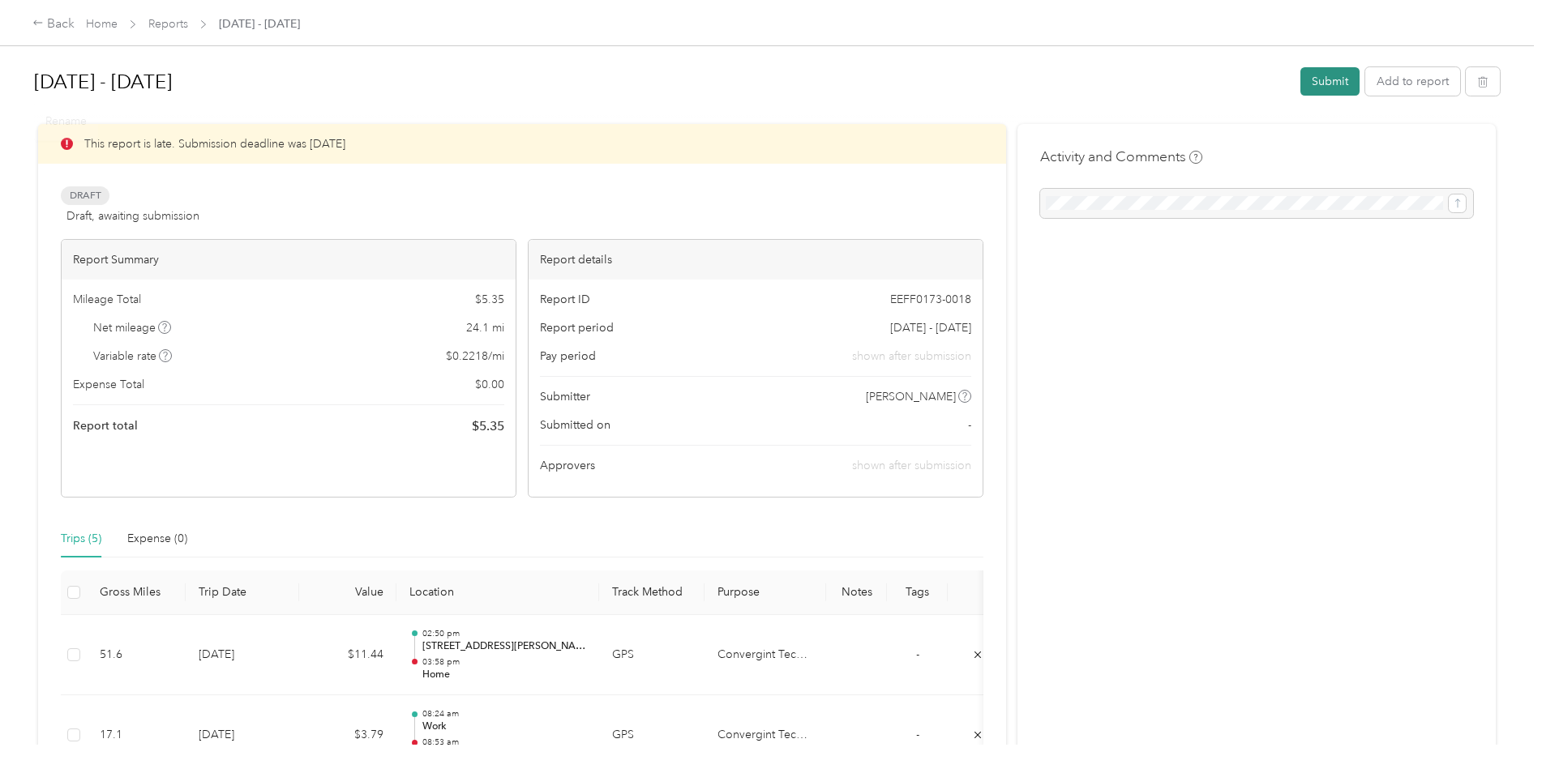
click at [1319, 81] on button "Submit" at bounding box center [1329, 81] width 59 height 28
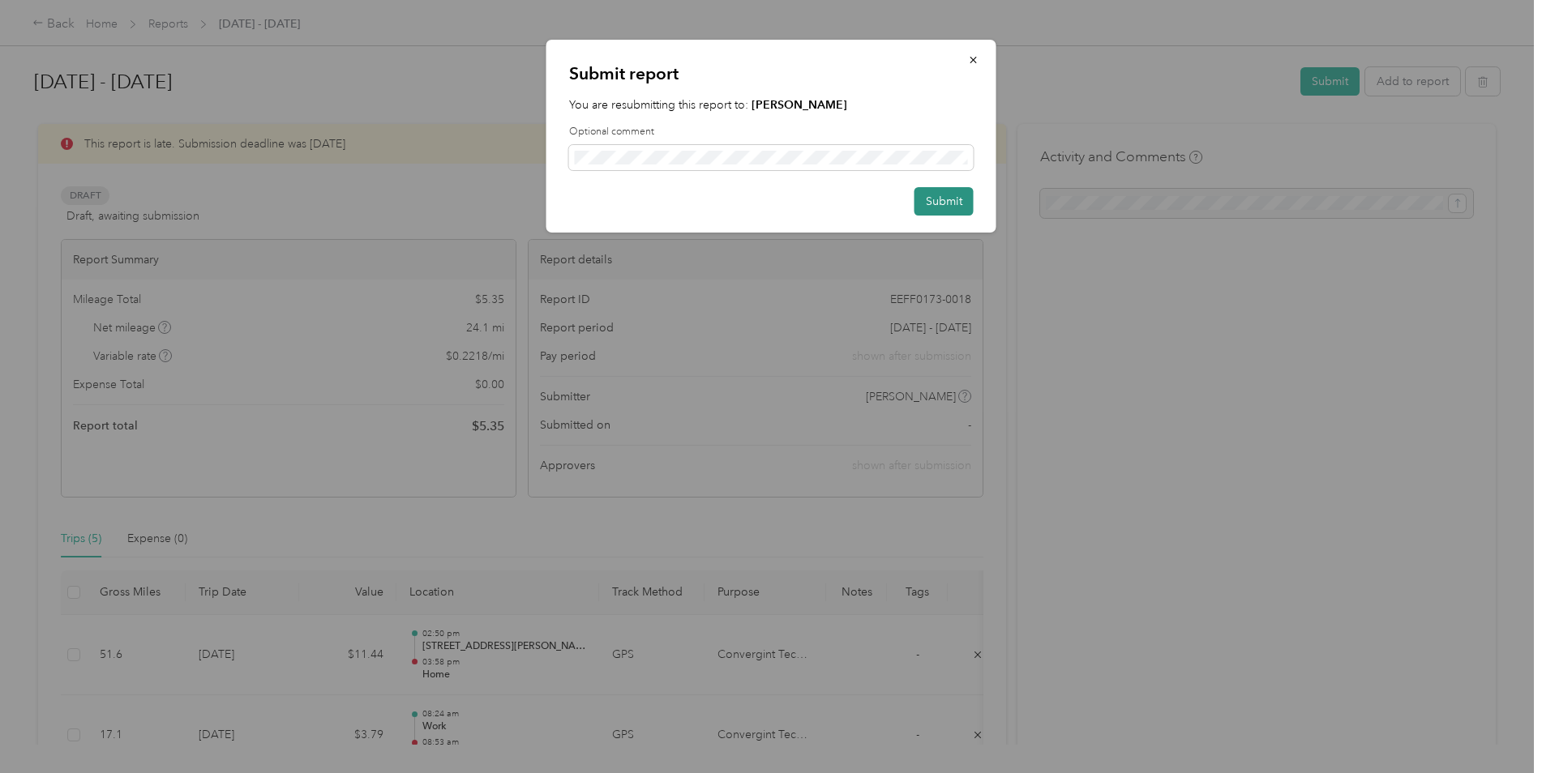
click at [927, 190] on button "Submit" at bounding box center [943, 201] width 59 height 28
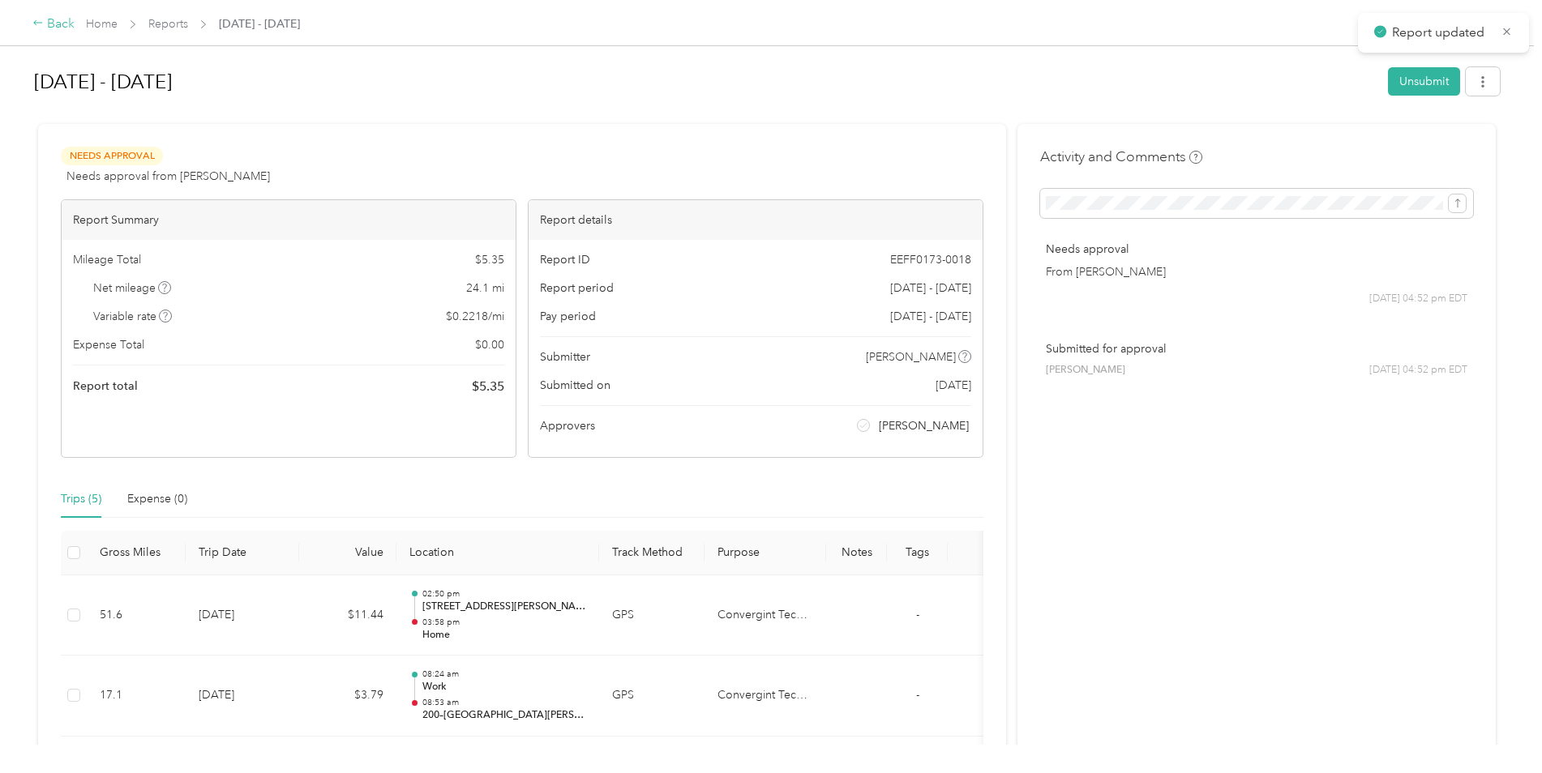
click at [51, 19] on div "Back" at bounding box center [53, 24] width 42 height 19
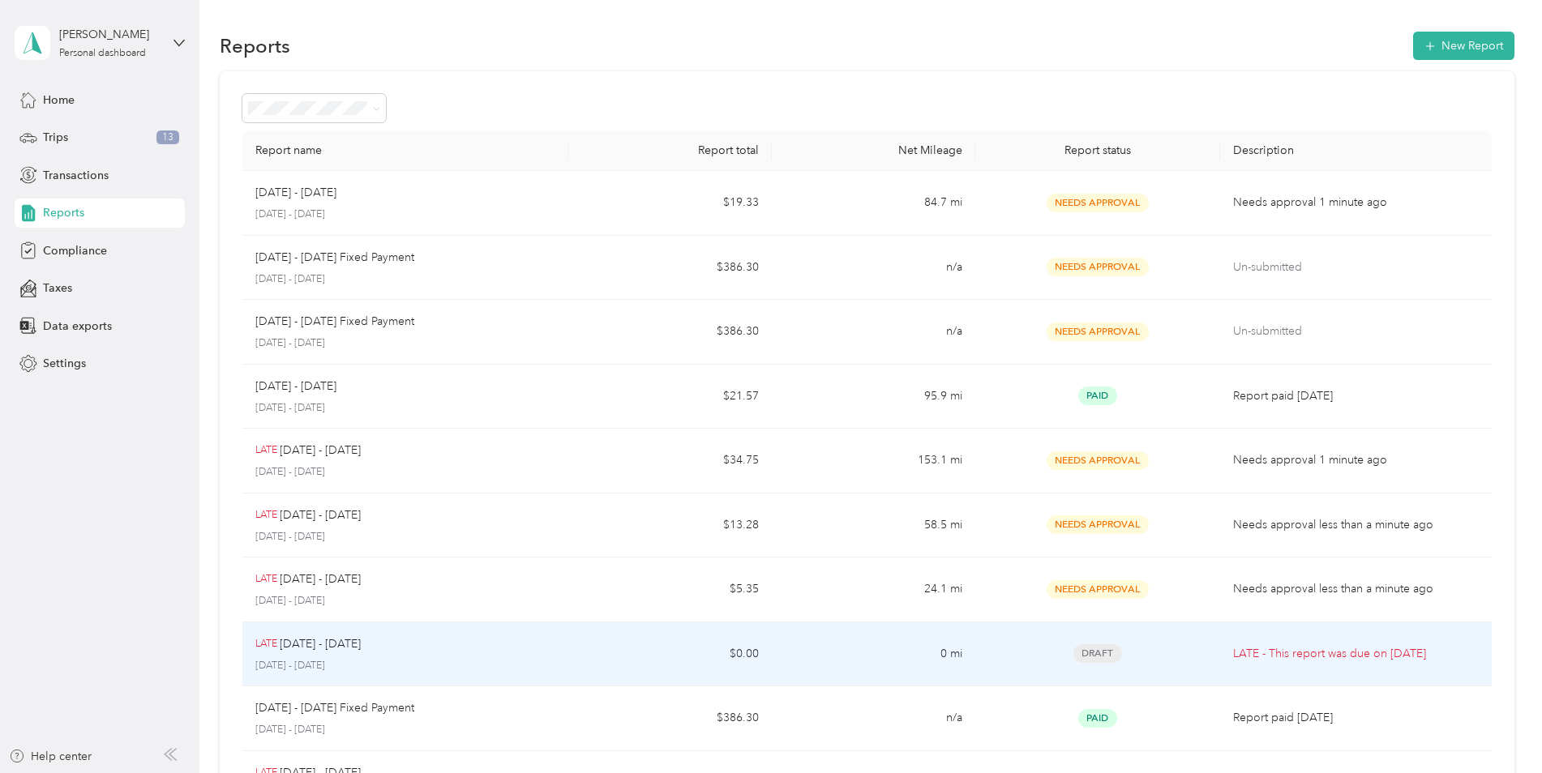
click at [1090, 644] on td "Draft" at bounding box center [1097, 655] width 244 height 65
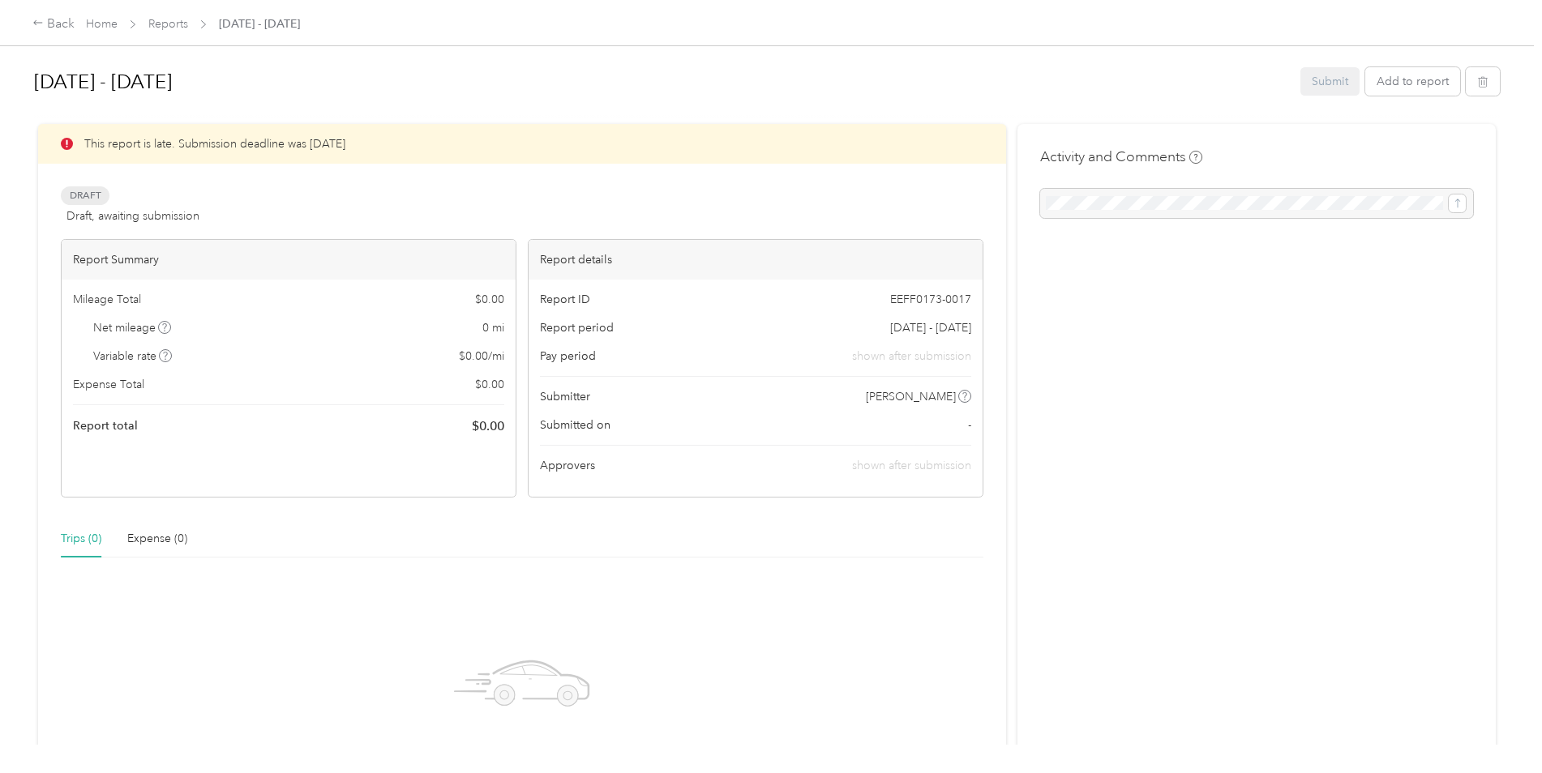
click at [1318, 85] on div "Submit Add to report" at bounding box center [1399, 81] width 199 height 28
click at [38, 21] on icon at bounding box center [37, 22] width 11 height 11
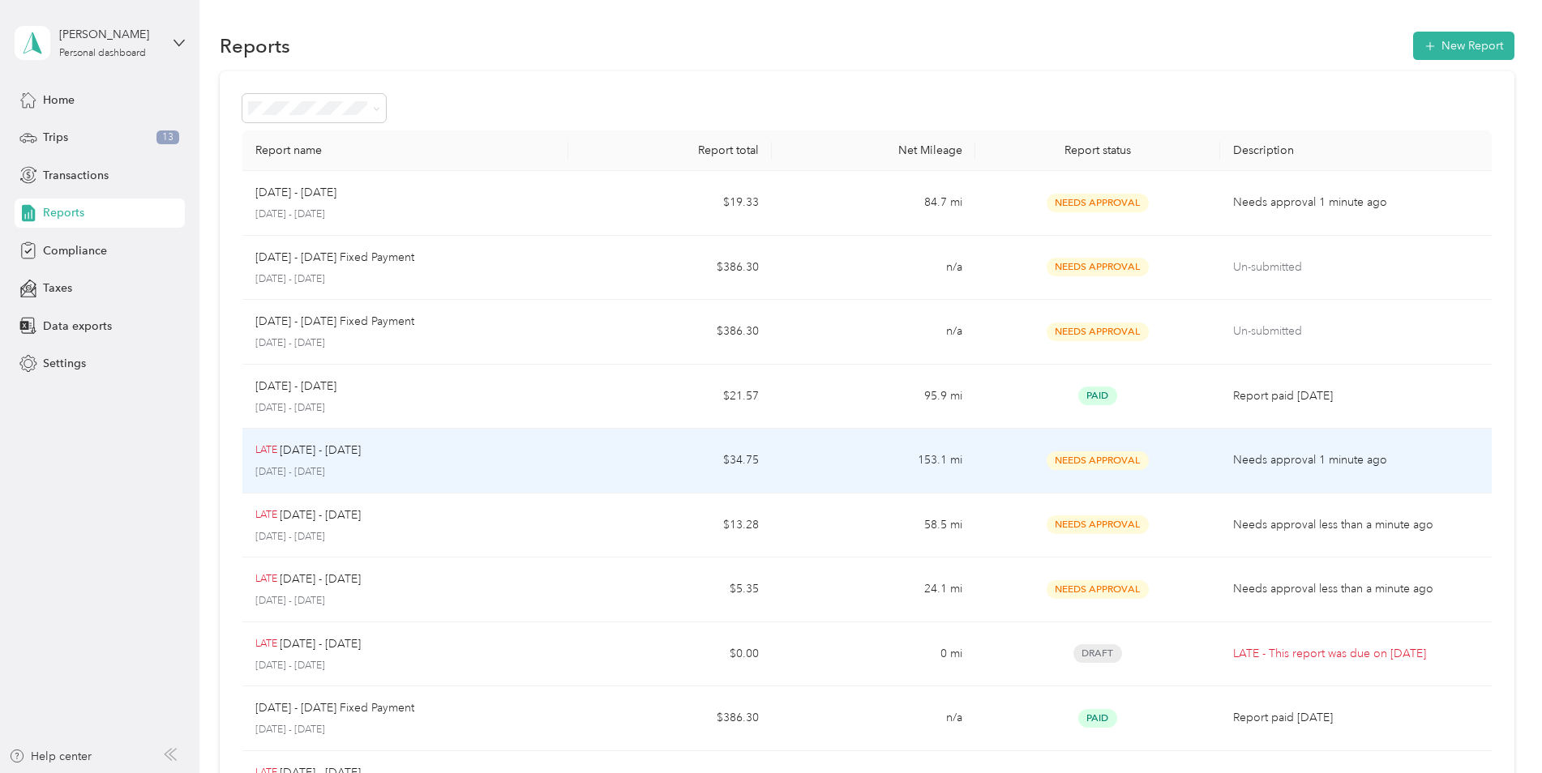
scroll to position [278, 0]
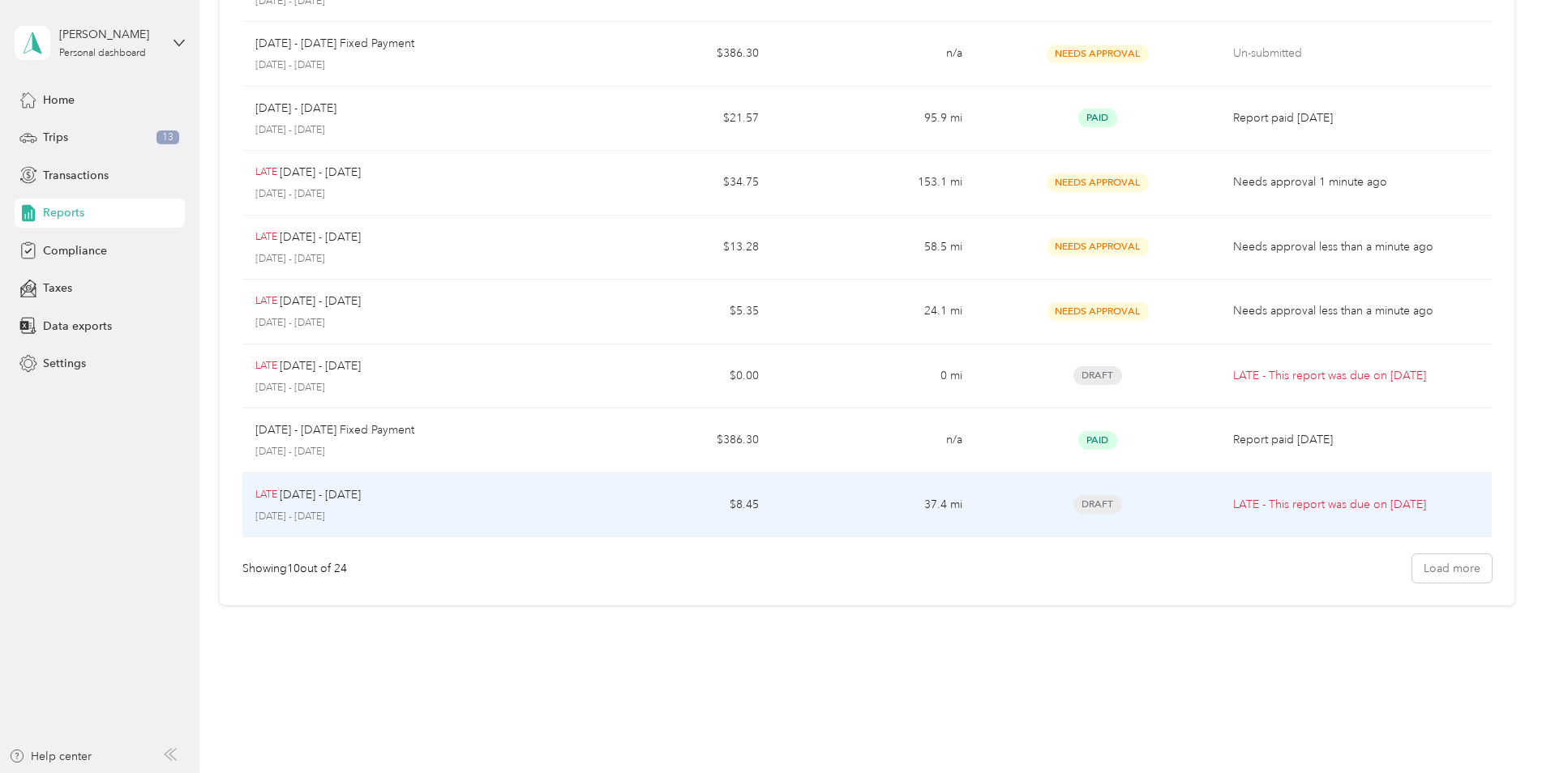
click at [1086, 500] on span "Draft" at bounding box center [1097, 504] width 49 height 19
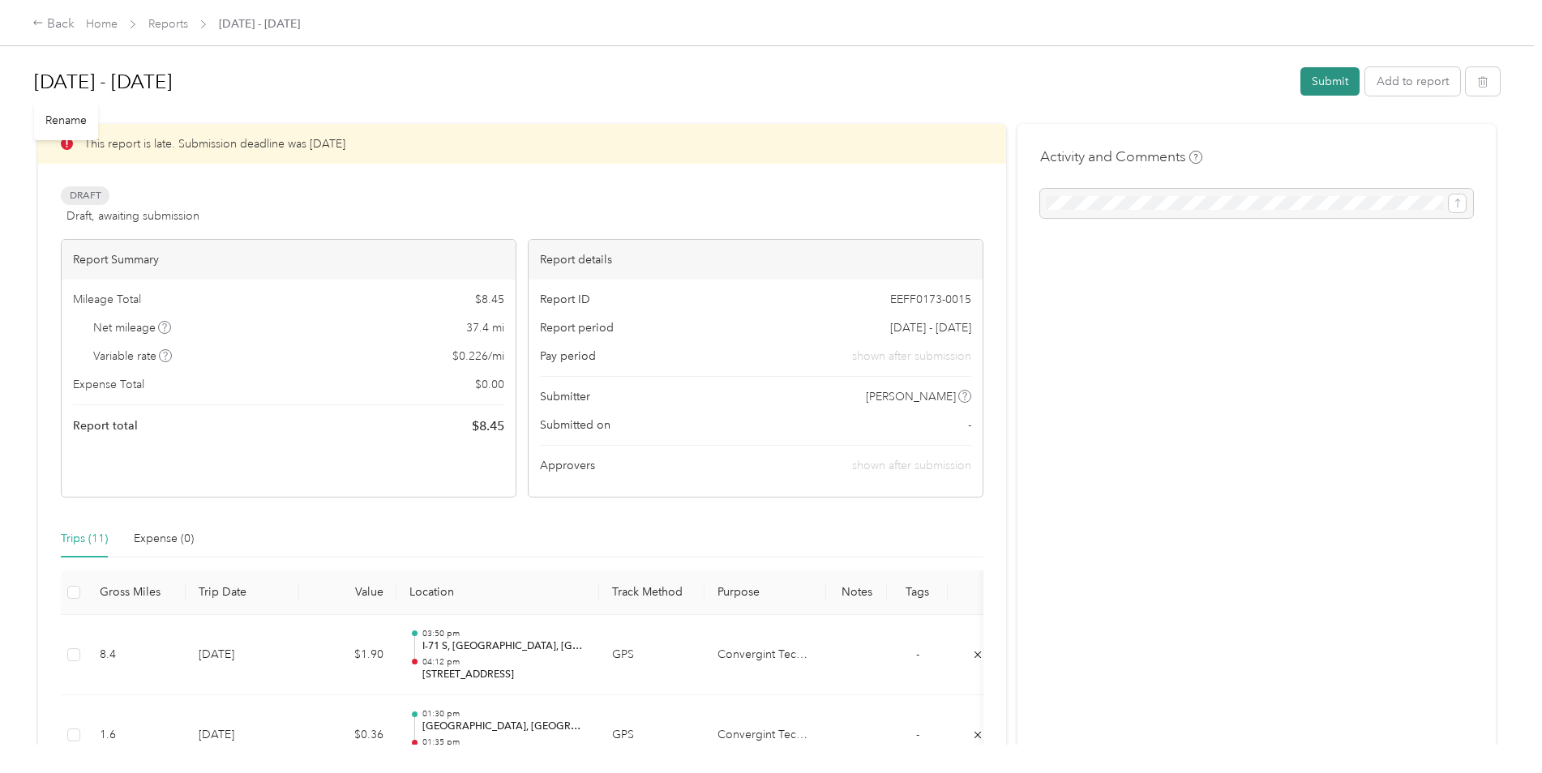
click at [1325, 84] on button "Submit" at bounding box center [1329, 81] width 59 height 28
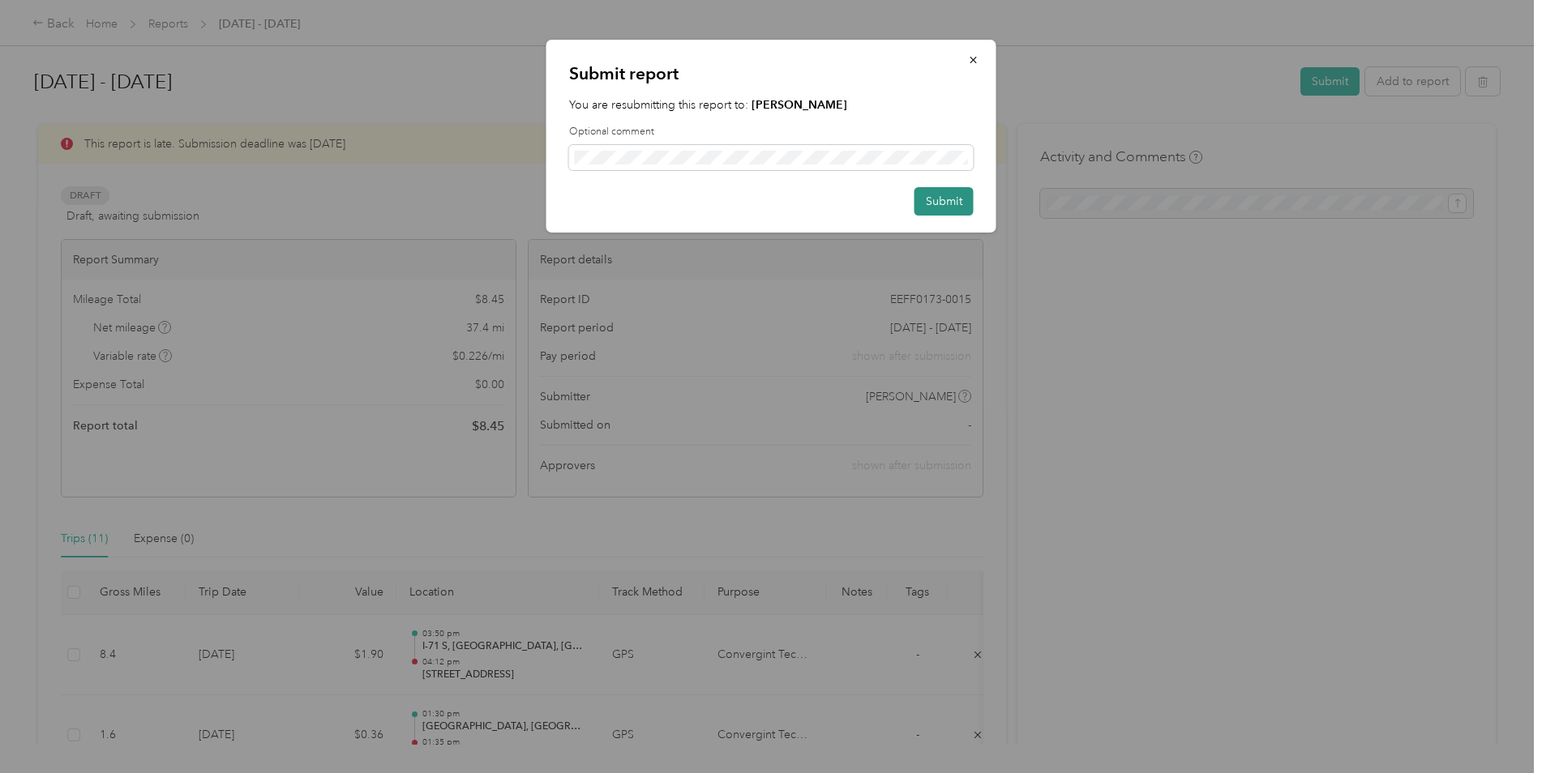
click at [942, 201] on button "Submit" at bounding box center [943, 201] width 59 height 28
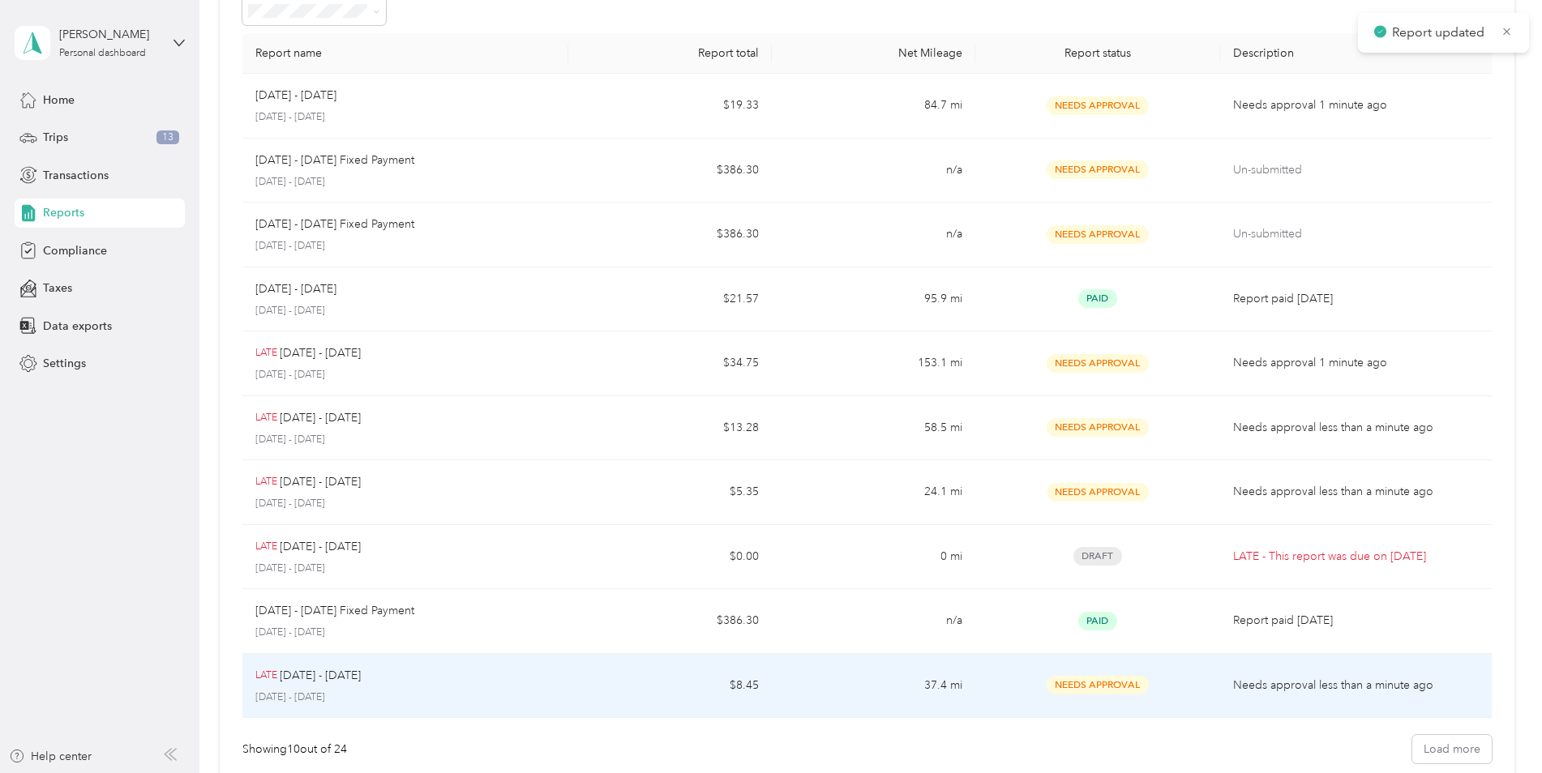
scroll to position [278, 0]
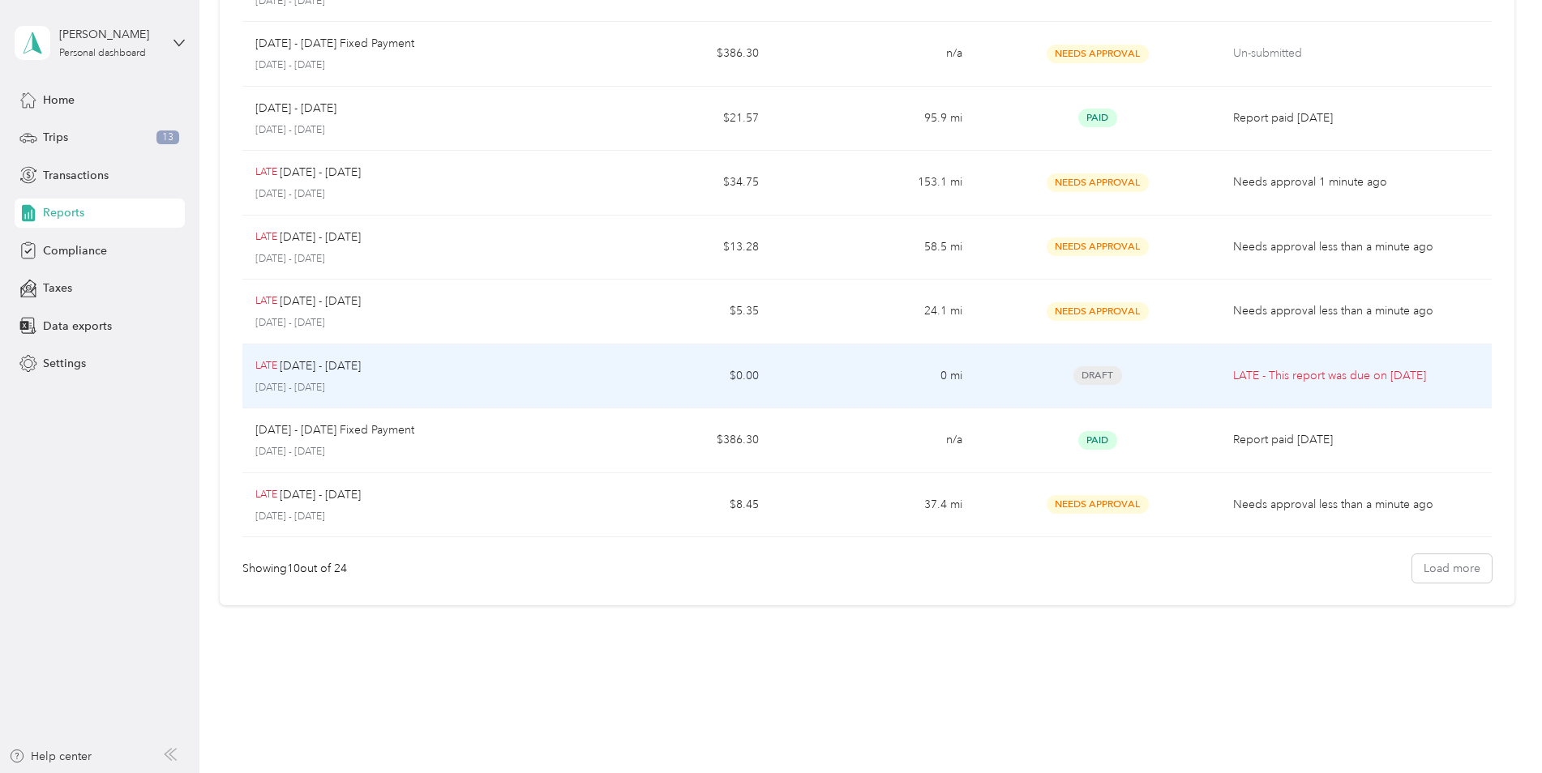
click at [1106, 375] on span "Draft" at bounding box center [1097, 375] width 49 height 19
